Goal: Information Seeking & Learning: Learn about a topic

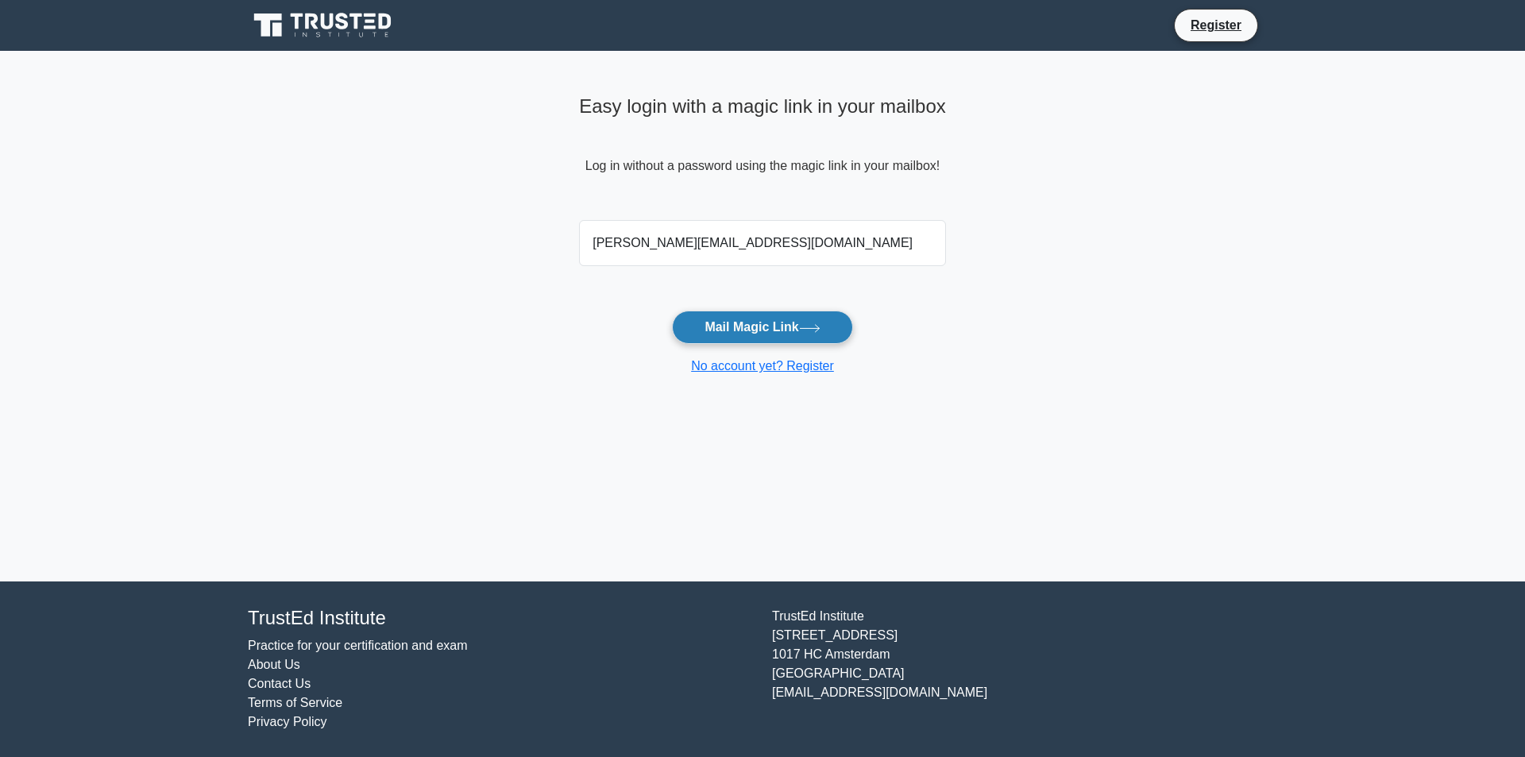
click at [797, 323] on button "Mail Magic Link" at bounding box center [762, 327] width 180 height 33
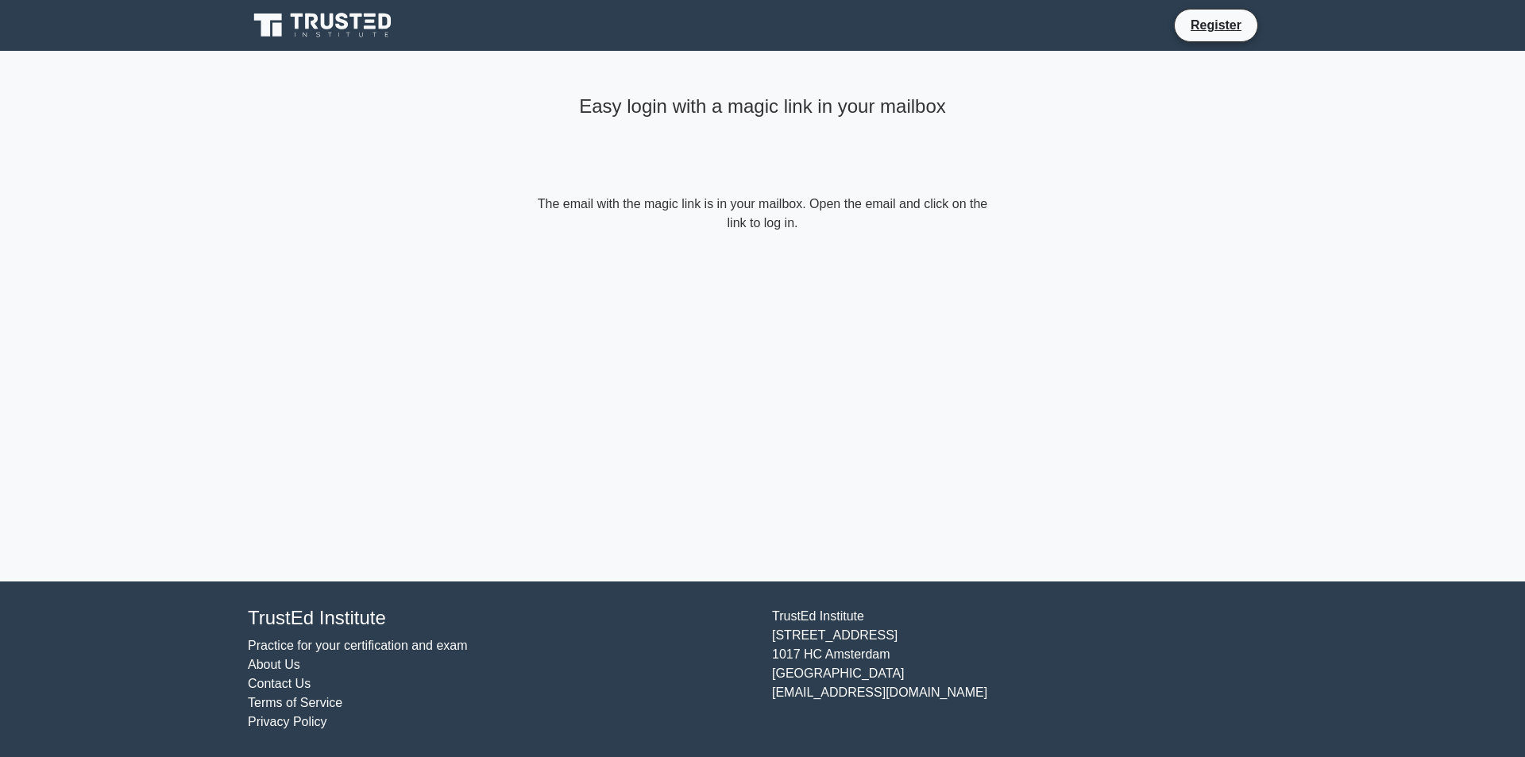
drag, startPoint x: 766, startPoint y: 224, endPoint x: 801, endPoint y: 231, distance: 36.4
click at [766, 225] on form "The email with the magic link is in your mailbox. Open the email and click on t…" at bounding box center [762, 214] width 457 height 38
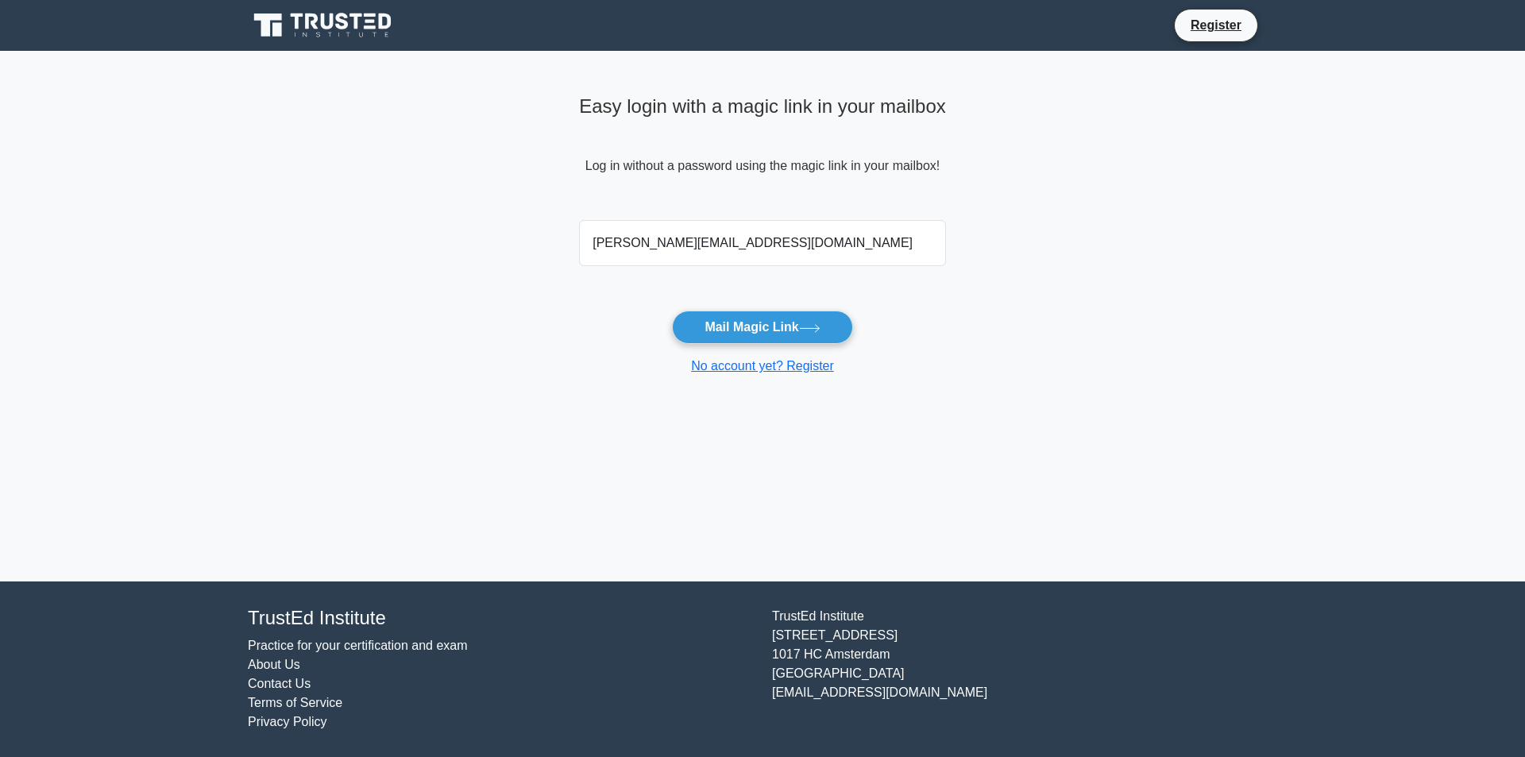
drag, startPoint x: 775, startPoint y: 252, endPoint x: 502, endPoint y: 234, distance: 273.8
click at [502, 234] on main "Easy login with a magic link in your mailbox Log in without a password using th…" at bounding box center [762, 316] width 1525 height 531
click at [762, 369] on link "No account yet? Register" at bounding box center [762, 366] width 143 height 14
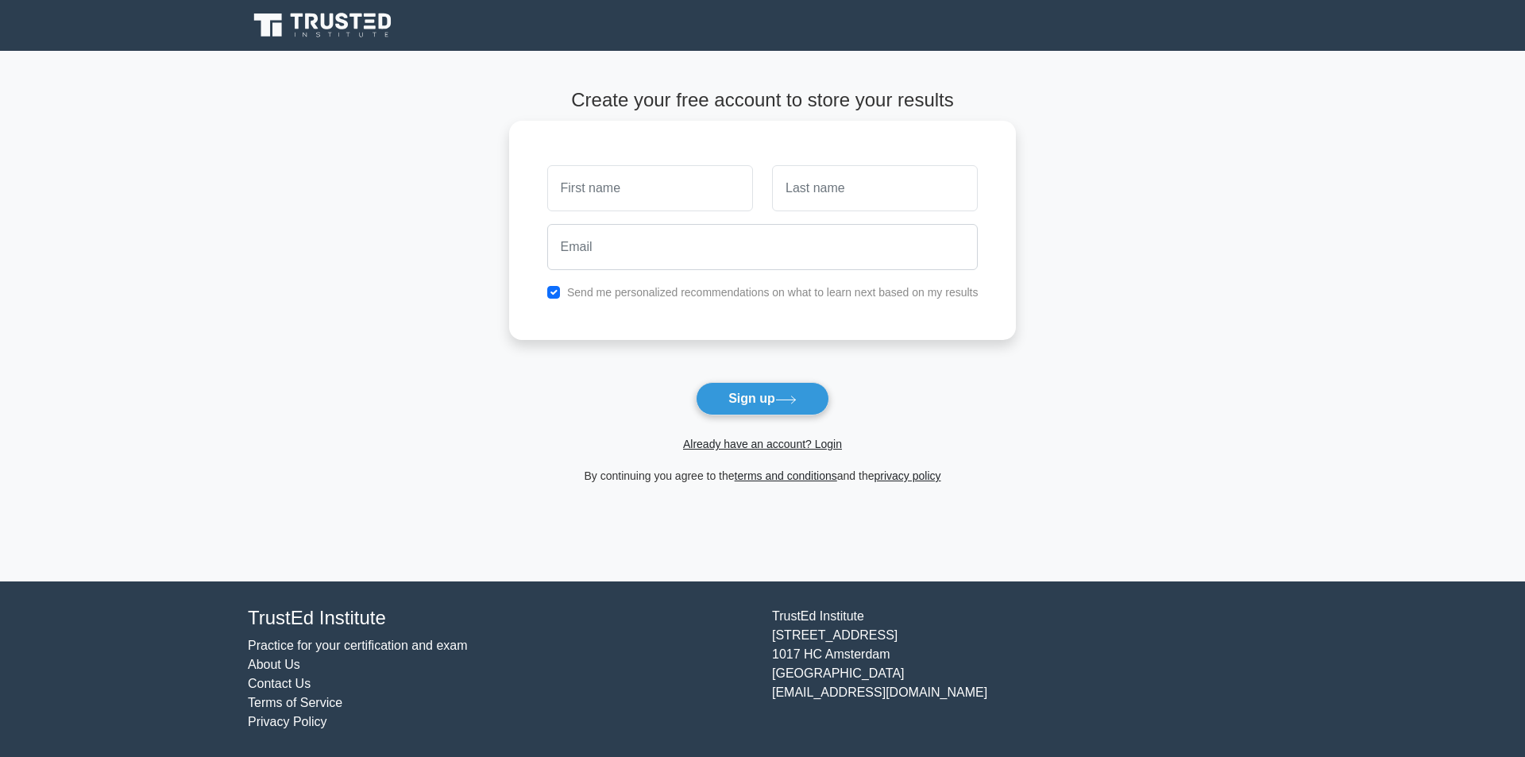
click at [599, 201] on input "text" at bounding box center [650, 188] width 206 height 46
type input "jack"
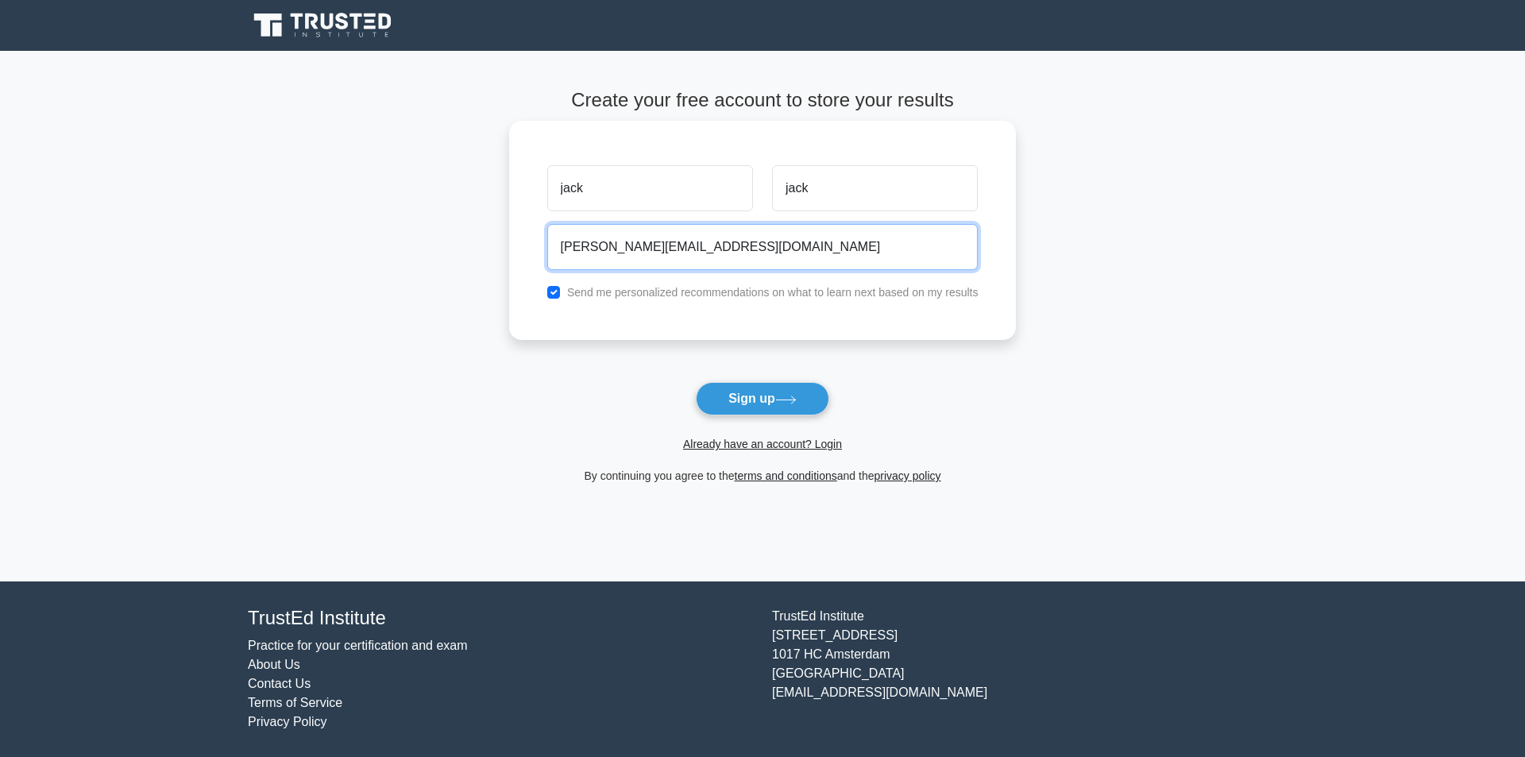
type input "janakiram.t@falghanim.com"
click at [556, 291] on input "checkbox" at bounding box center [553, 292] width 13 height 13
checkbox input "false"
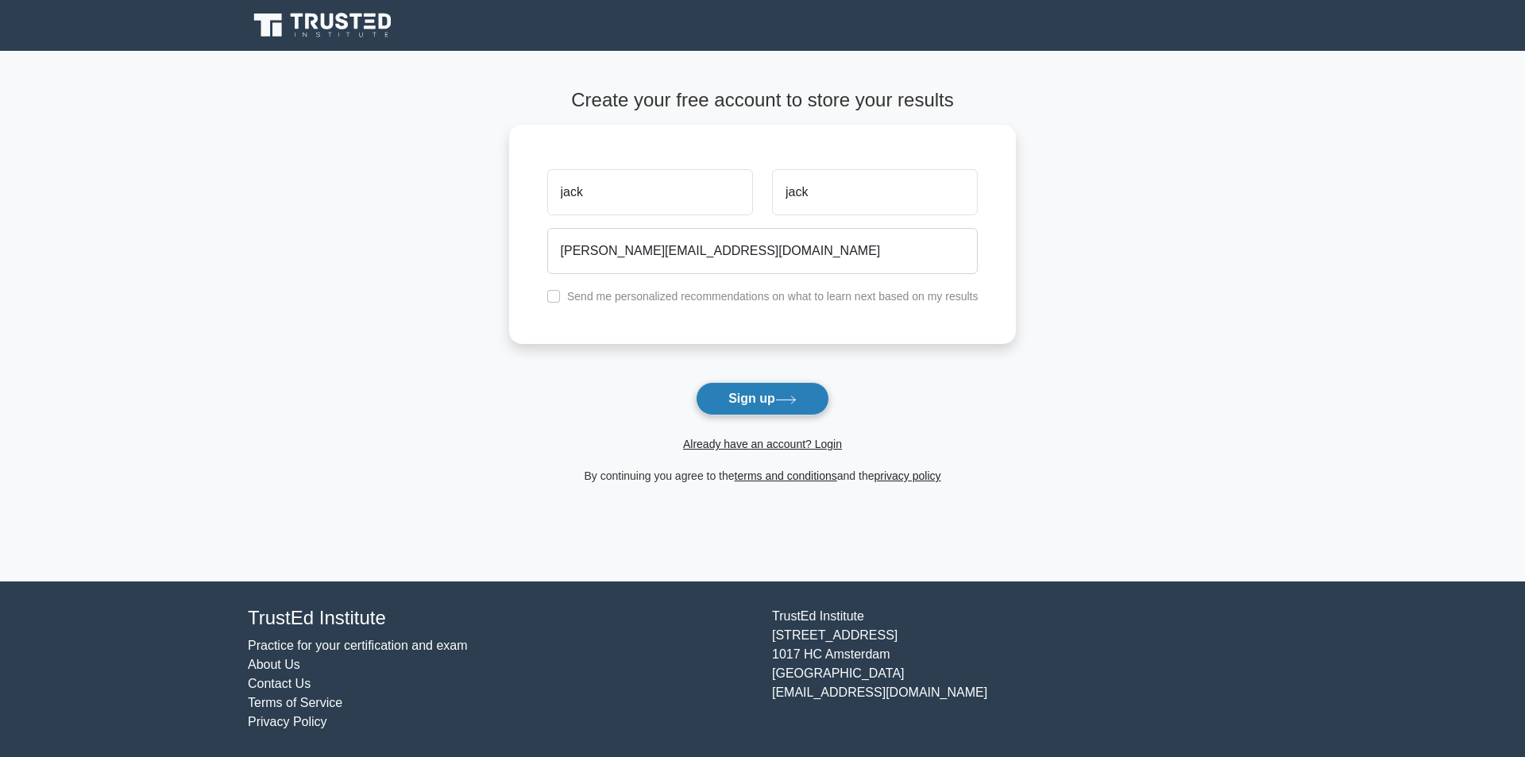
click at [754, 396] on button "Sign up" at bounding box center [762, 398] width 133 height 33
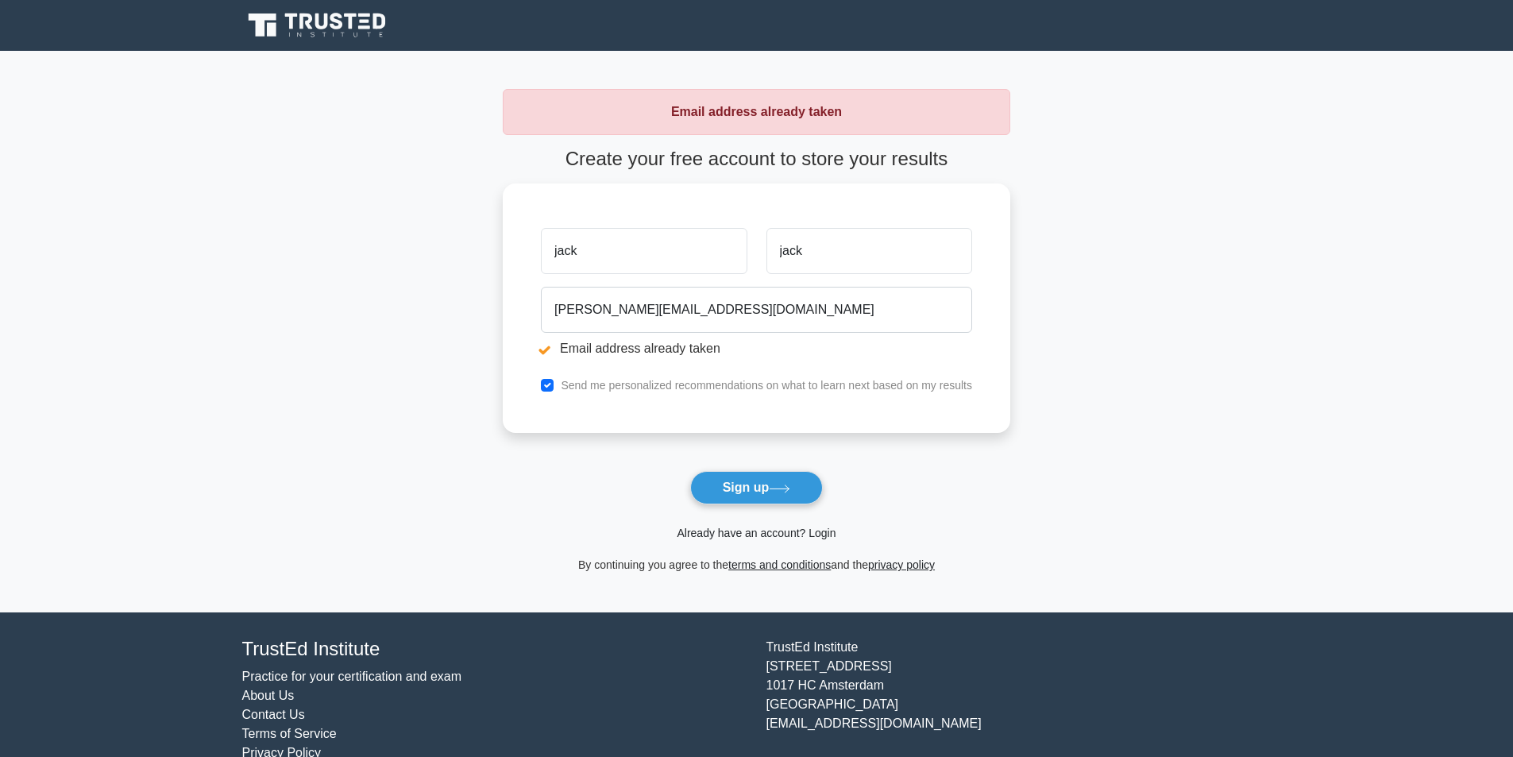
click at [789, 530] on link "Already have an account? Login" at bounding box center [756, 533] width 159 height 13
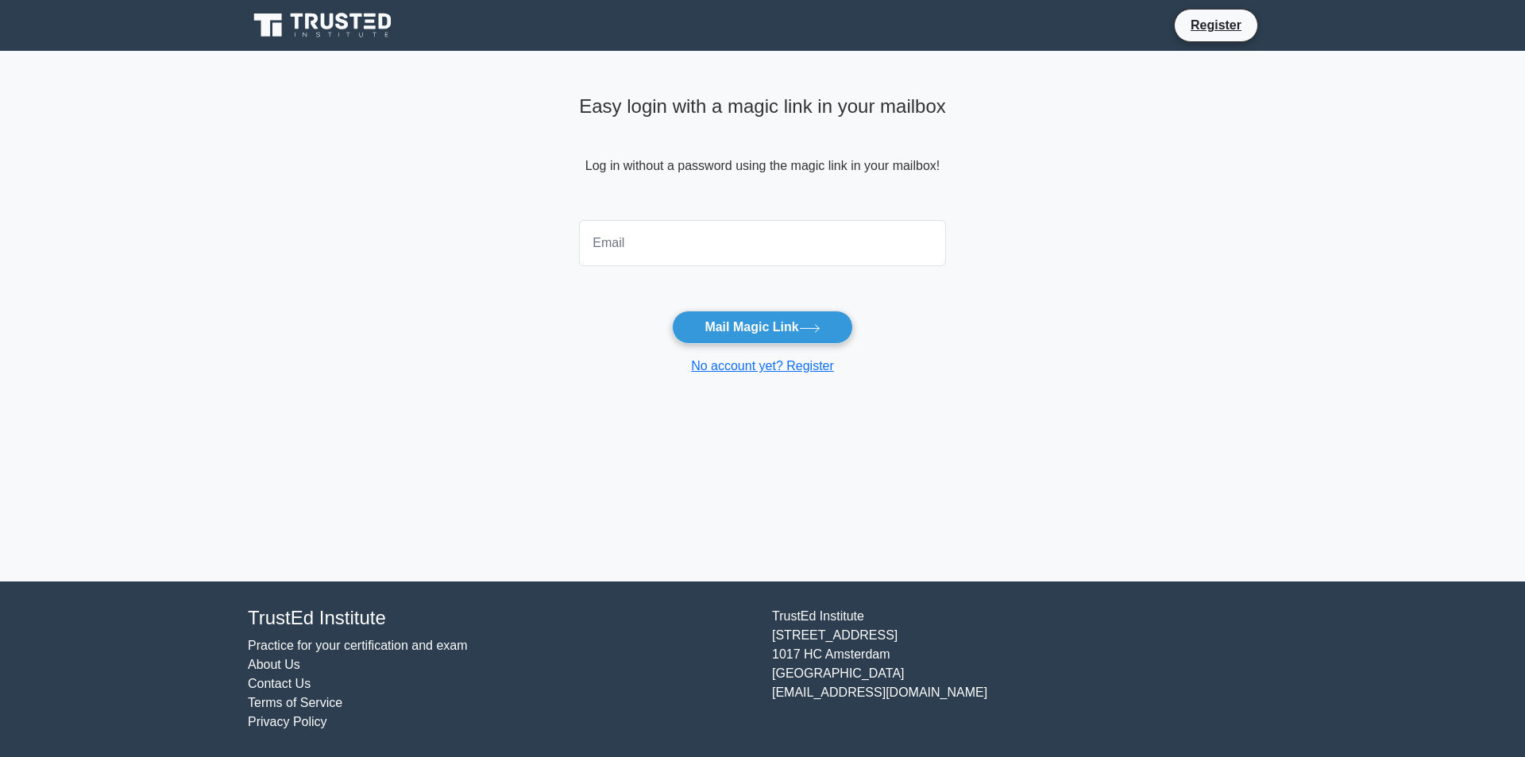
click at [657, 245] on input "email" at bounding box center [762, 243] width 367 height 46
type input "janakiram.t@falghanim.com"
click at [712, 329] on button "Mail Magic Link" at bounding box center [762, 327] width 180 height 33
drag, startPoint x: 771, startPoint y: 238, endPoint x: 280, endPoint y: 224, distance: 491.9
click at [280, 224] on main "Easy login with a magic link in your mailbox Log in without a password using th…" at bounding box center [762, 316] width 1525 height 531
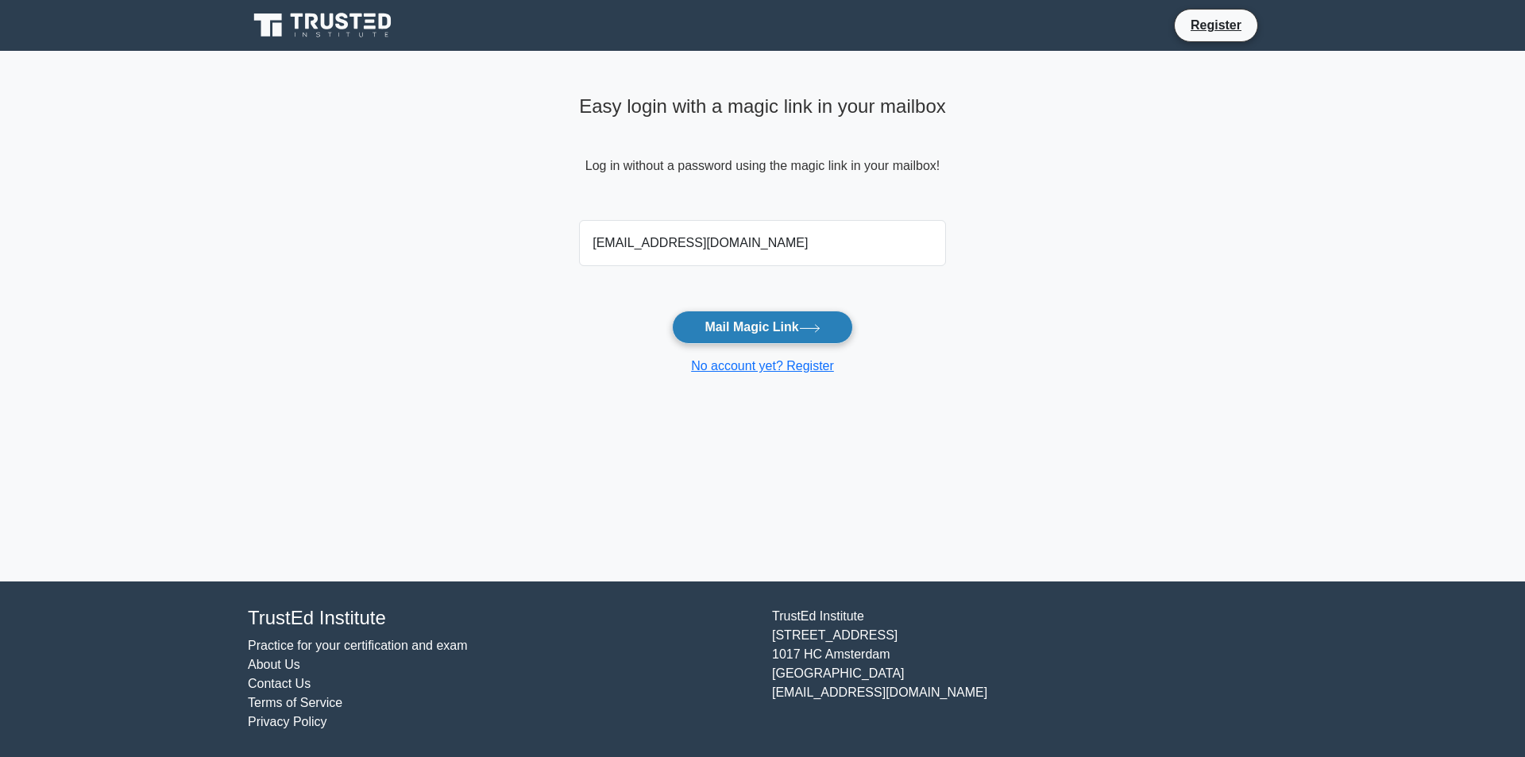
type input "janakiram208@gmail.com"
click at [803, 322] on button "Mail Magic Link" at bounding box center [762, 327] width 180 height 33
drag, startPoint x: 758, startPoint y: 245, endPoint x: 523, endPoint y: 239, distance: 235.2
click at [523, 239] on main "Easy login with a magic link in your mailbox Log in without a password using th…" at bounding box center [762, 316] width 1525 height 531
type input "[PERSON_NAME][EMAIL_ADDRESS][DOMAIN_NAME]"
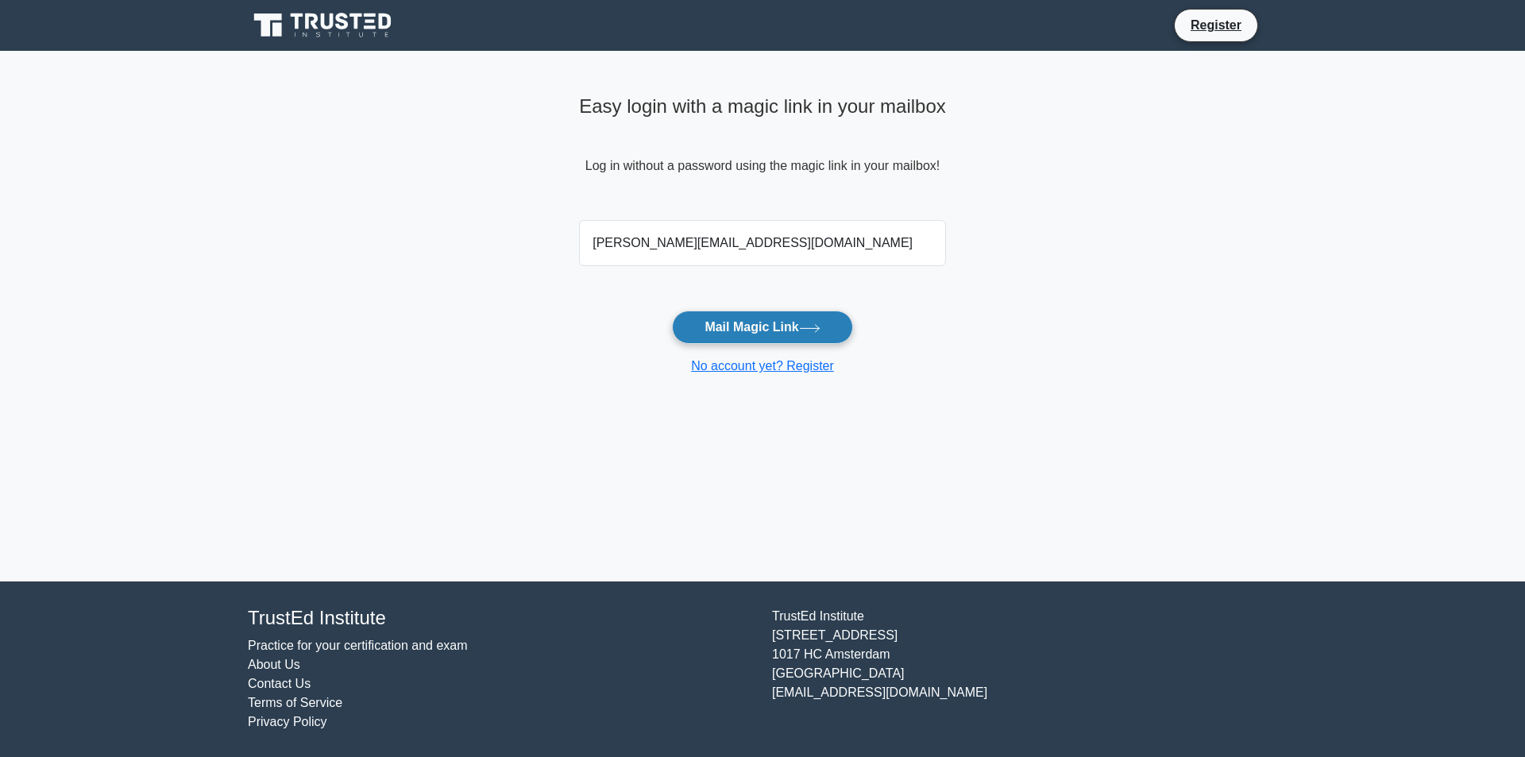
click at [810, 318] on button "Mail Magic Link" at bounding box center [762, 327] width 180 height 33
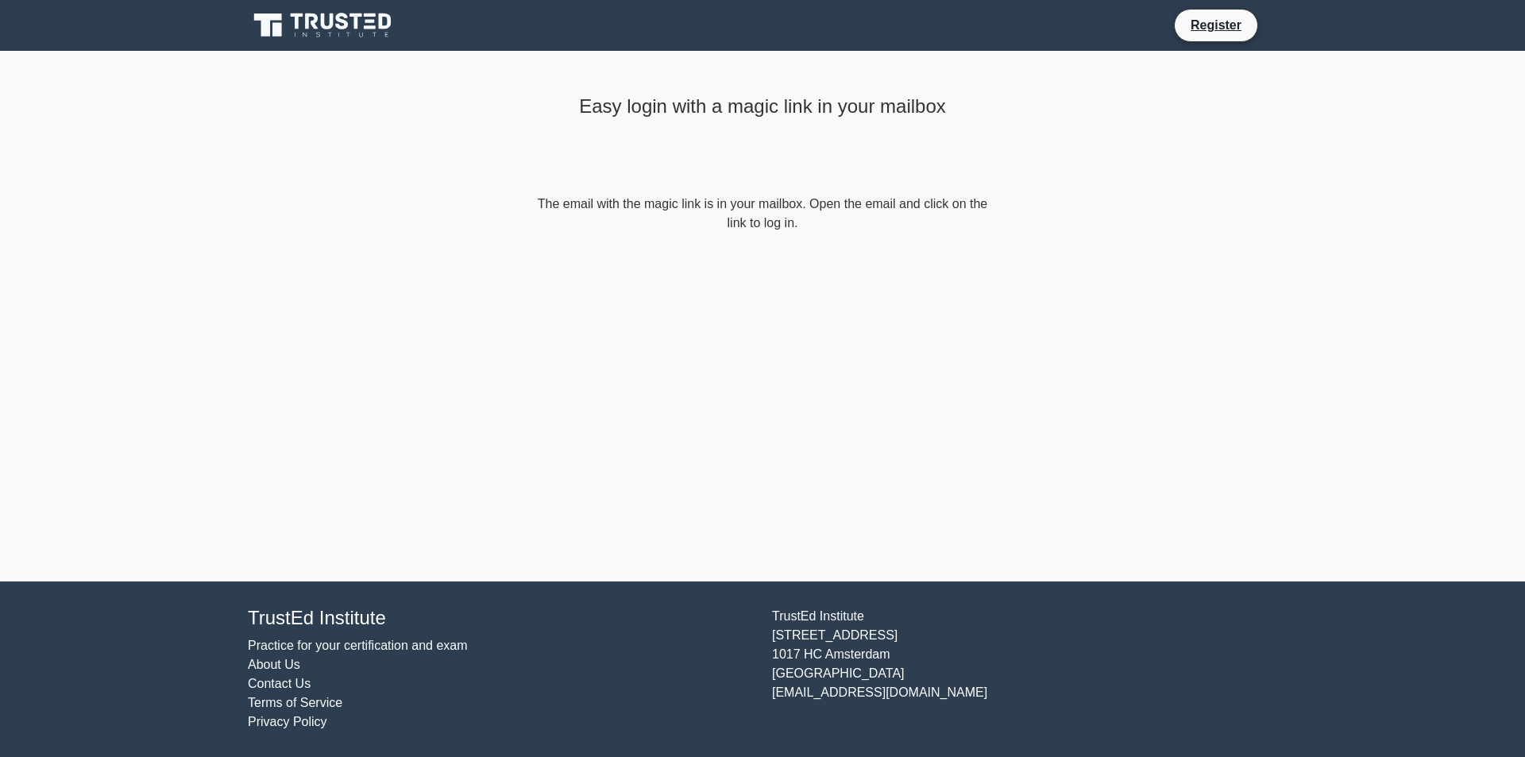
click at [337, 25] on icon at bounding box center [342, 21] width 13 height 17
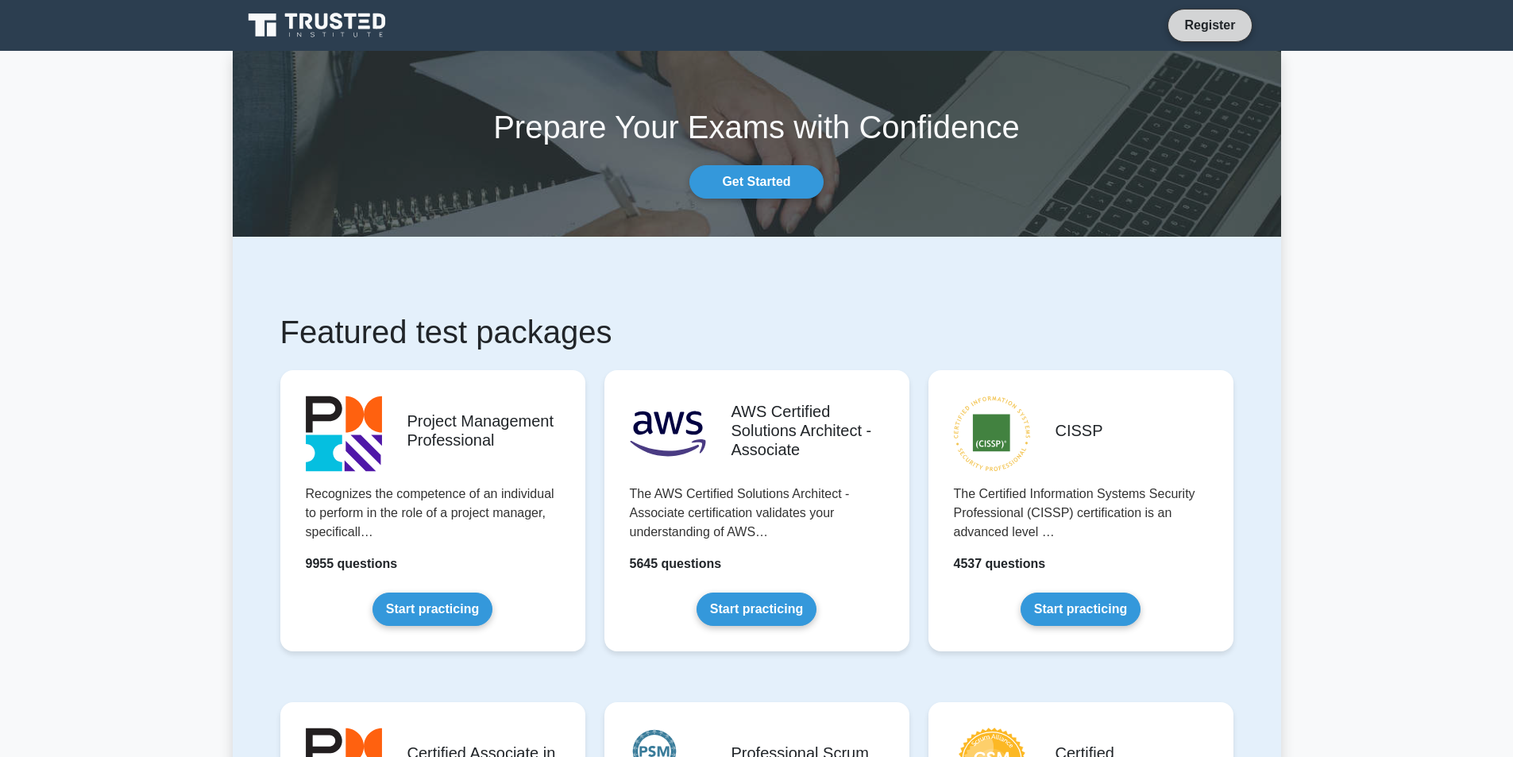
click at [1224, 17] on link "Register" at bounding box center [1210, 25] width 70 height 20
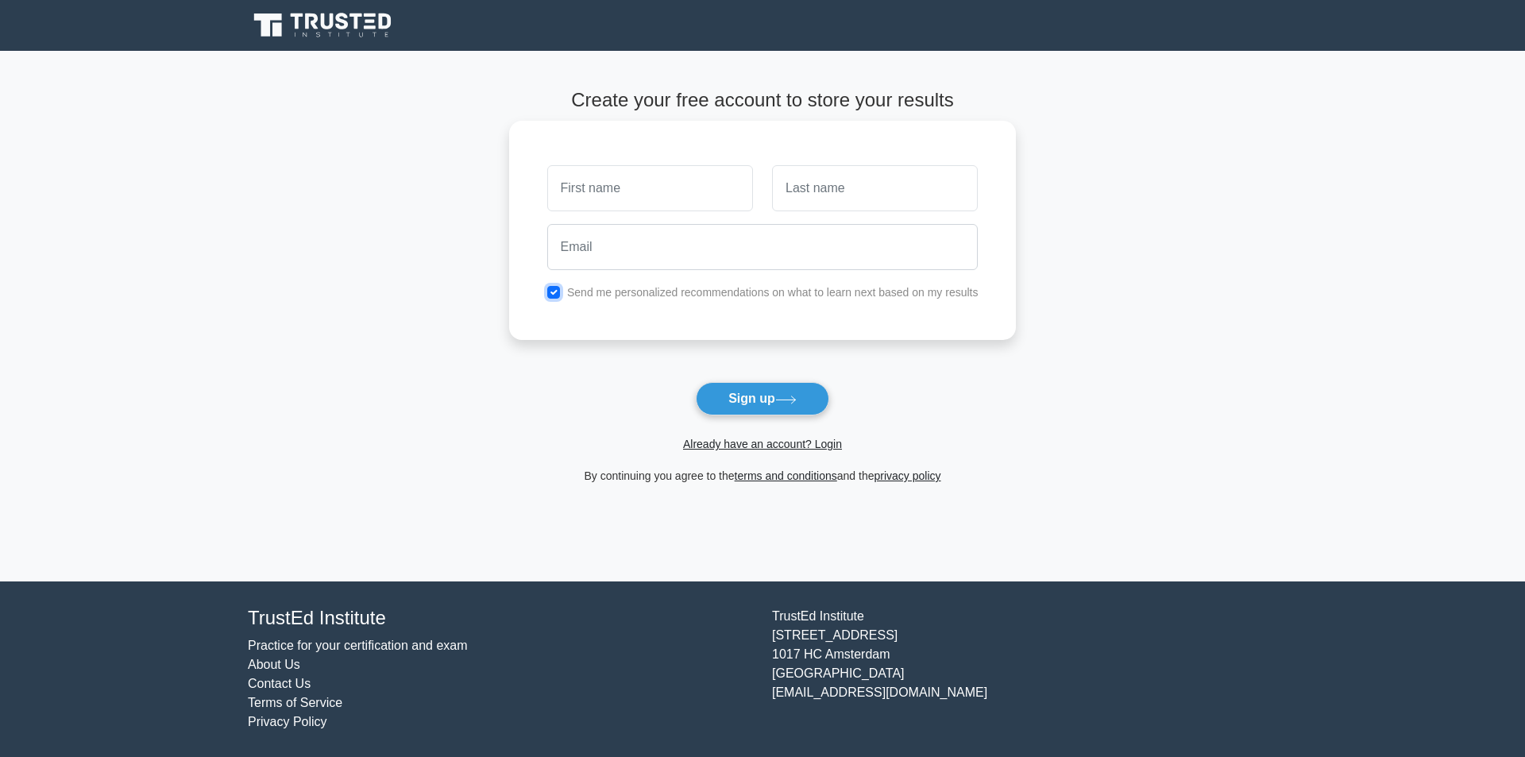
drag, startPoint x: 554, startPoint y: 290, endPoint x: 573, endPoint y: 314, distance: 30.5
click at [554, 290] on input "checkbox" at bounding box center [553, 292] width 13 height 13
checkbox input "false"
click at [610, 183] on input "text" at bounding box center [650, 188] width 206 height 46
type input "jack"
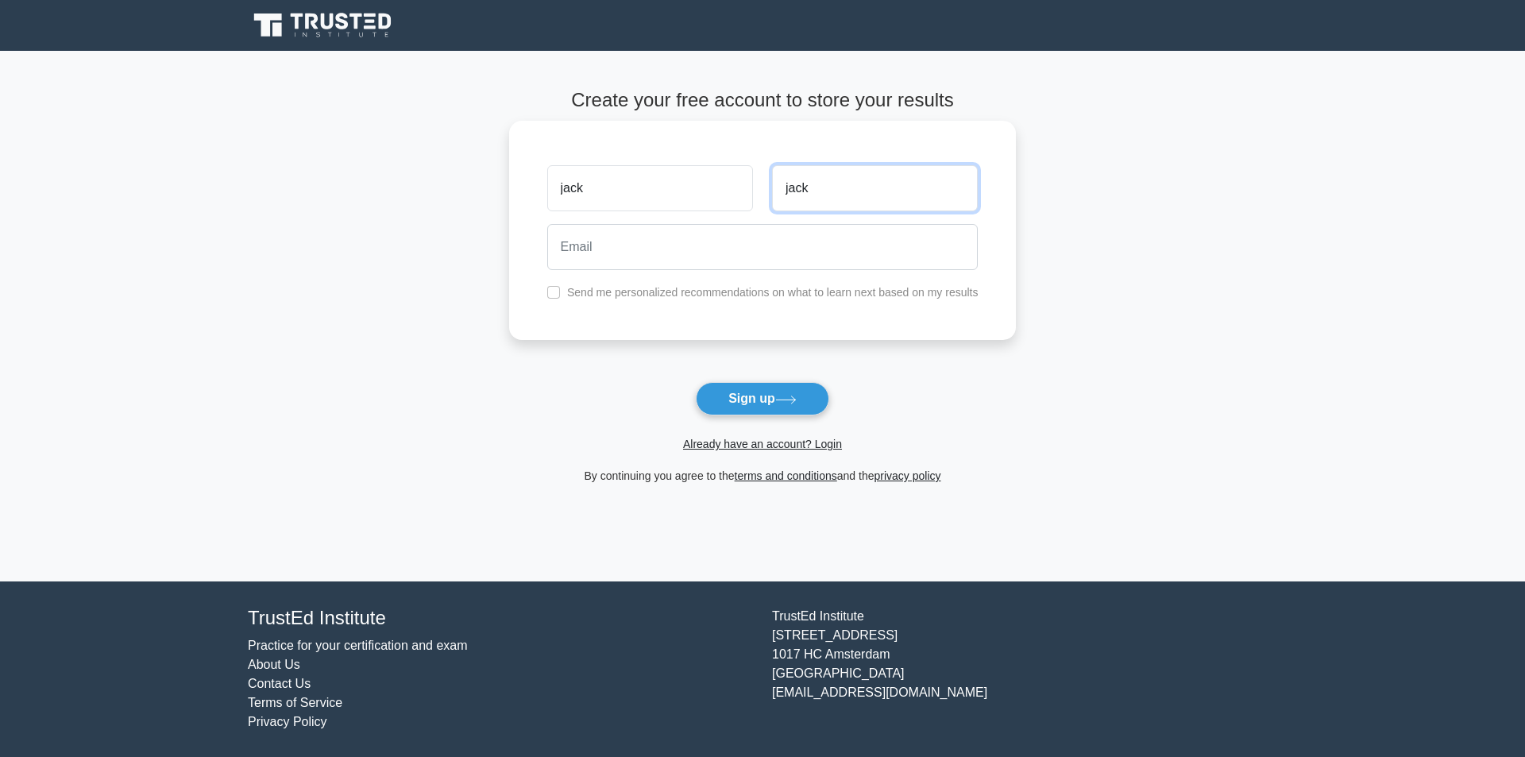
type input "jack"
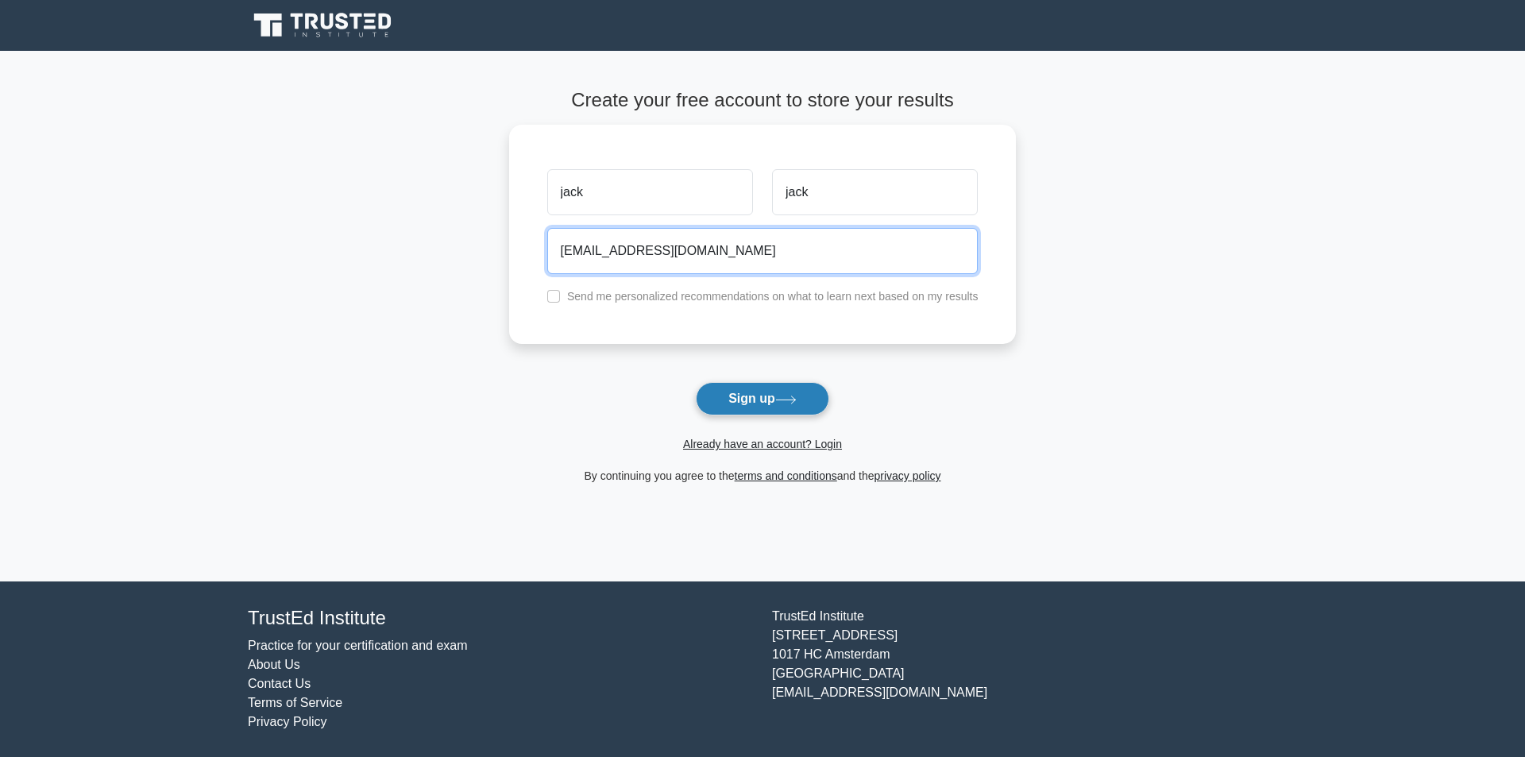
type input "janakiram208@hotmail.com"
click at [766, 393] on button "Sign up" at bounding box center [762, 398] width 133 height 33
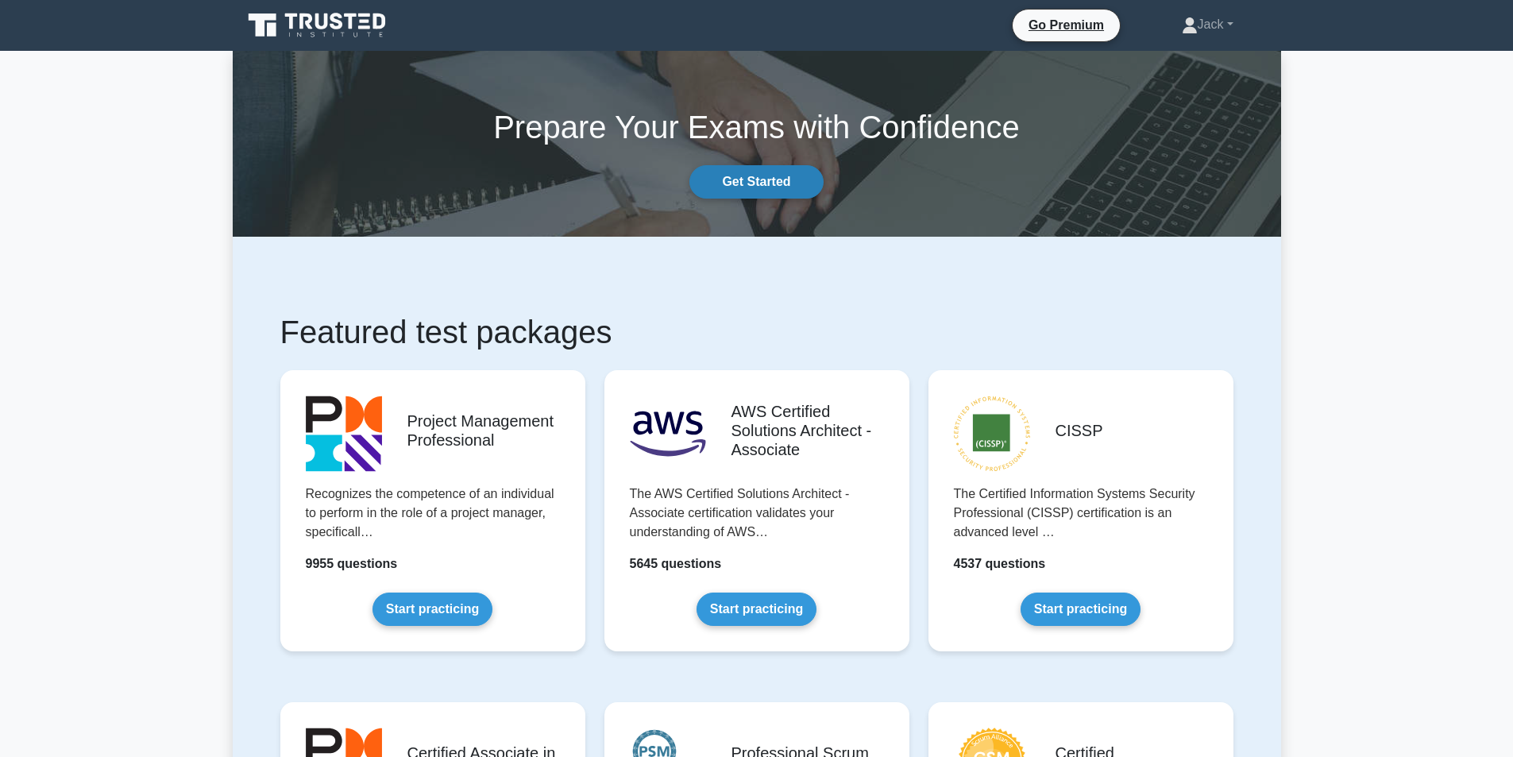
click at [774, 178] on link "Get Started" at bounding box center [755, 181] width 133 height 33
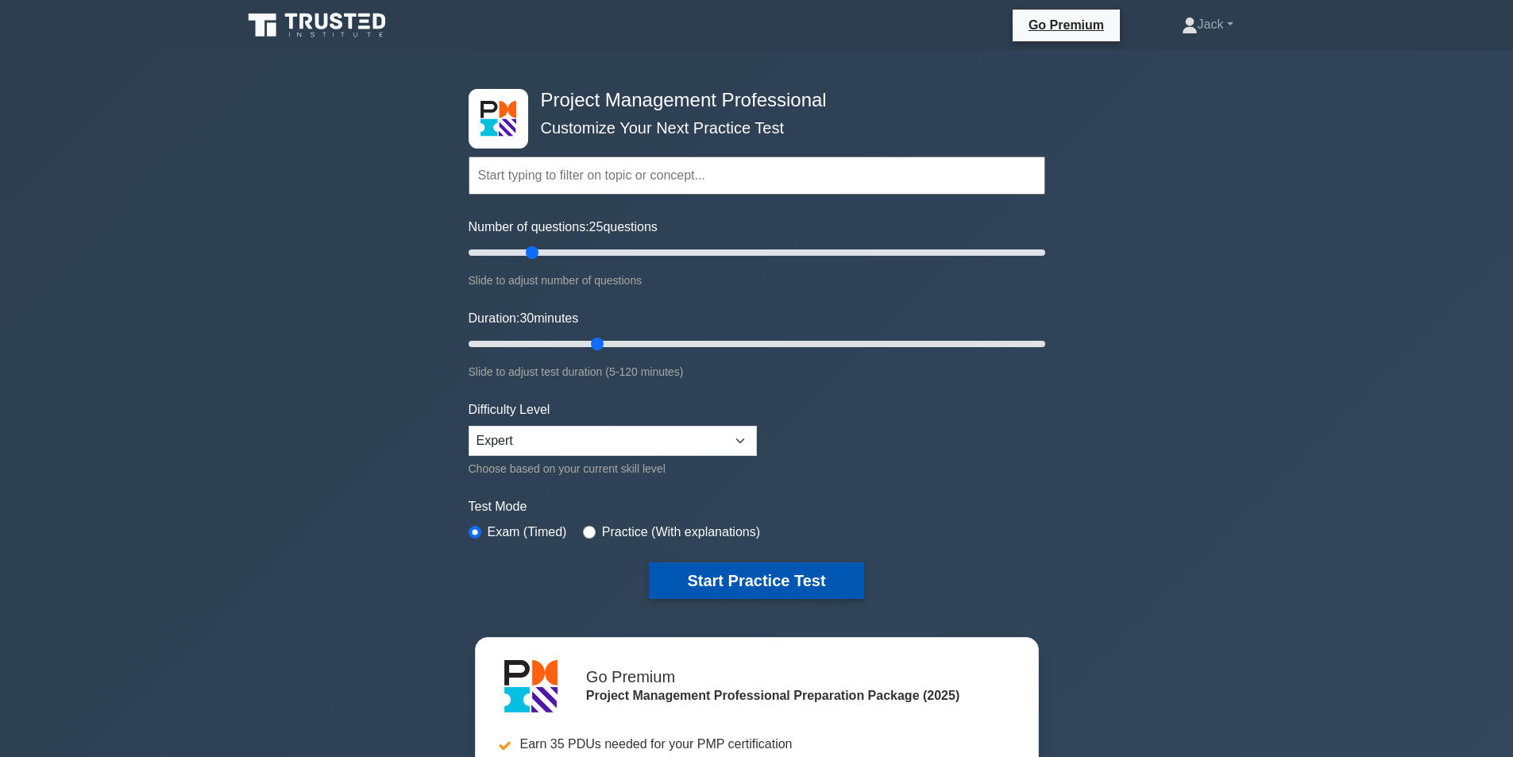
click at [782, 572] on button "Start Practice Test" at bounding box center [756, 580] width 214 height 37
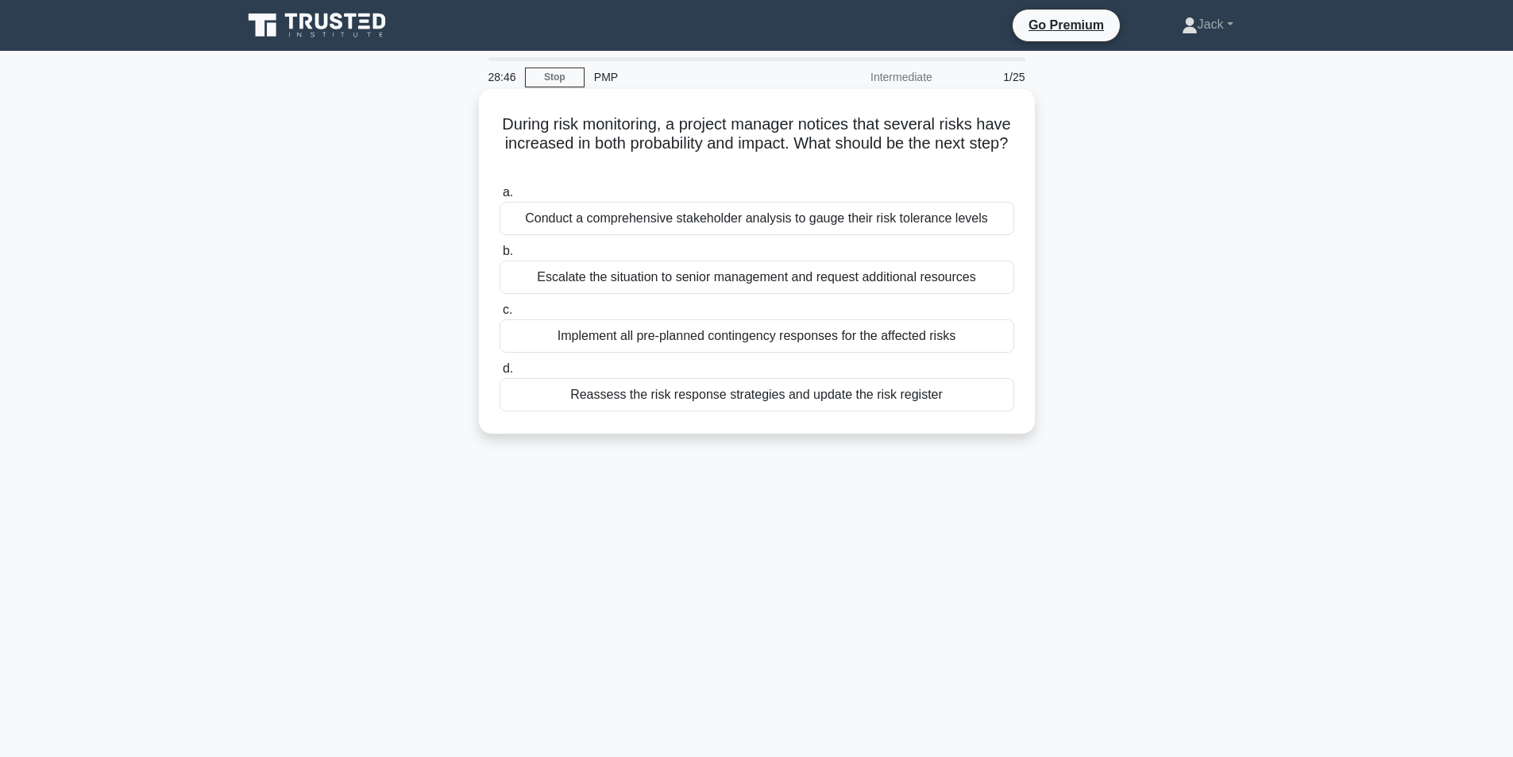
click at [708, 402] on div "Reassess the risk response strategies and update the risk register" at bounding box center [757, 394] width 515 height 33
click at [500, 374] on input "d. Reassess the risk response strategies and update the risk register" at bounding box center [500, 369] width 0 height 10
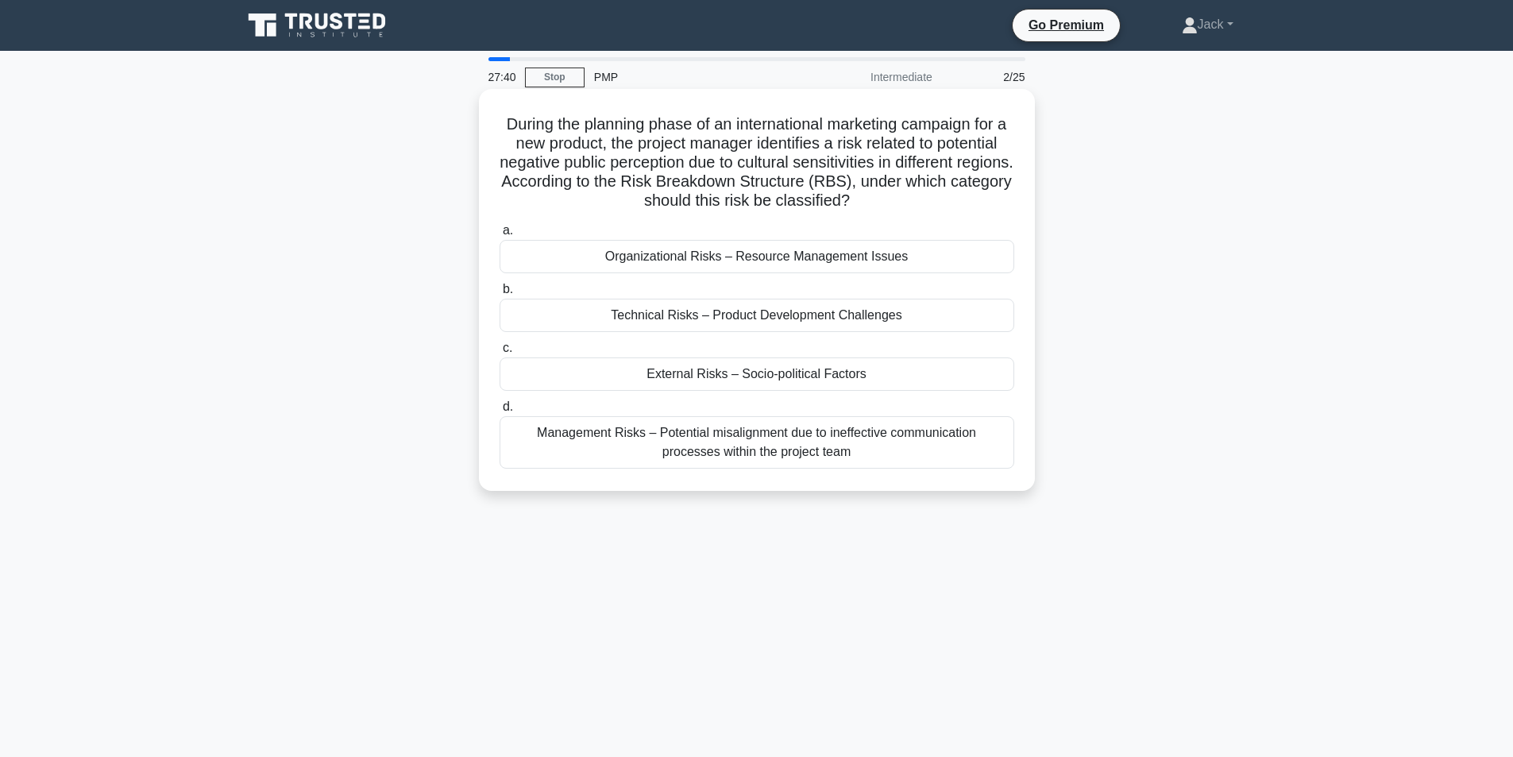
click at [750, 373] on div "External Risks – Socio-political Factors" at bounding box center [757, 373] width 515 height 33
click at [500, 353] on input "c. External Risks – Socio-political Factors" at bounding box center [500, 348] width 0 height 10
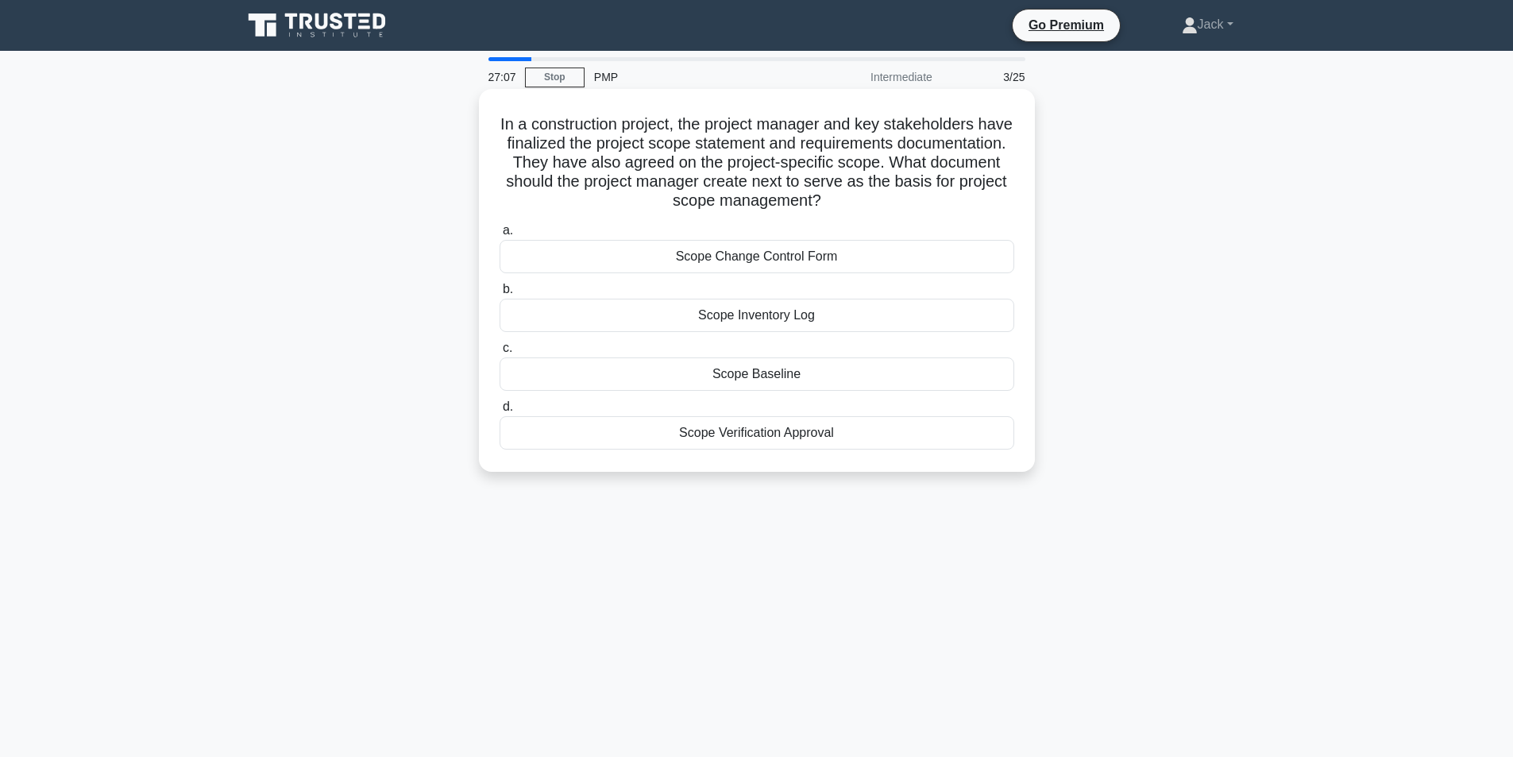
click at [746, 373] on div "Scope Baseline" at bounding box center [757, 373] width 515 height 33
click at [500, 353] on input "c. Scope Baseline" at bounding box center [500, 348] width 0 height 10
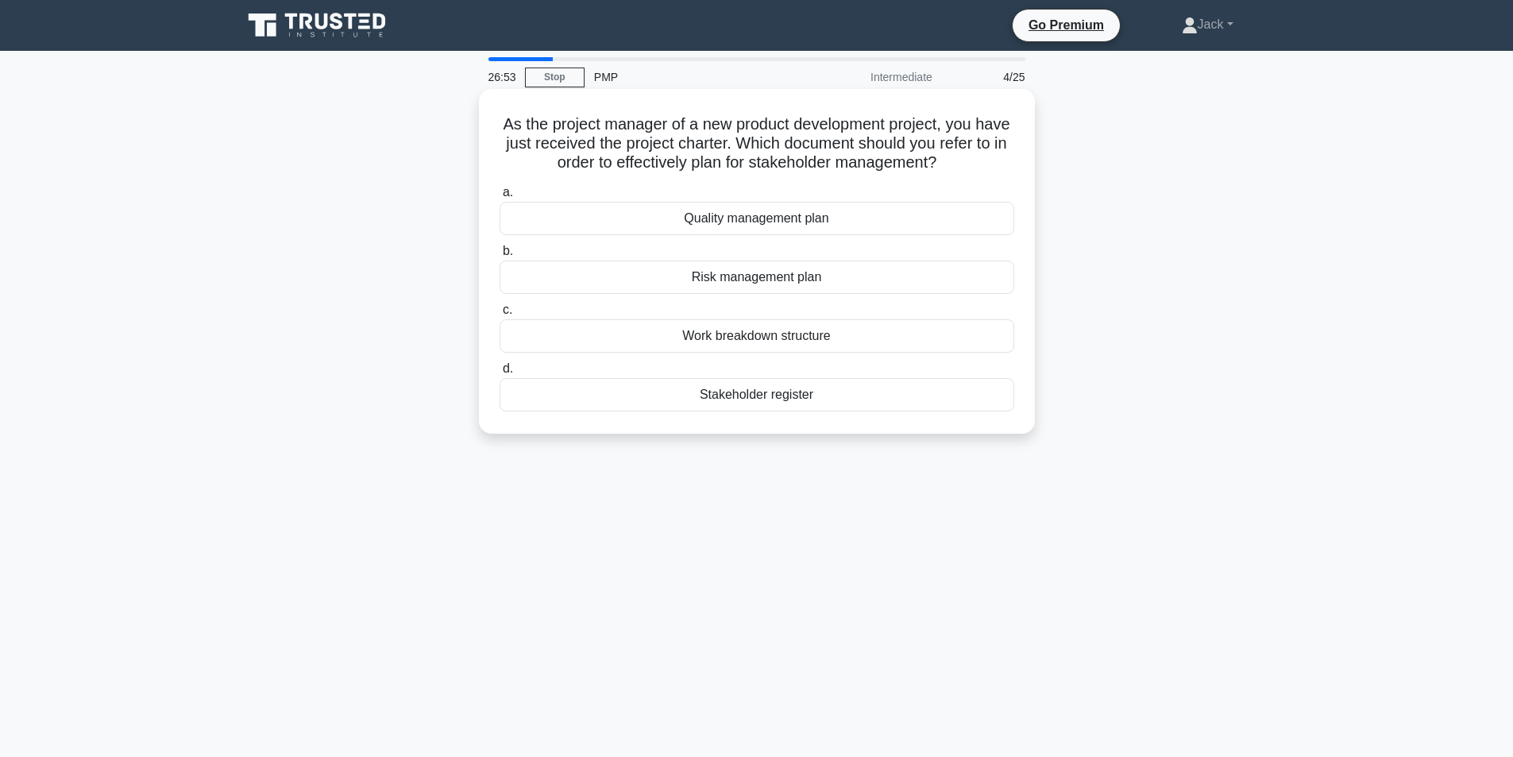
click at [755, 396] on div "Stakeholder register" at bounding box center [757, 394] width 515 height 33
click at [500, 374] on input "d. Stakeholder register" at bounding box center [500, 369] width 0 height 10
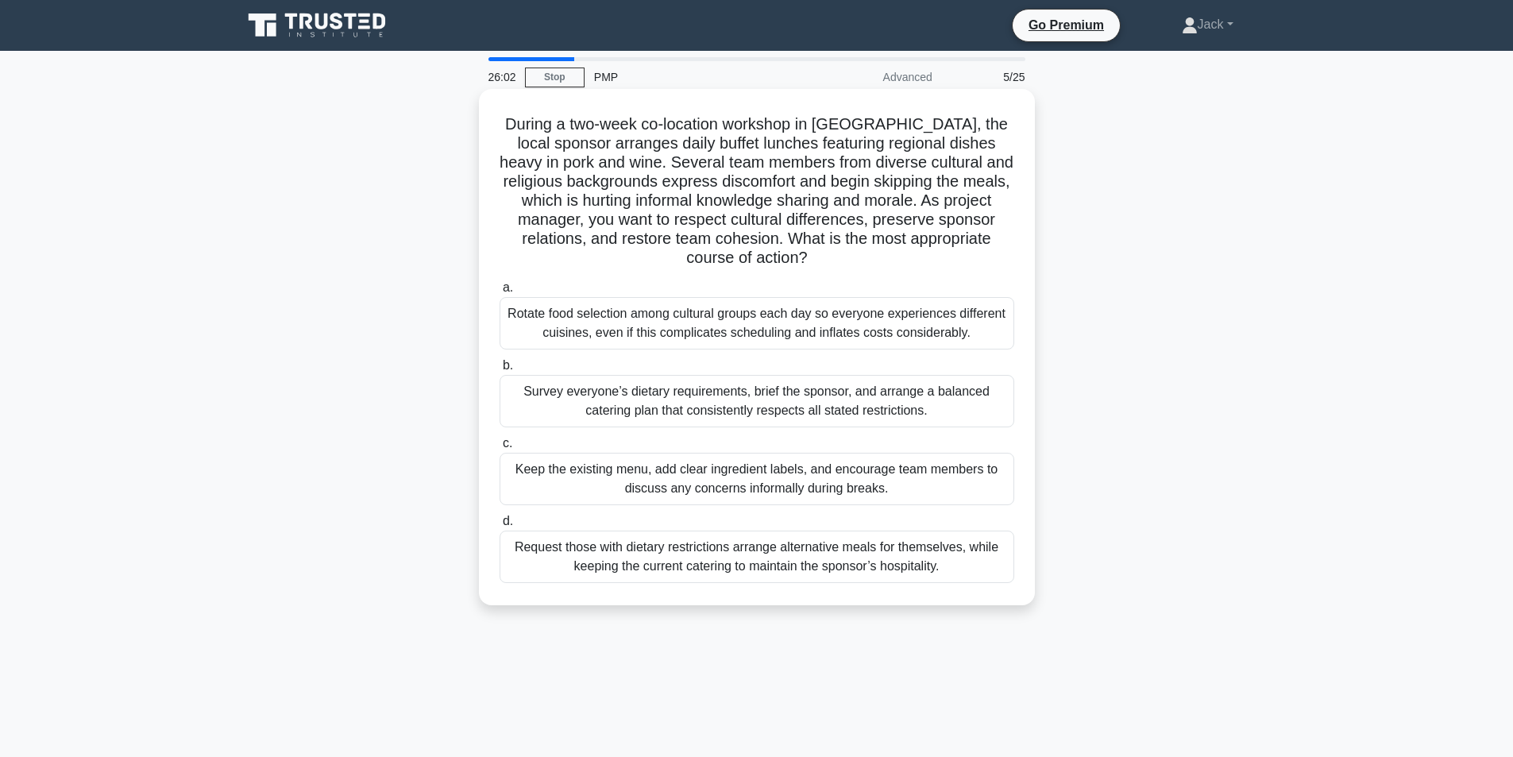
click at [708, 402] on div "Survey everyone’s dietary requirements, brief the sponsor, and arrange a balanc…" at bounding box center [757, 401] width 515 height 52
click at [500, 371] on input "b. Survey everyone’s dietary requirements, brief the sponsor, and arrange a bal…" at bounding box center [500, 366] width 0 height 10
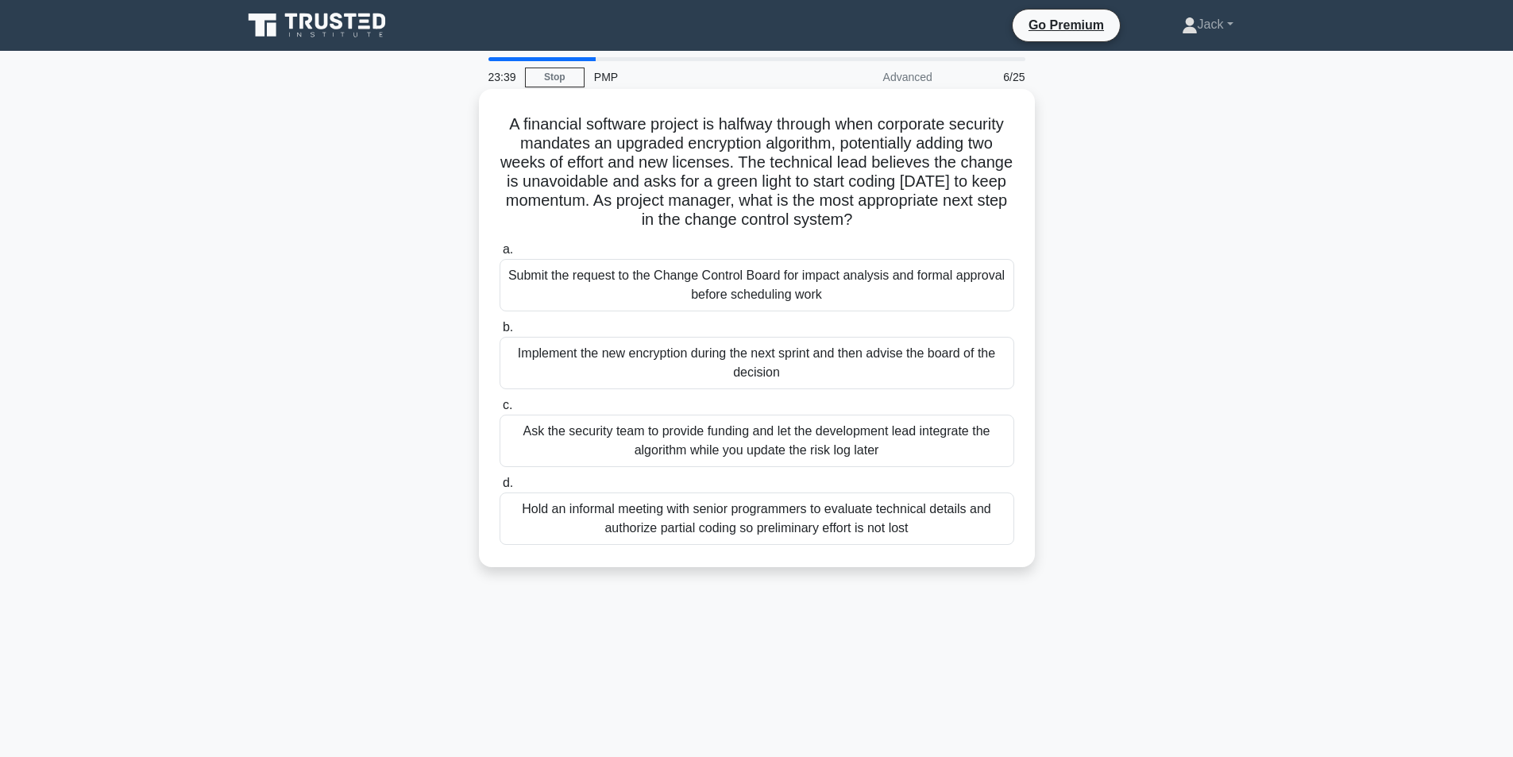
click at [725, 519] on div "Hold an informal meeting with senior programmers to evaluate technical details …" at bounding box center [757, 518] width 515 height 52
click at [500, 488] on input "d. Hold an informal meeting with senior programmers to evaluate technical detai…" at bounding box center [500, 483] width 0 height 10
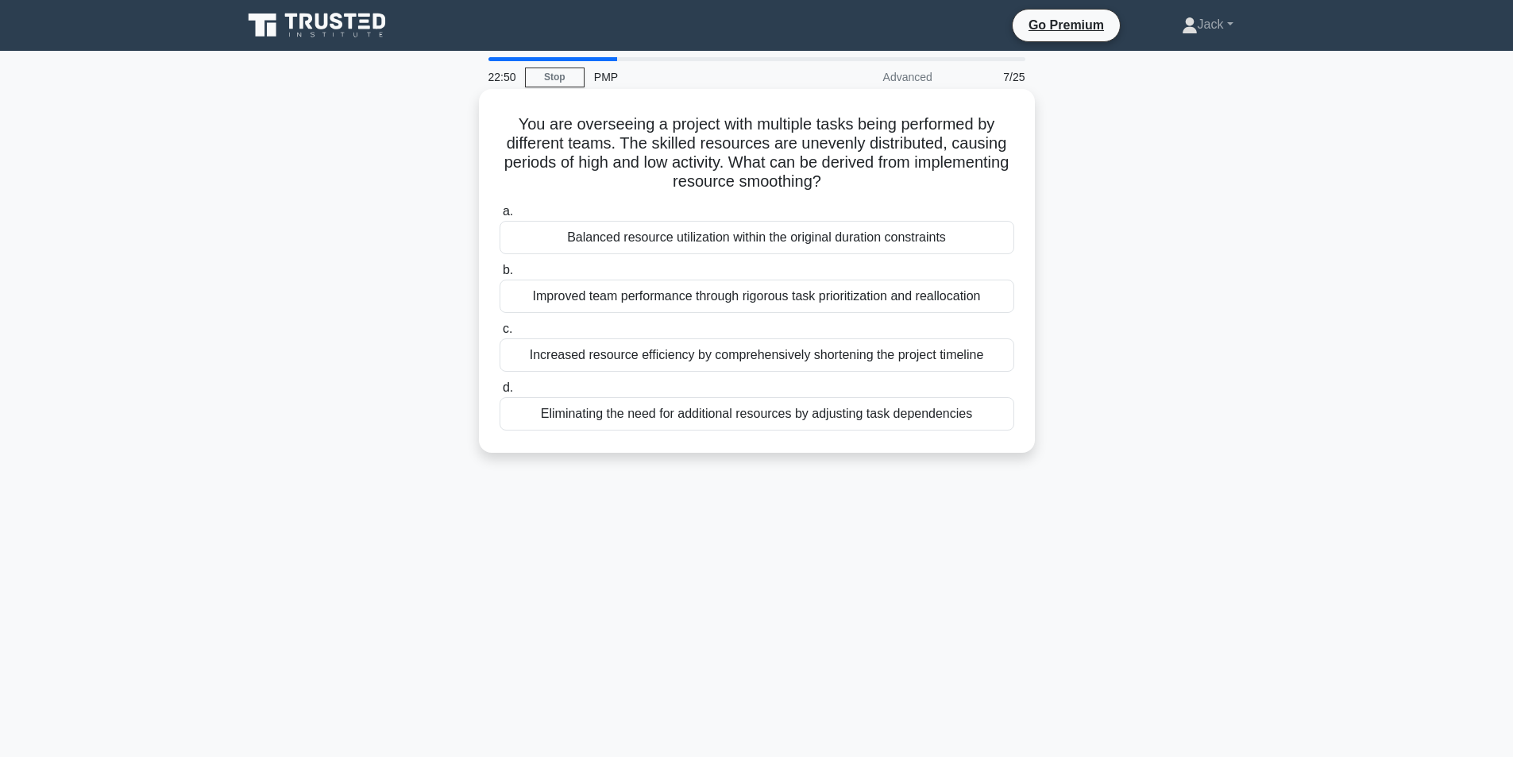
click at [720, 243] on div "Balanced resource utilization within the original duration constraints" at bounding box center [757, 237] width 515 height 33
click at [500, 217] on input "a. Balanced resource utilization within the original duration constraints" at bounding box center [500, 212] width 0 height 10
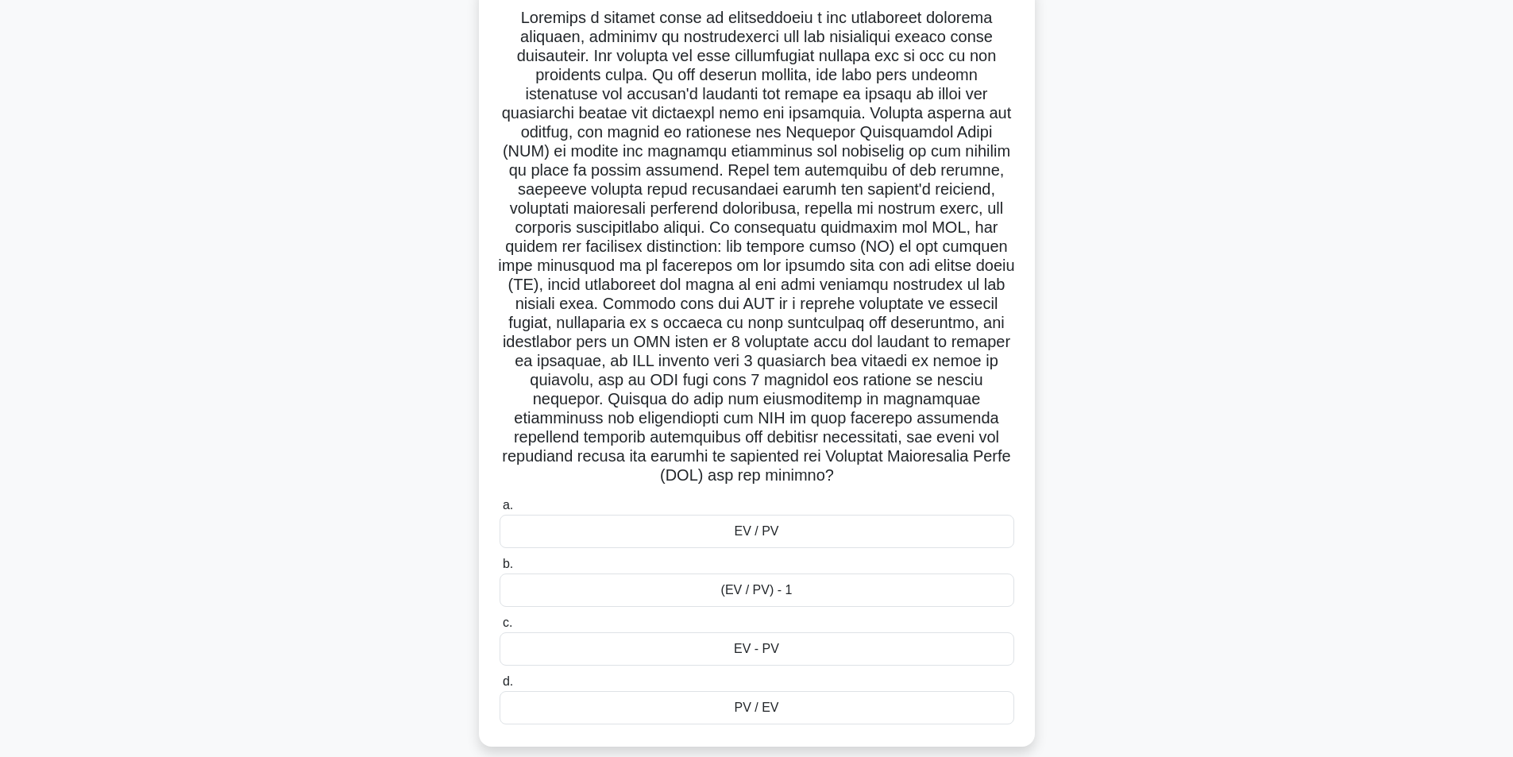
scroll to position [126, 0]
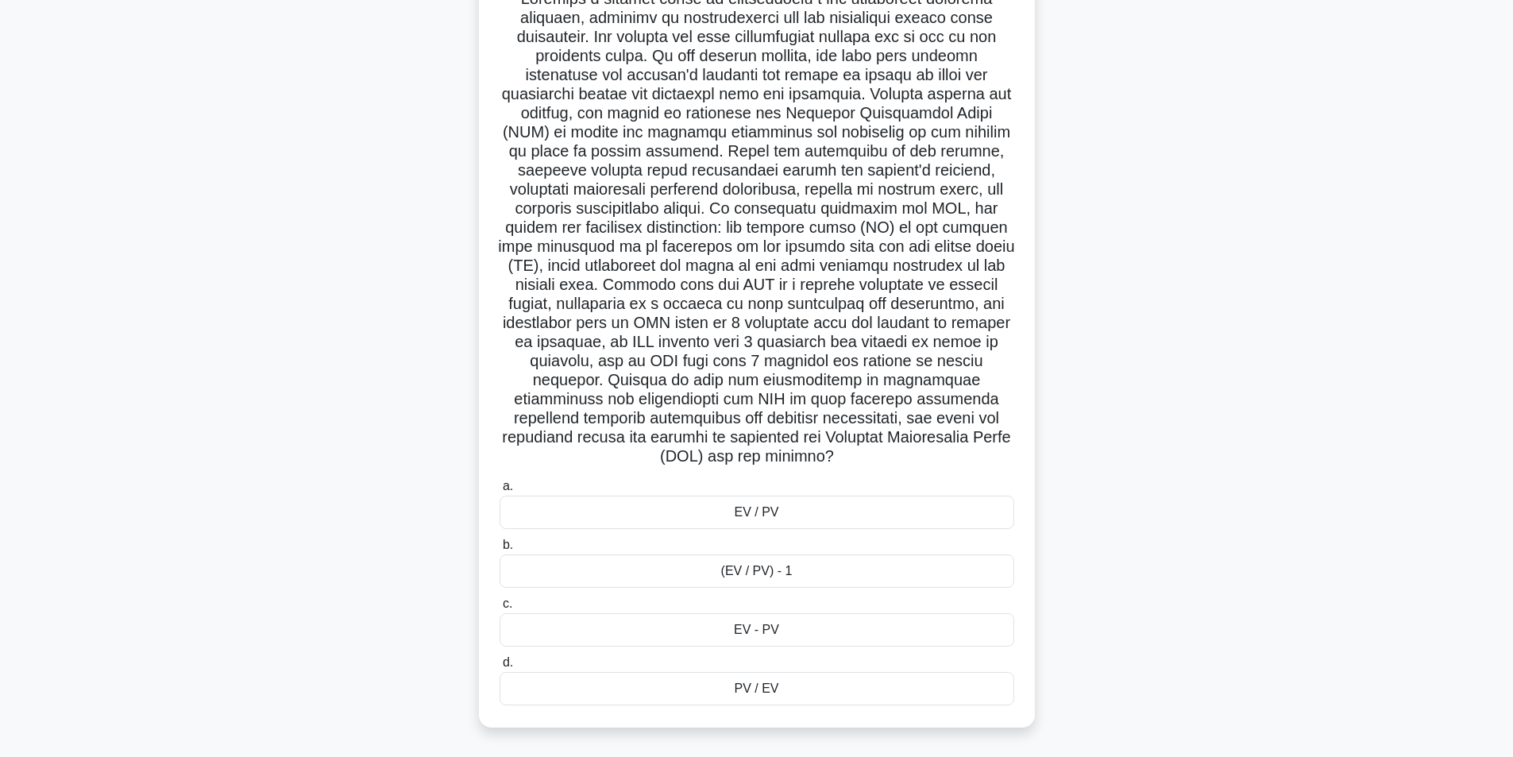
click at [769, 515] on div "EV / PV" at bounding box center [757, 512] width 515 height 33
click at [500, 492] on input "a. EV / PV" at bounding box center [500, 486] width 0 height 10
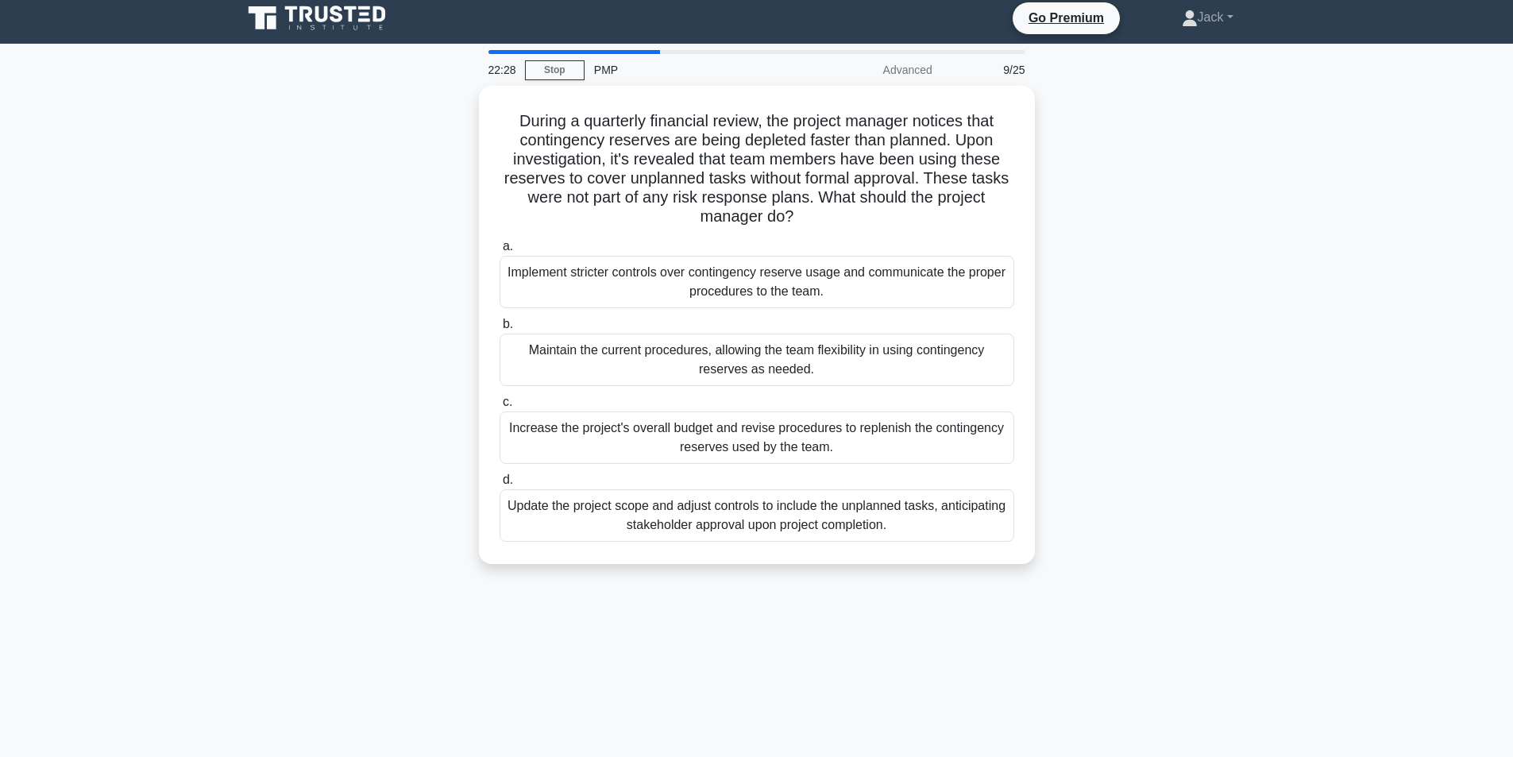
scroll to position [0, 0]
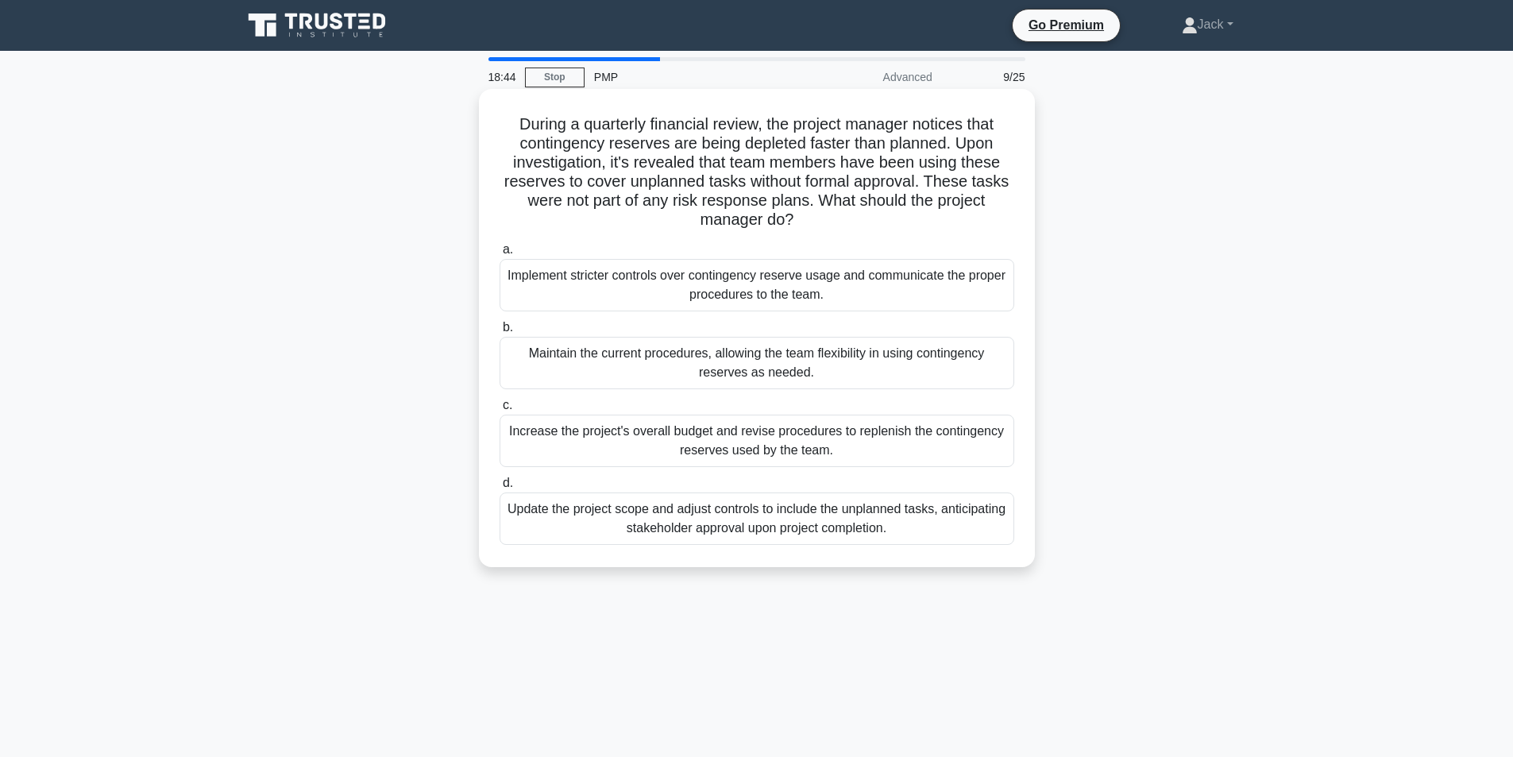
click at [684, 523] on div "Update the project scope and adjust controls to include the unplanned tasks, an…" at bounding box center [757, 518] width 515 height 52
click at [500, 488] on input "d. Update the project scope and adjust controls to include the unplanned tasks,…" at bounding box center [500, 483] width 0 height 10
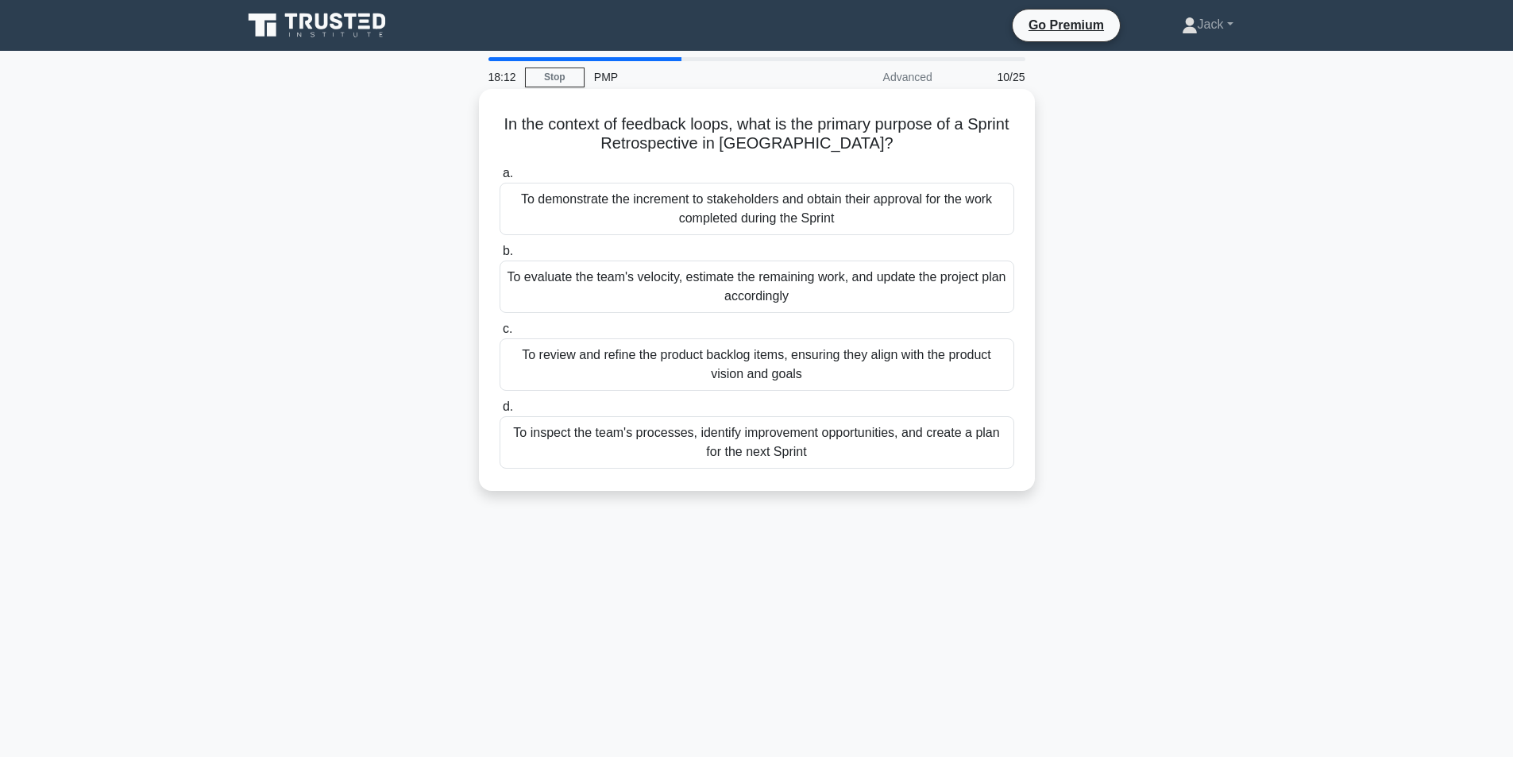
click at [634, 447] on div "To inspect the team's processes, identify improvement opportunities, and create…" at bounding box center [757, 442] width 515 height 52
click at [500, 412] on input "d. To inspect the team's processes, identify improvement opportunities, and cre…" at bounding box center [500, 407] width 0 height 10
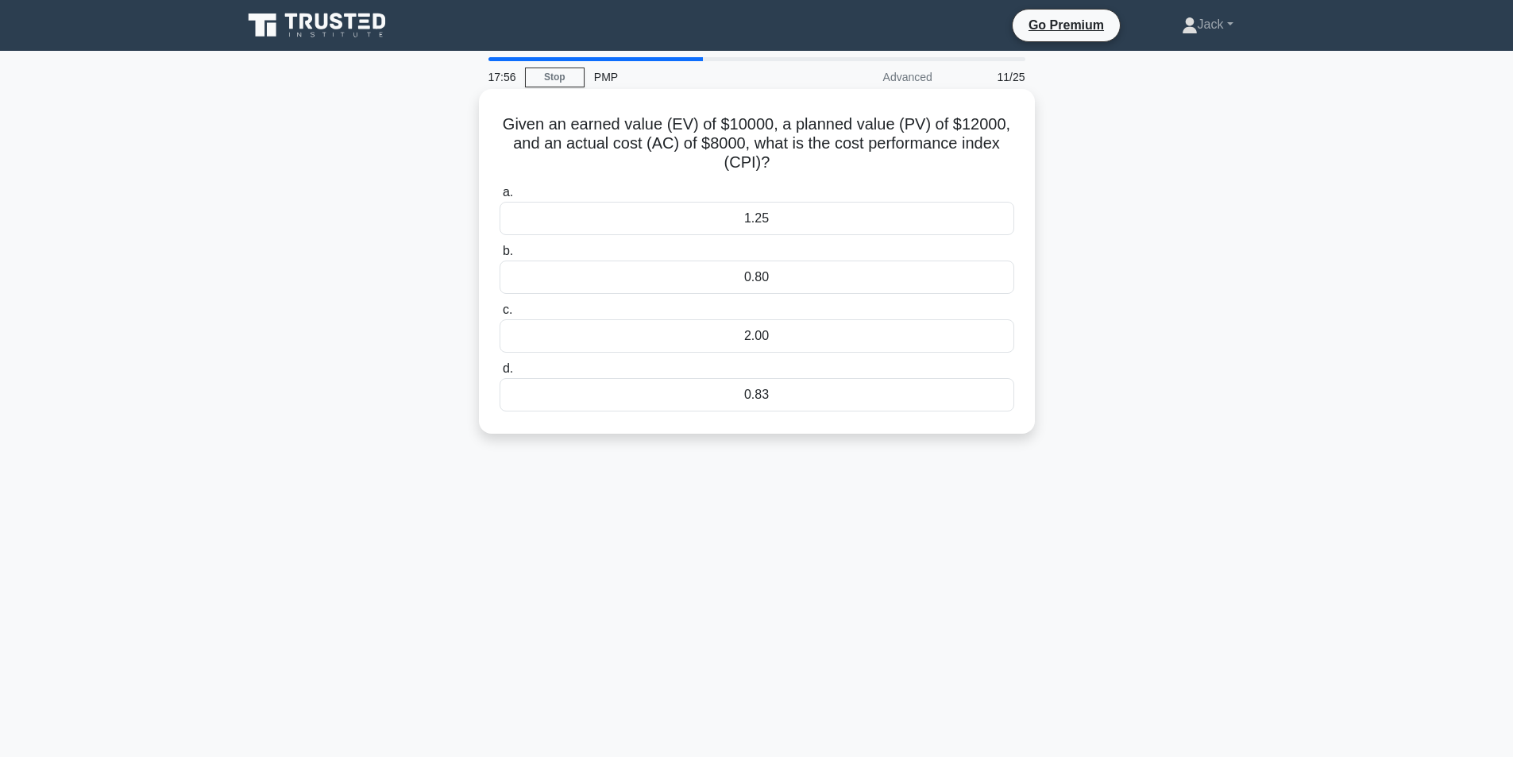
click at [755, 219] on div "1.25" at bounding box center [757, 218] width 515 height 33
click at [500, 198] on input "a. 1.25" at bounding box center [500, 192] width 0 height 10
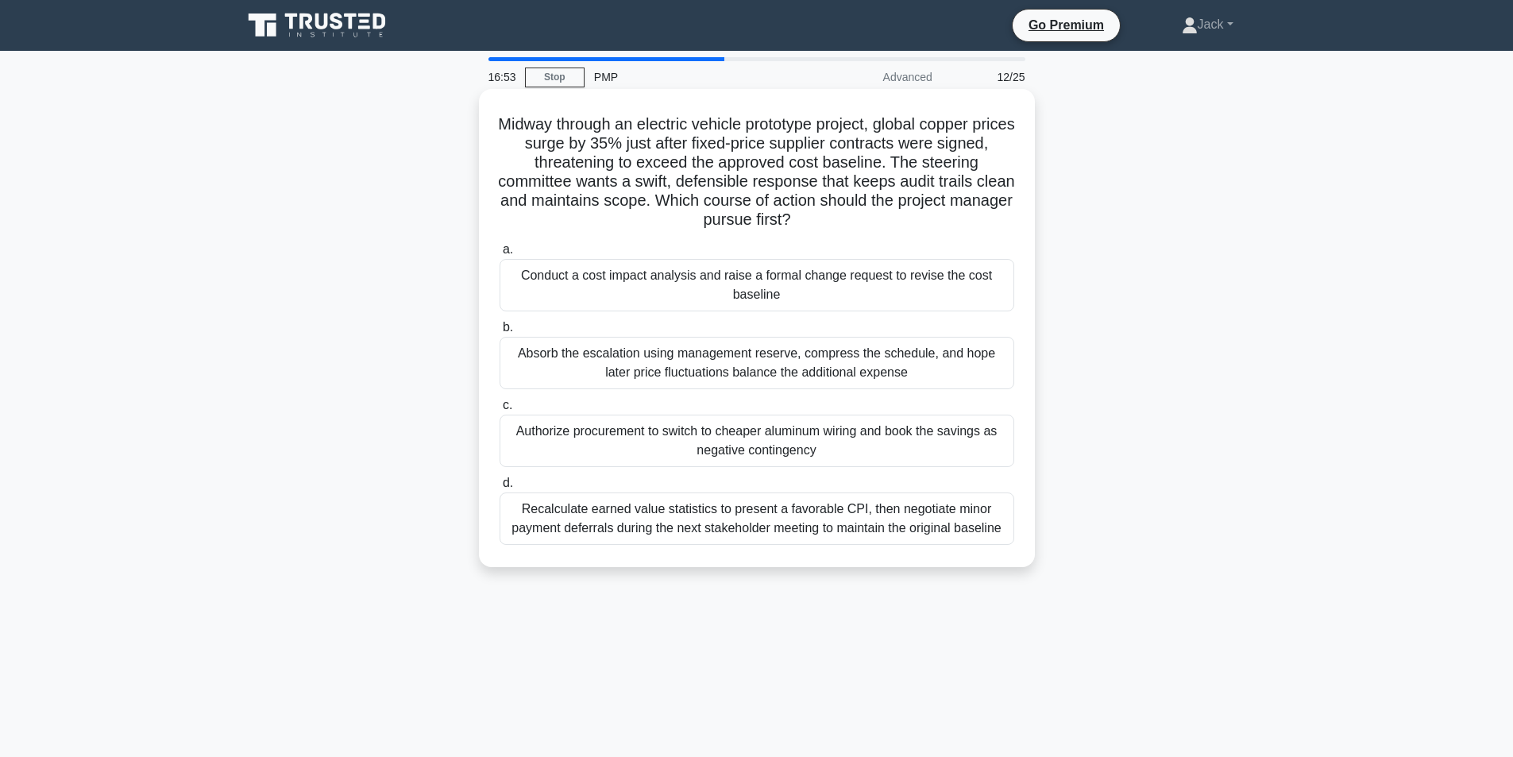
click at [735, 282] on div "Conduct a cost impact analysis and raise a formal change request to revise the …" at bounding box center [757, 285] width 515 height 52
click at [500, 255] on input "a. Conduct a cost impact analysis and raise a formal change request to revise t…" at bounding box center [500, 250] width 0 height 10
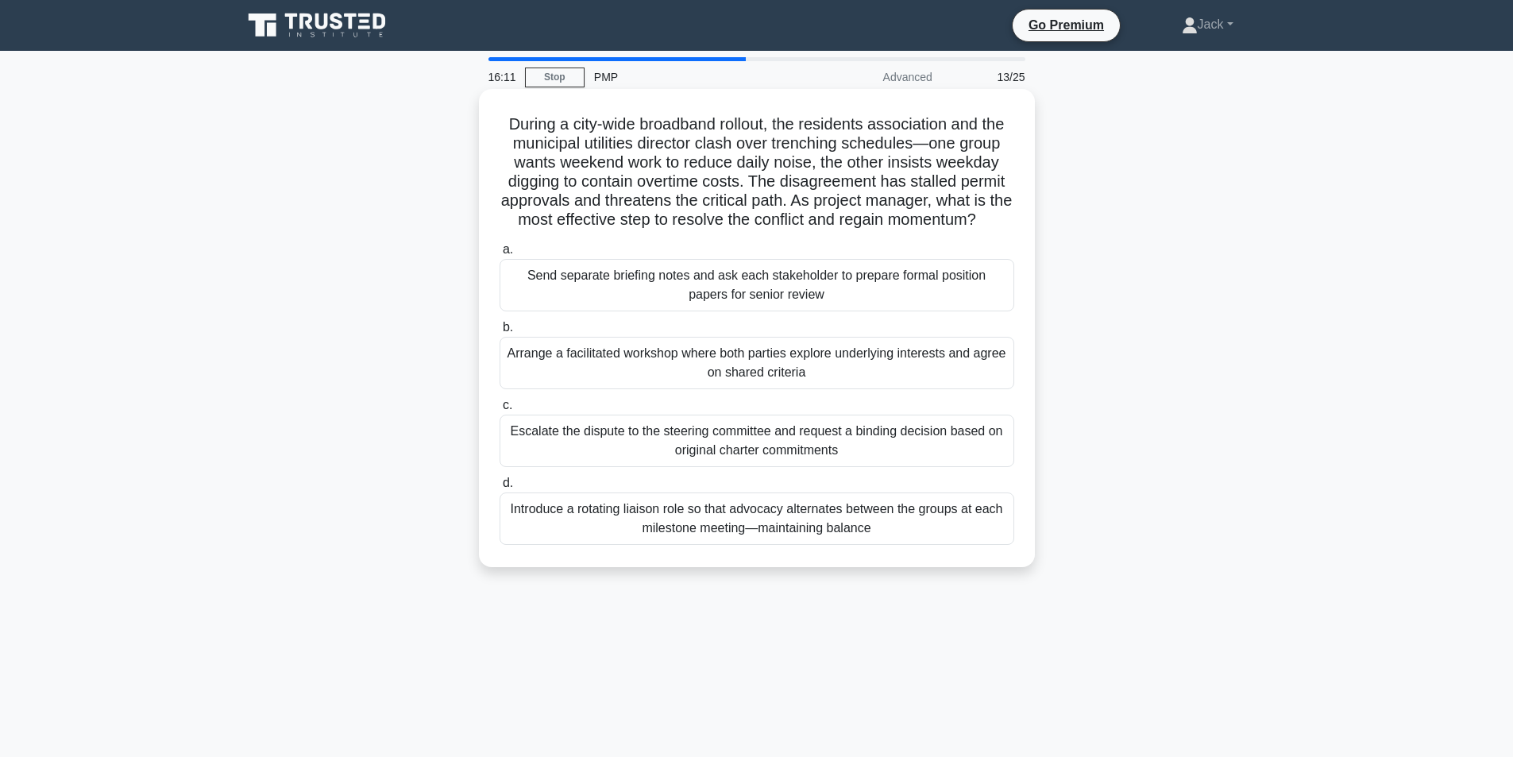
click at [716, 388] on div "Arrange a facilitated workshop where both parties explore underlying interests …" at bounding box center [757, 363] width 515 height 52
click at [500, 333] on input "b. Arrange a facilitated workshop where both parties explore underlying interes…" at bounding box center [500, 327] width 0 height 10
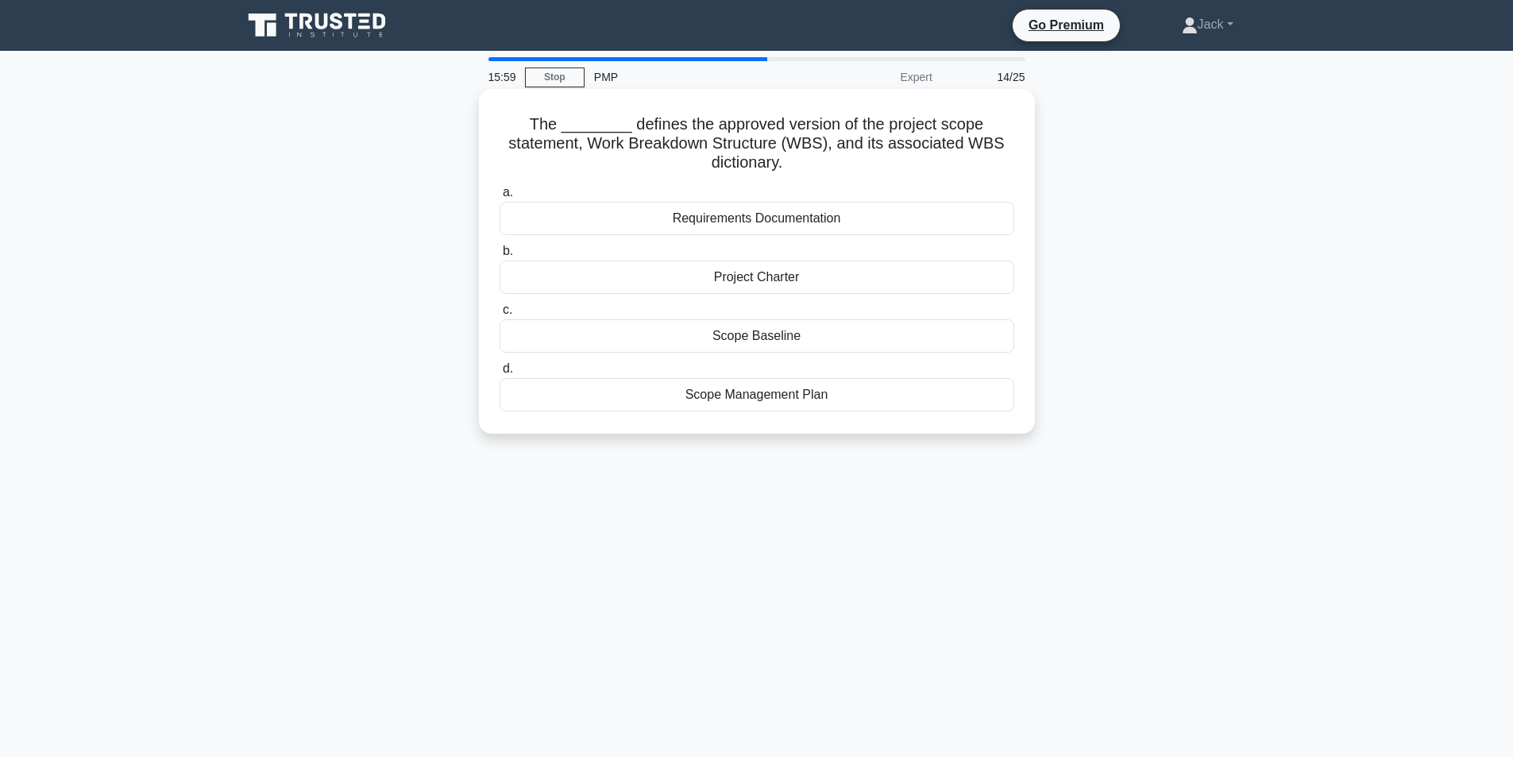
click at [772, 341] on div "Scope Baseline" at bounding box center [757, 335] width 515 height 33
click at [500, 315] on input "c. Scope Baseline" at bounding box center [500, 310] width 0 height 10
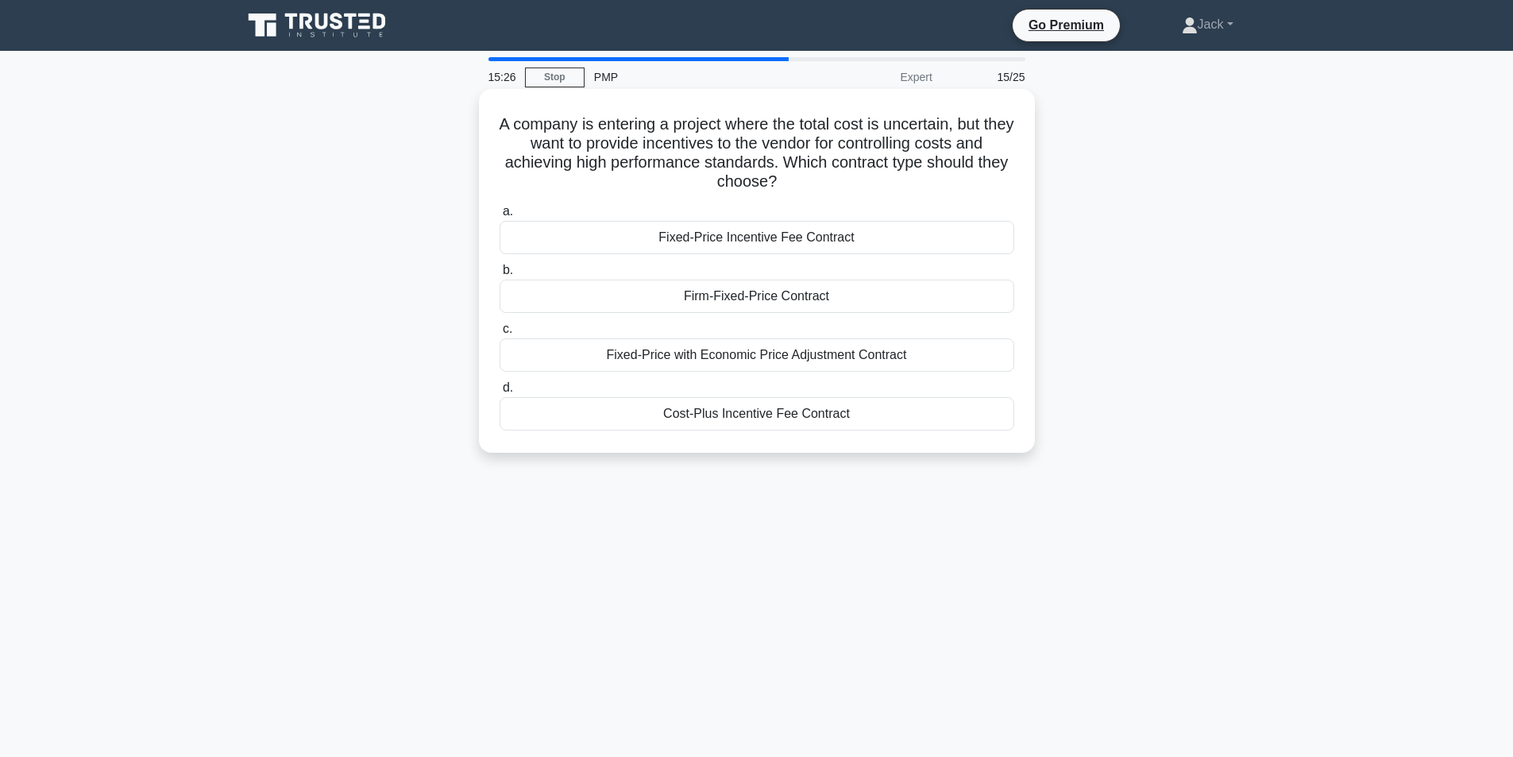
click at [749, 422] on div "Cost-Plus Incentive Fee Contract" at bounding box center [757, 413] width 515 height 33
click at [500, 393] on input "d. Cost-Plus Incentive Fee Contract" at bounding box center [500, 388] width 0 height 10
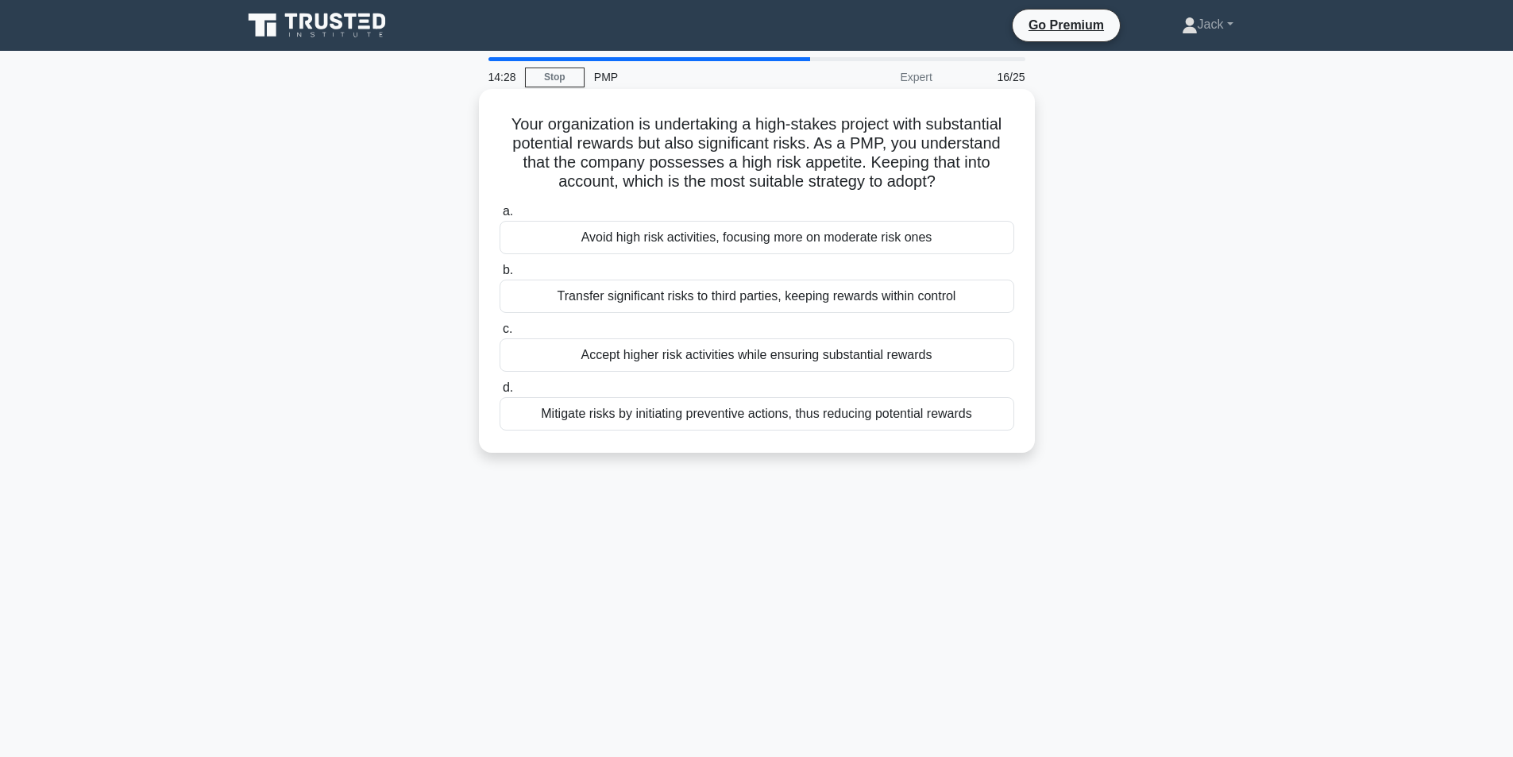
click at [763, 301] on div "Transfer significant risks to third parties, keeping rewards within control" at bounding box center [757, 296] width 515 height 33
click at [500, 276] on input "b. Transfer significant risks to third parties, keeping rewards within control" at bounding box center [500, 270] width 0 height 10
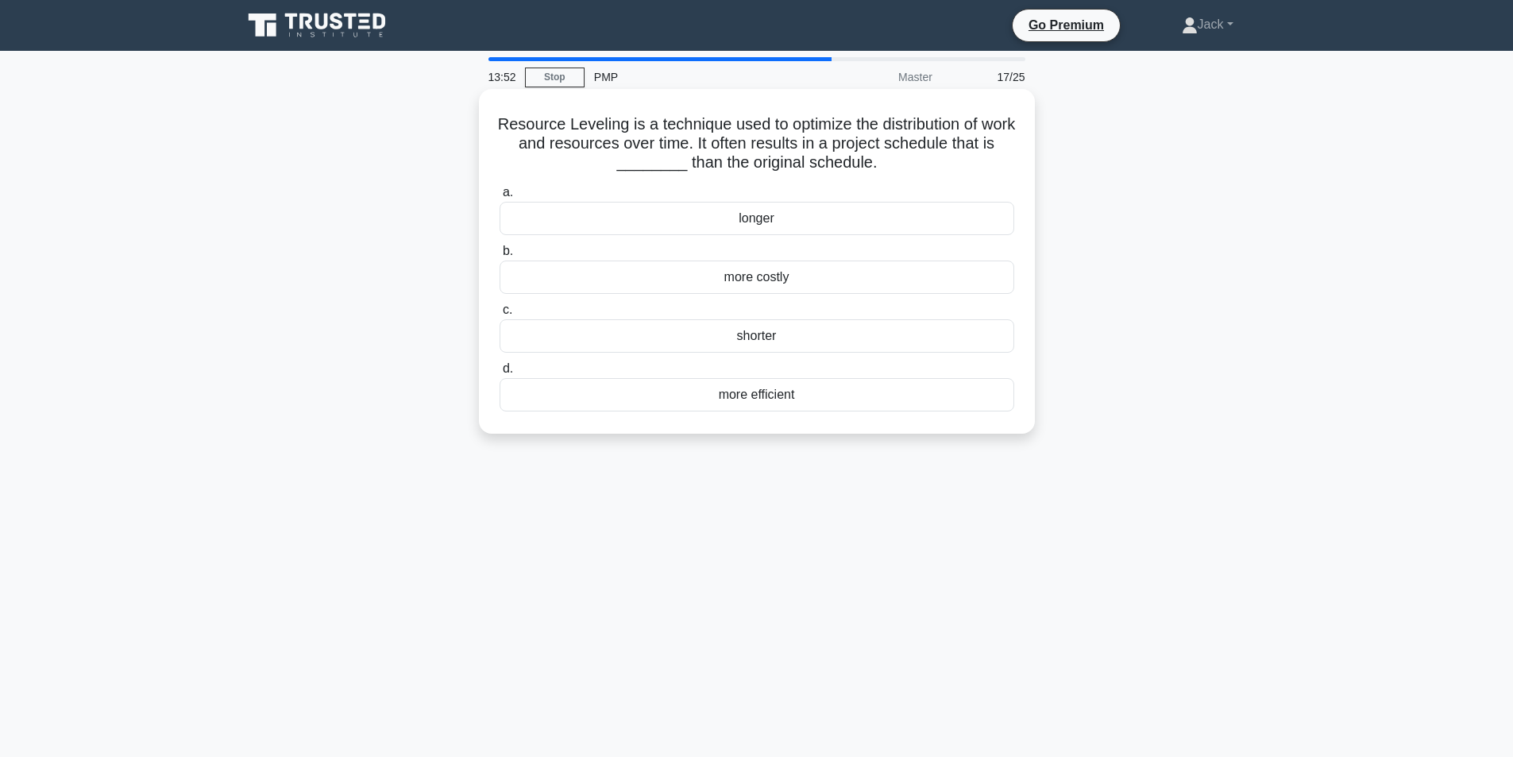
click at [755, 402] on div "more efficient" at bounding box center [757, 394] width 515 height 33
click at [500, 374] on input "d. more efficient" at bounding box center [500, 369] width 0 height 10
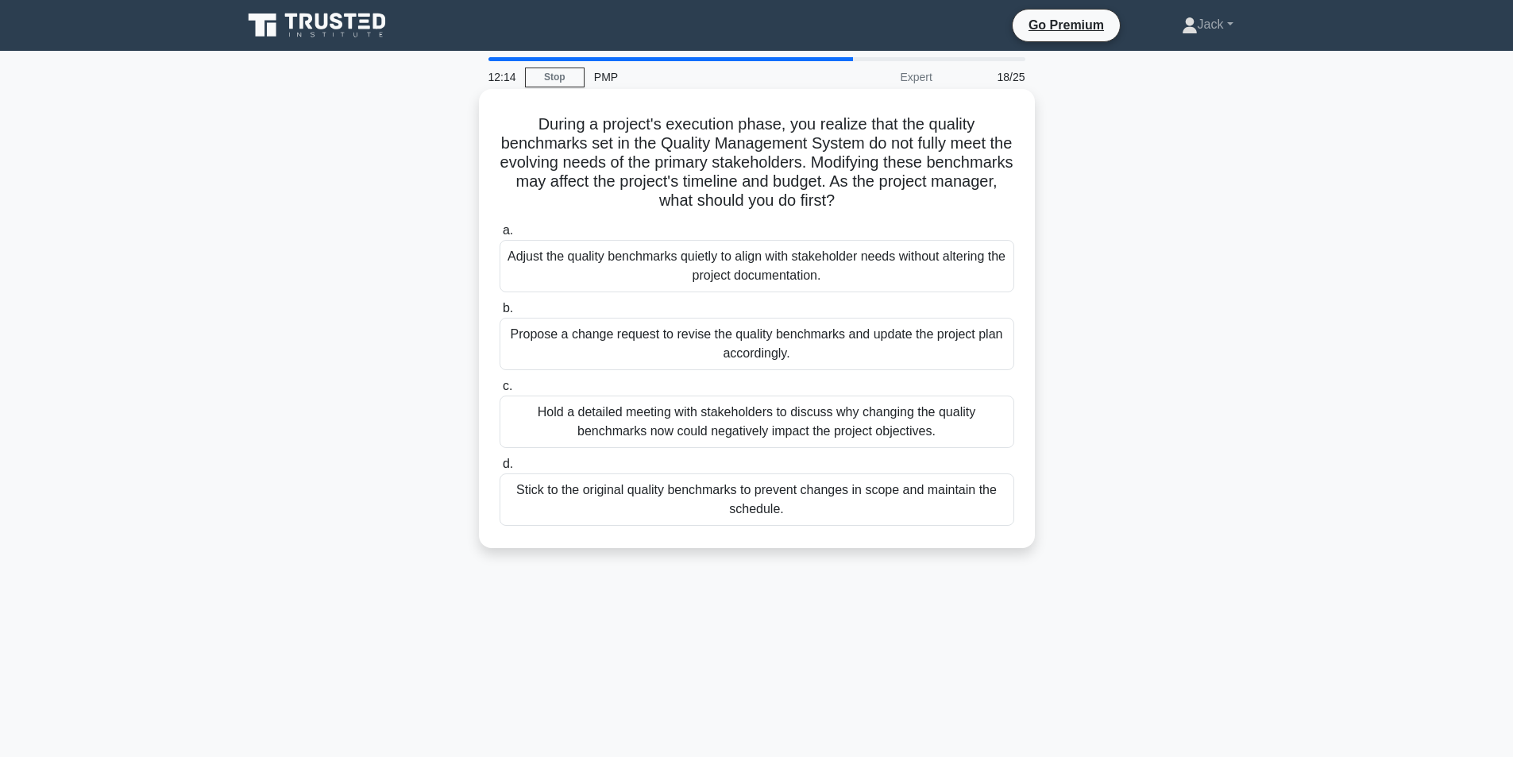
click at [838, 345] on div "Propose a change request to revise the quality benchmarks and update the projec…" at bounding box center [757, 344] width 515 height 52
click at [500, 314] on input "b. Propose a change request to revise the quality benchmarks and update the pro…" at bounding box center [500, 308] width 0 height 10
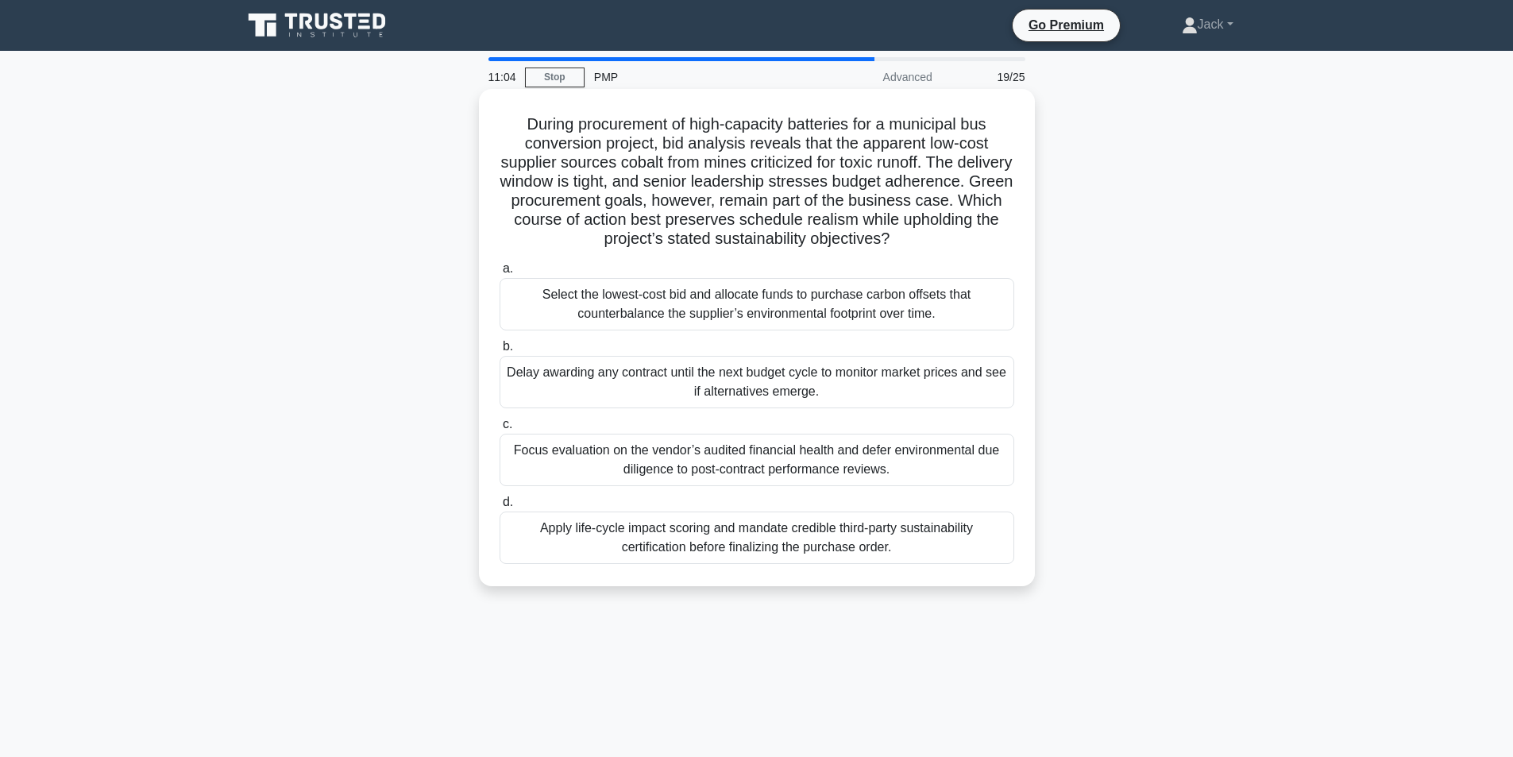
click at [767, 546] on div "Apply life-cycle impact scoring and mandate credible third-party sustainability…" at bounding box center [757, 538] width 515 height 52
click at [500, 508] on input "d. Apply life-cycle impact scoring and mandate credible third-party sustainabil…" at bounding box center [500, 502] width 0 height 10
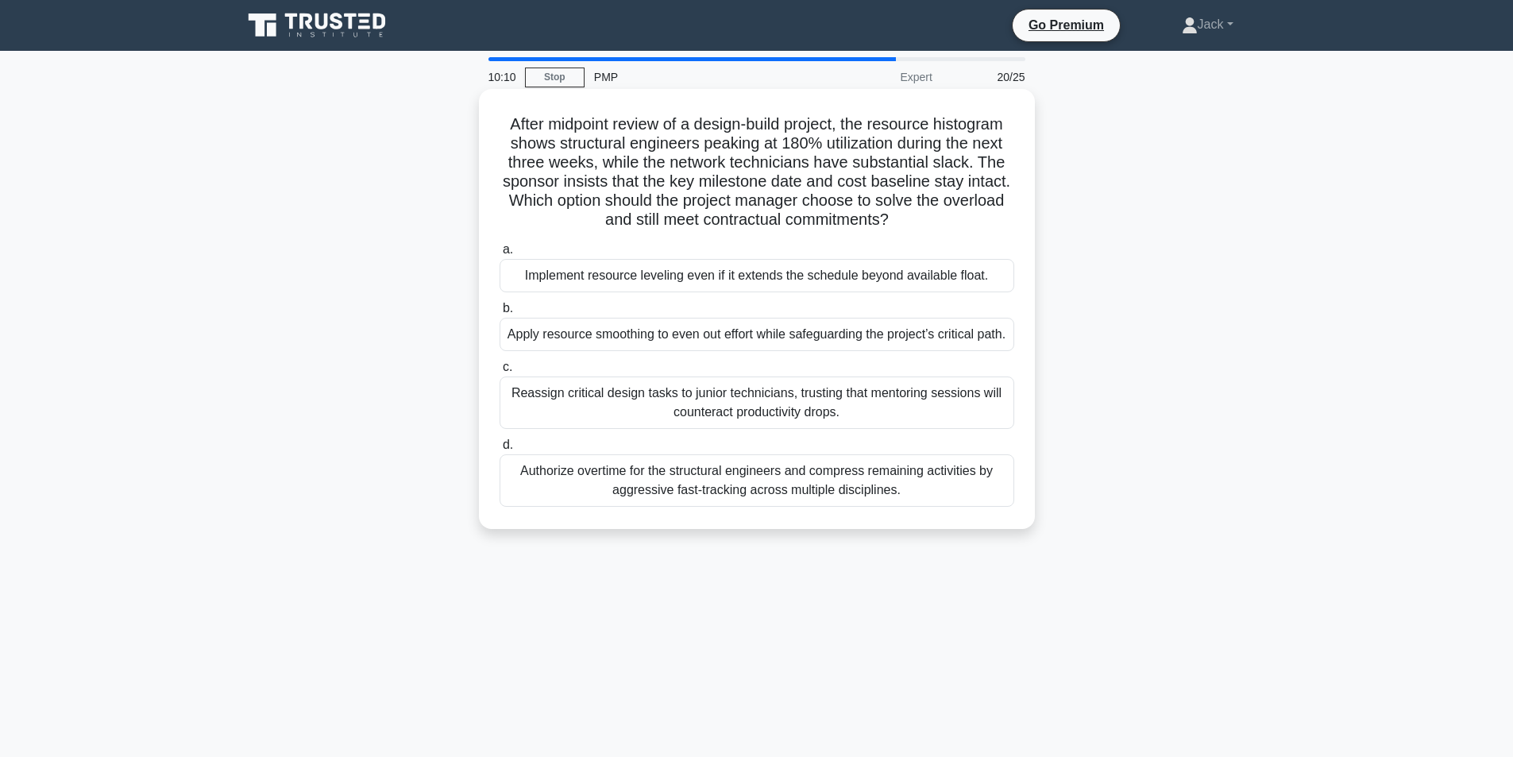
click at [756, 348] on div "Apply resource smoothing to even out effort while safeguarding the project’s cr…" at bounding box center [757, 334] width 515 height 33
click at [500, 314] on input "b. Apply resource smoothing to even out effort while safeguarding the project’s…" at bounding box center [500, 308] width 0 height 10
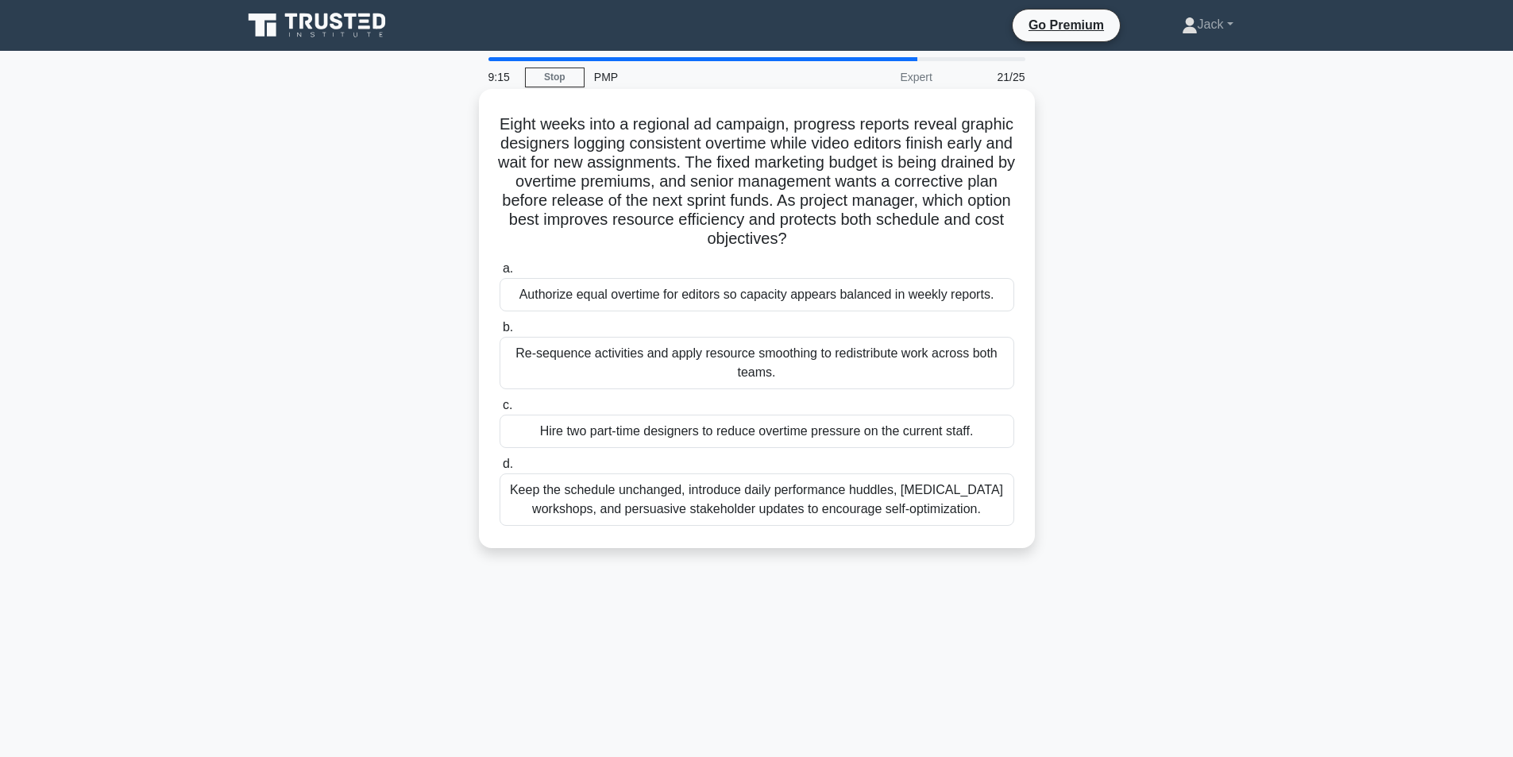
click at [654, 363] on div "Re-sequence activities and apply resource smoothing to redistribute work across…" at bounding box center [757, 363] width 515 height 52
click at [500, 333] on input "b. Re-sequence activities and apply resource smoothing to redistribute work acr…" at bounding box center [500, 327] width 0 height 10
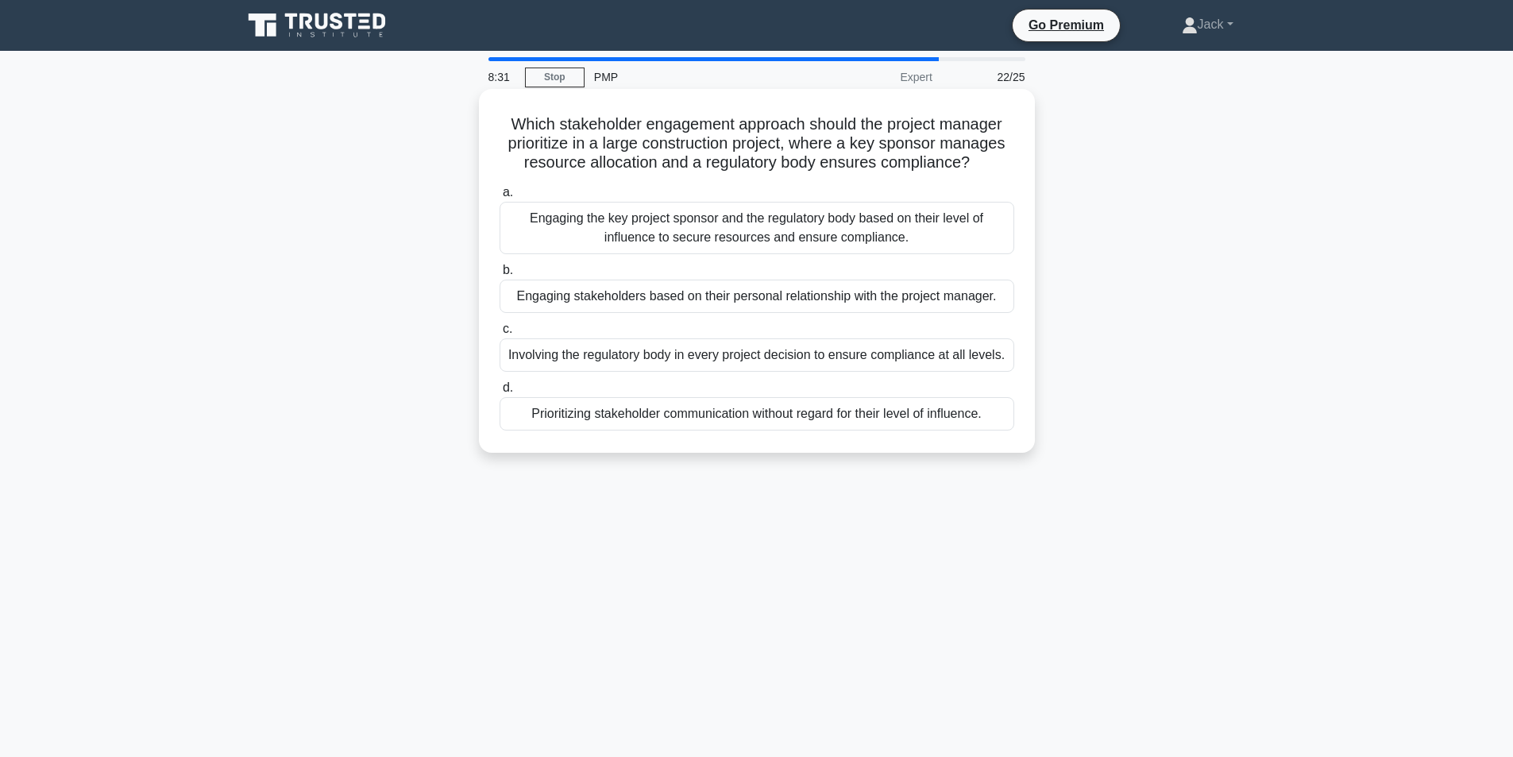
click at [712, 233] on div "Engaging the key project sponsor and the regulatory body based on their level o…" at bounding box center [757, 228] width 515 height 52
click at [500, 198] on input "a. Engaging the key project sponsor and the regulatory body based on their leve…" at bounding box center [500, 192] width 0 height 10
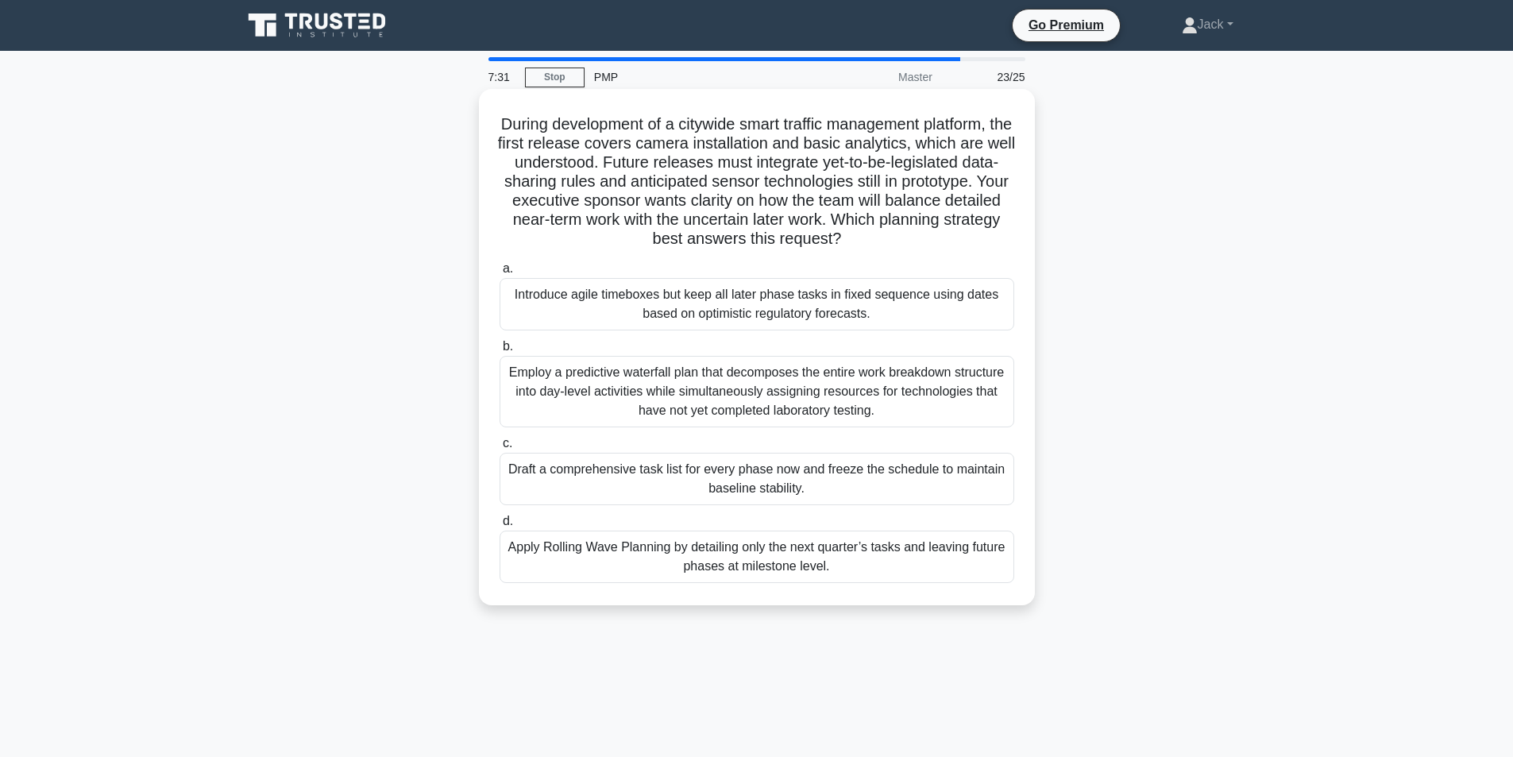
click at [749, 561] on div "Apply Rolling Wave Planning by detailing only the next quarter’s tasks and leav…" at bounding box center [757, 557] width 515 height 52
click at [500, 527] on input "d. Apply Rolling Wave Planning by detailing only the next quarter’s tasks and l…" at bounding box center [500, 521] width 0 height 10
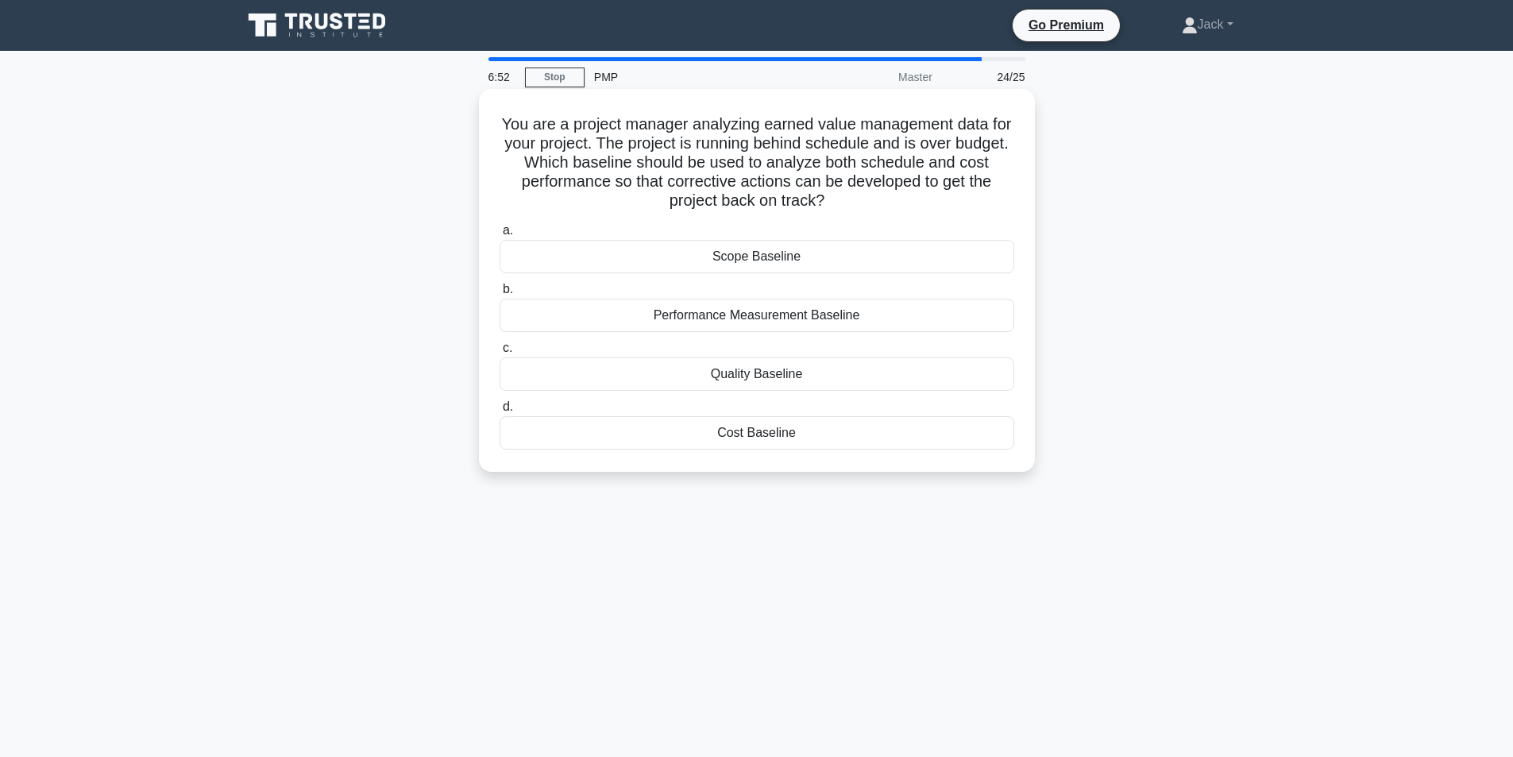
click at [756, 318] on div "Performance Measurement Baseline" at bounding box center [757, 315] width 515 height 33
click at [500, 295] on input "b. Performance Measurement Baseline" at bounding box center [500, 289] width 0 height 10
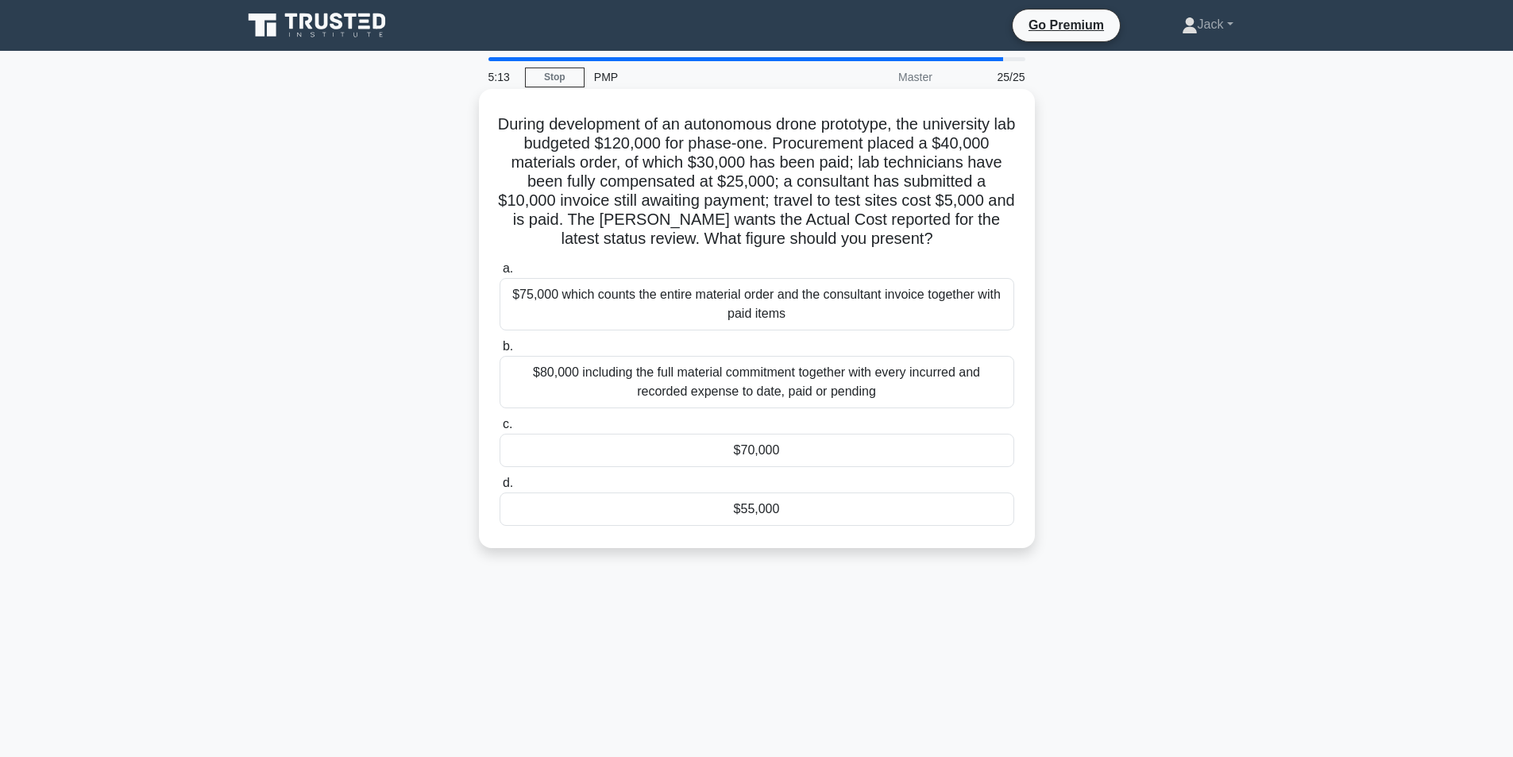
click at [747, 446] on div "$70,000" at bounding box center [757, 450] width 515 height 33
click at [500, 430] on input "c. $70,000" at bounding box center [500, 424] width 0 height 10
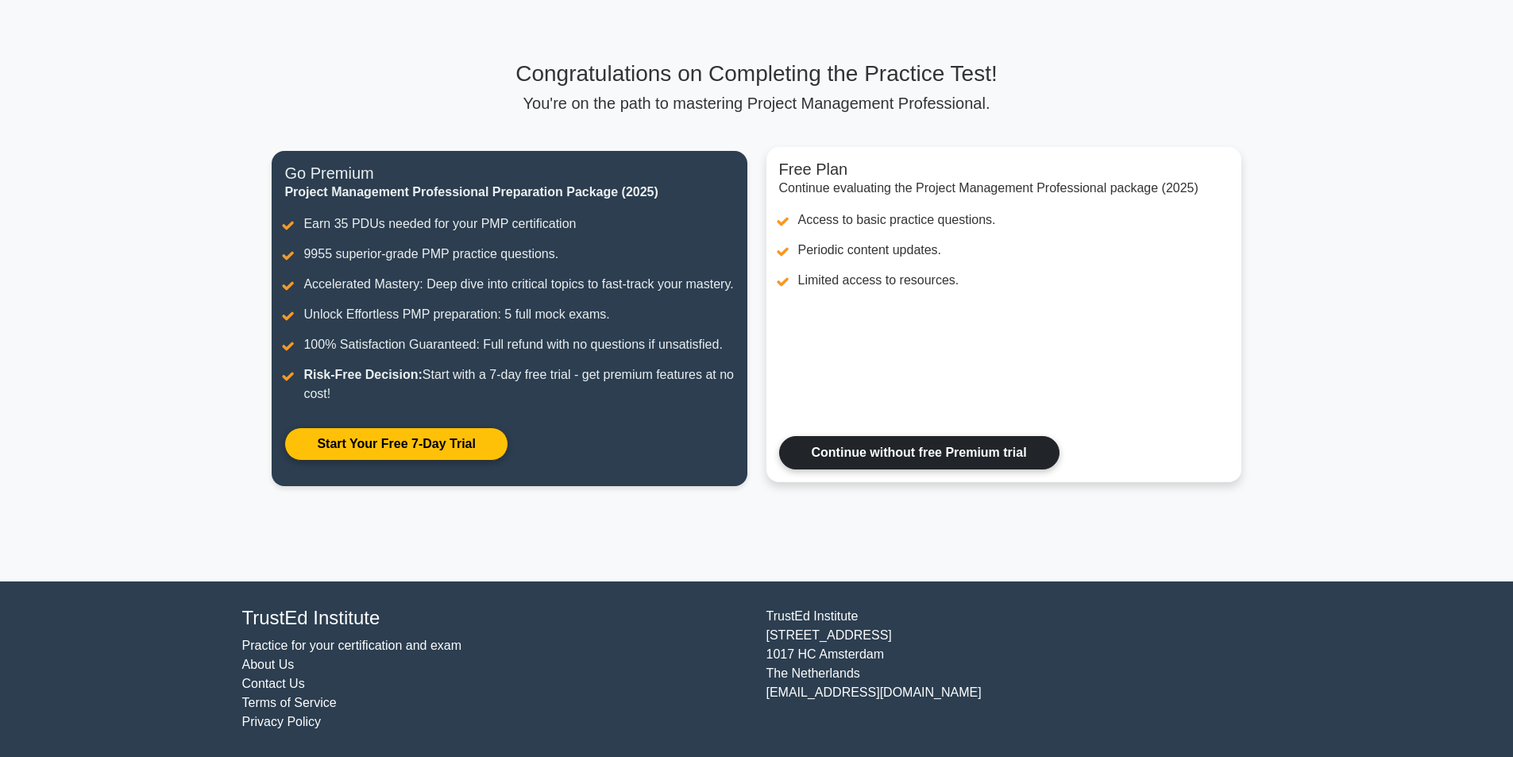
click at [880, 451] on link "Continue without free Premium trial" at bounding box center [919, 452] width 280 height 33
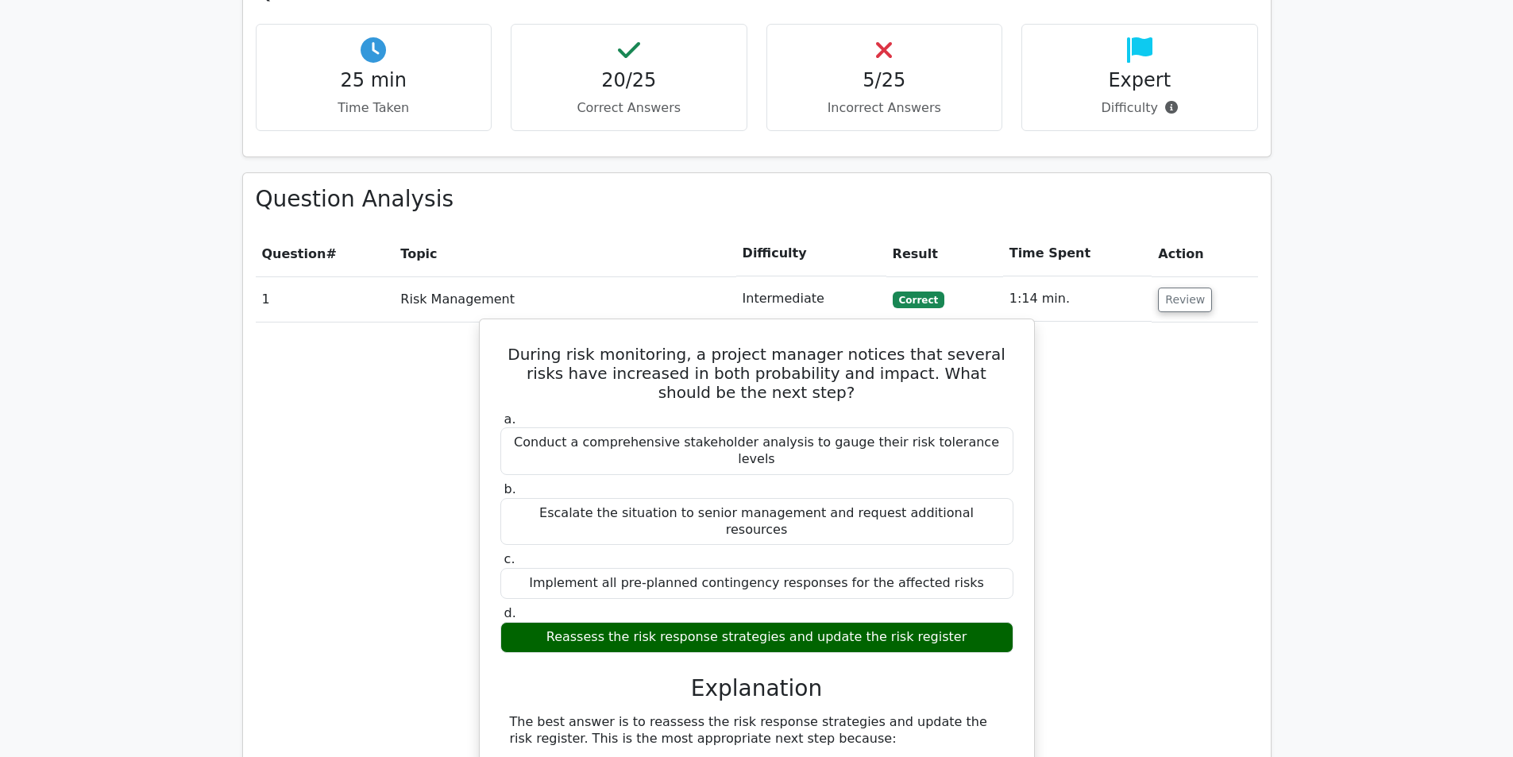
scroll to position [1668, 0]
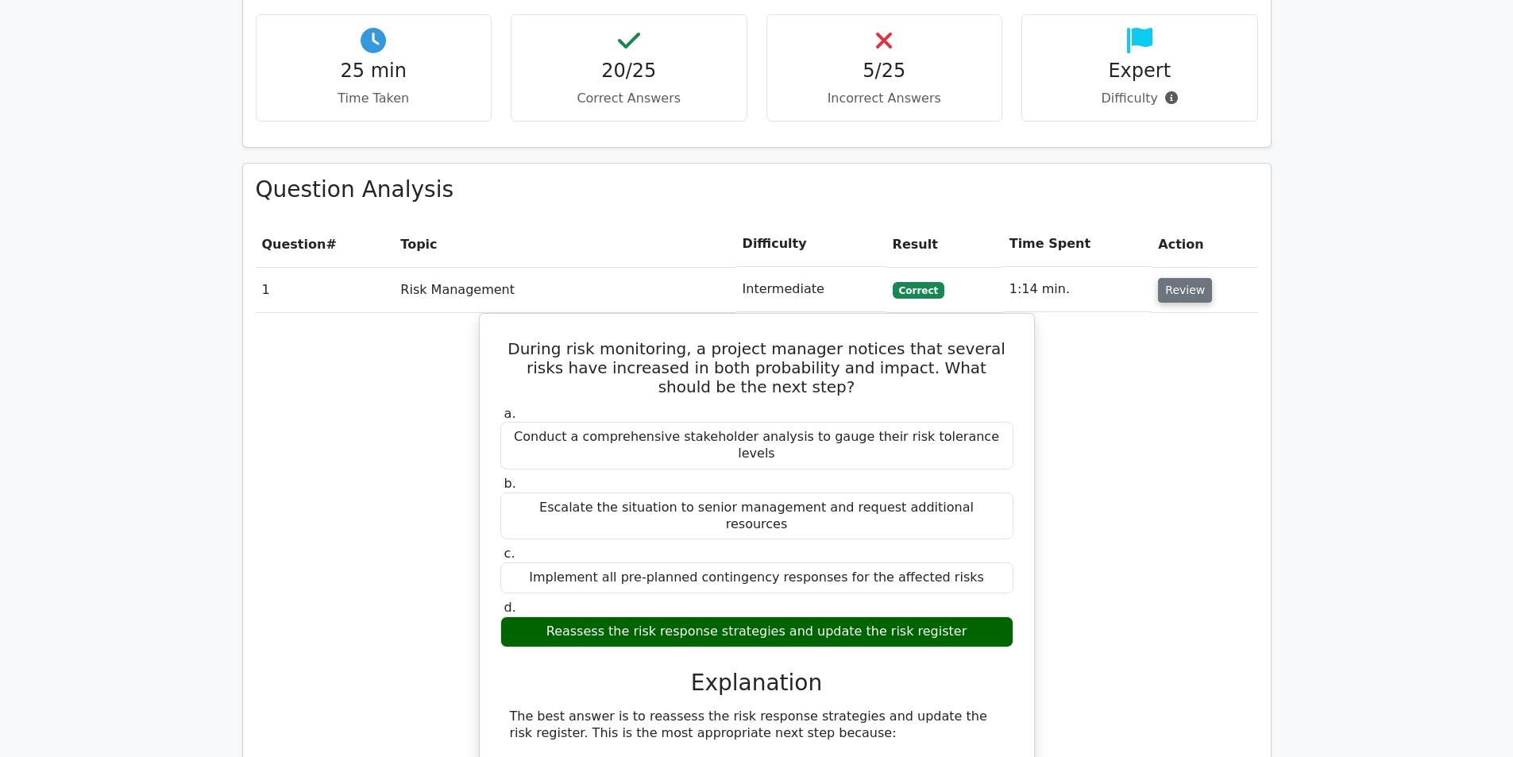
click at [1187, 278] on button "Review" at bounding box center [1185, 290] width 54 height 25
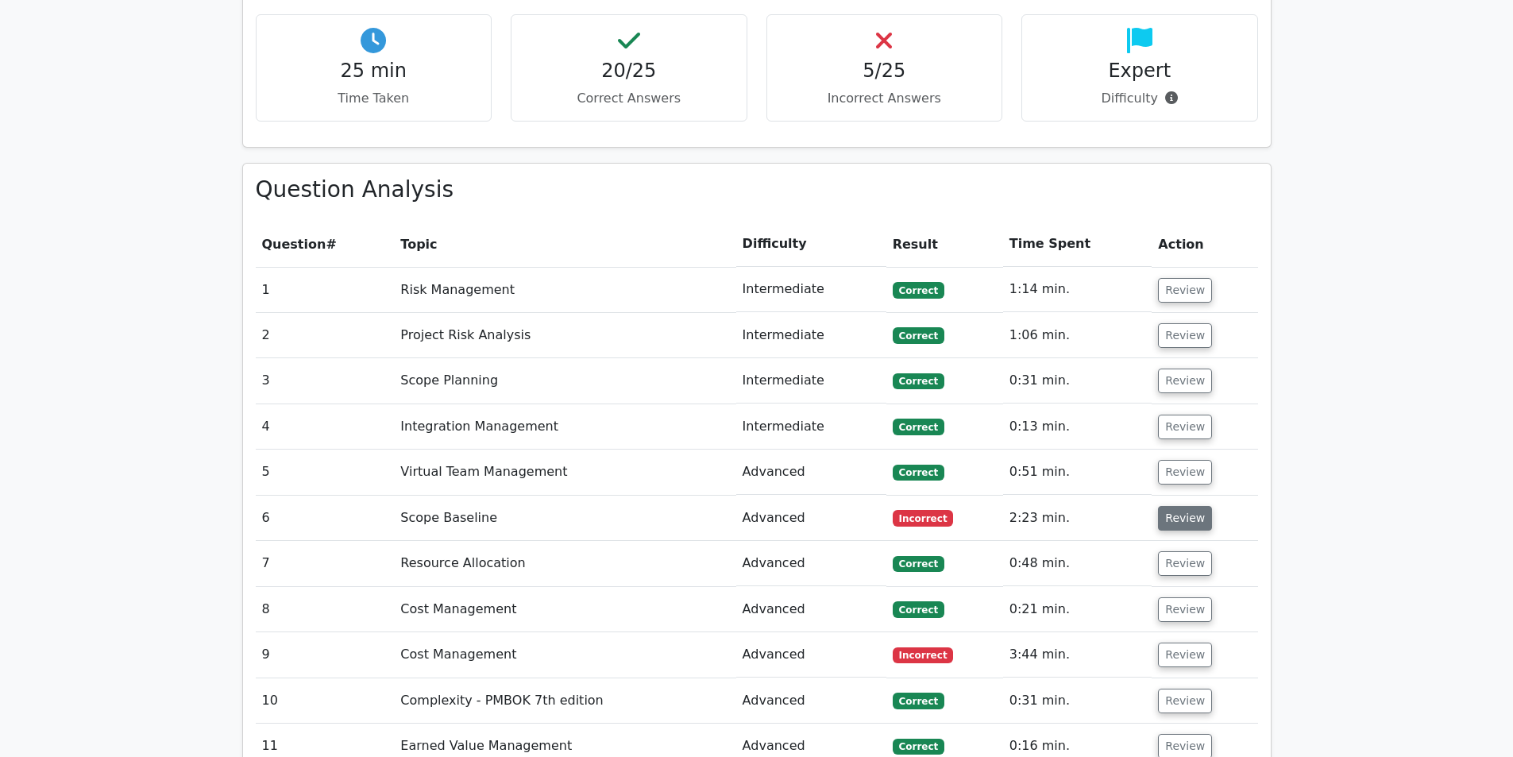
click at [1194, 506] on button "Review" at bounding box center [1185, 518] width 54 height 25
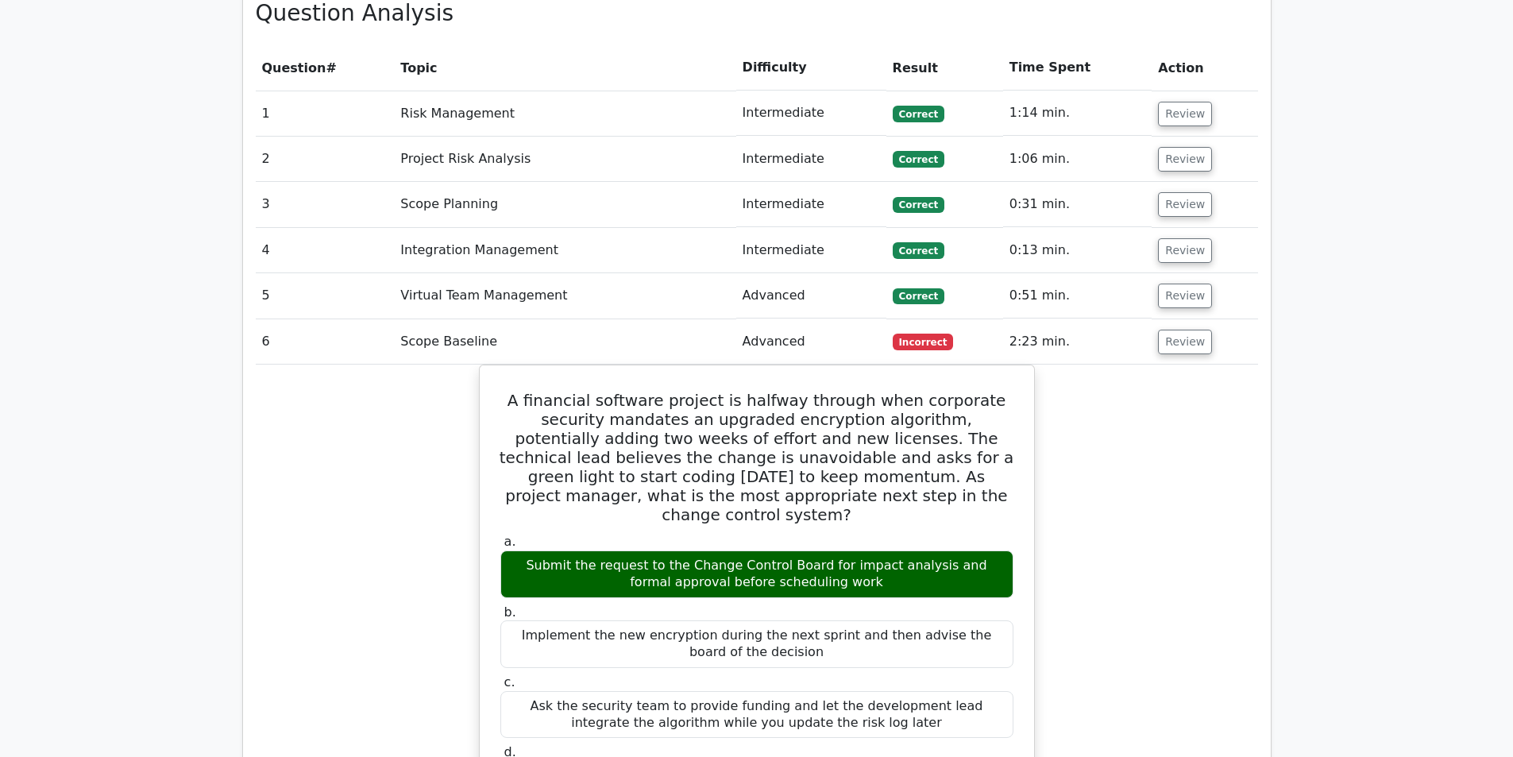
scroll to position [1906, 0]
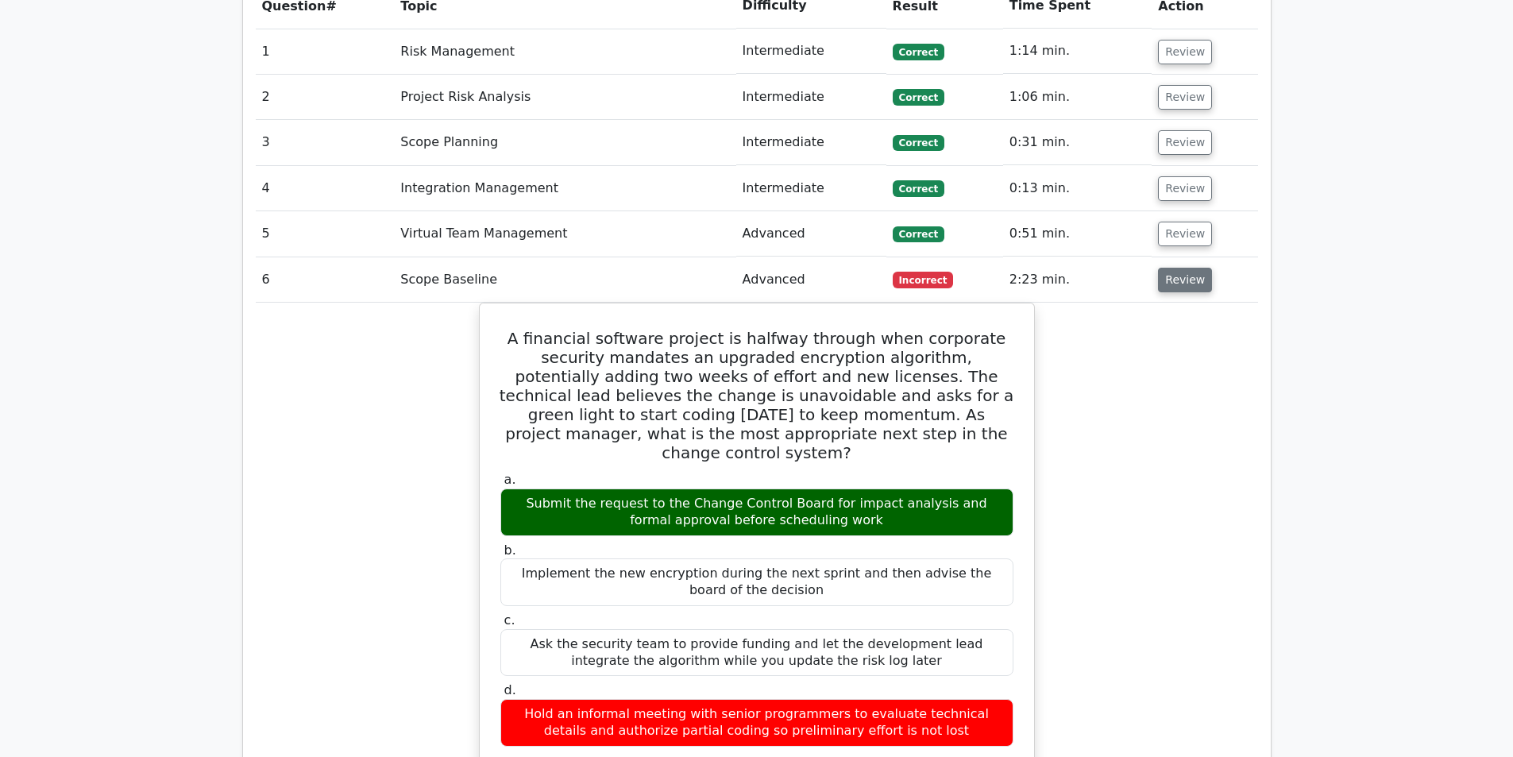
click at [1172, 268] on button "Review" at bounding box center [1185, 280] width 54 height 25
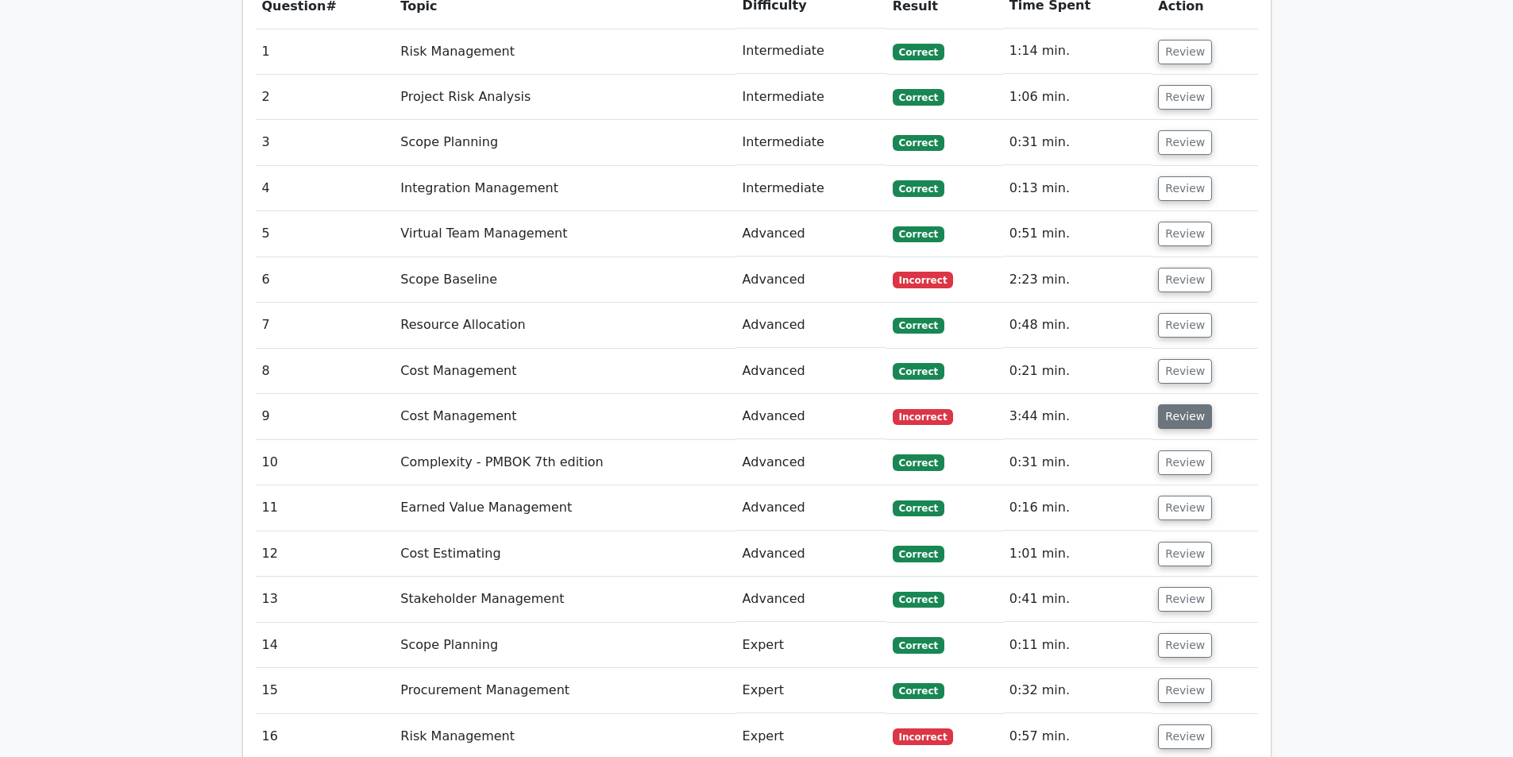
click at [1178, 404] on button "Review" at bounding box center [1185, 416] width 54 height 25
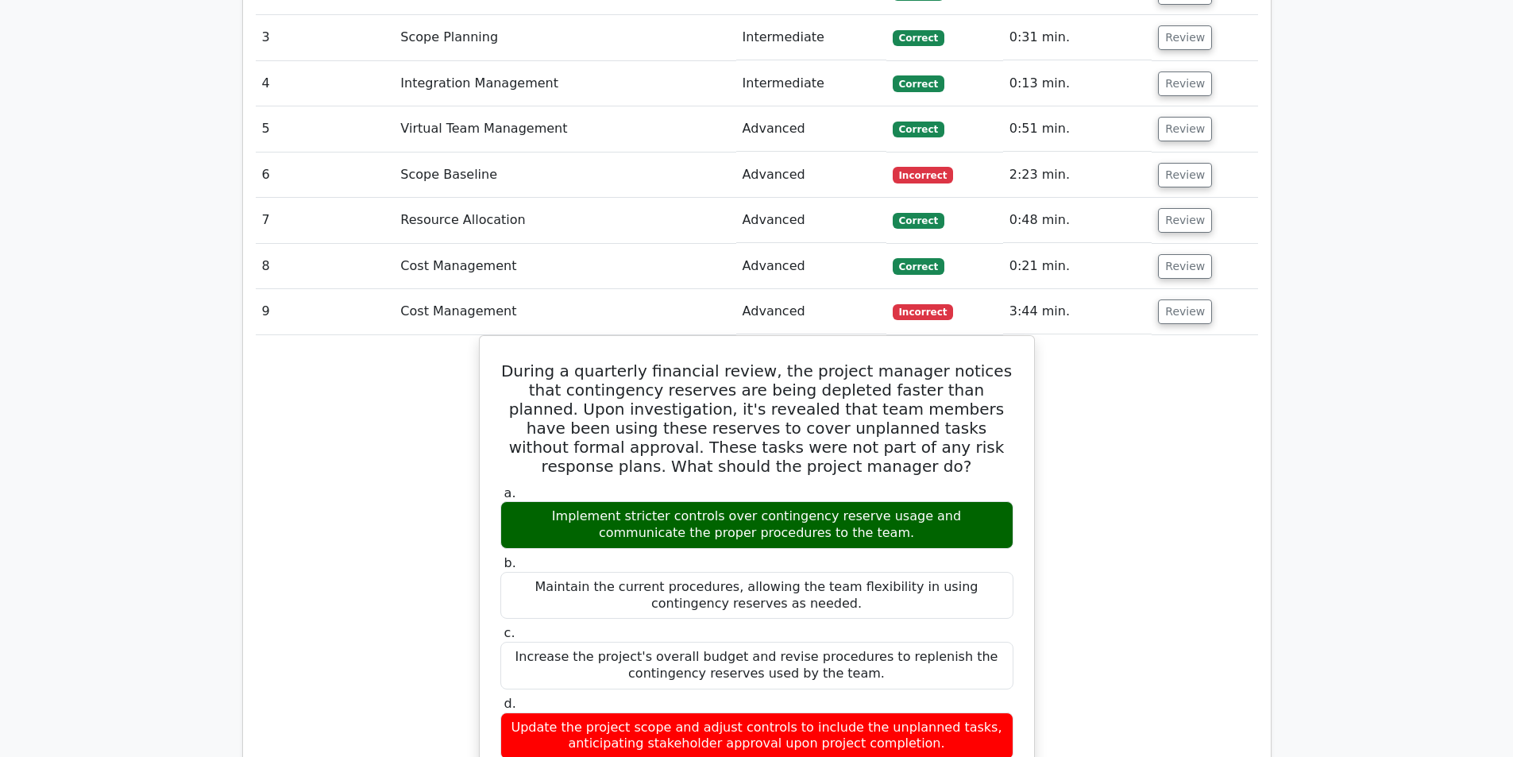
scroll to position [2065, 0]
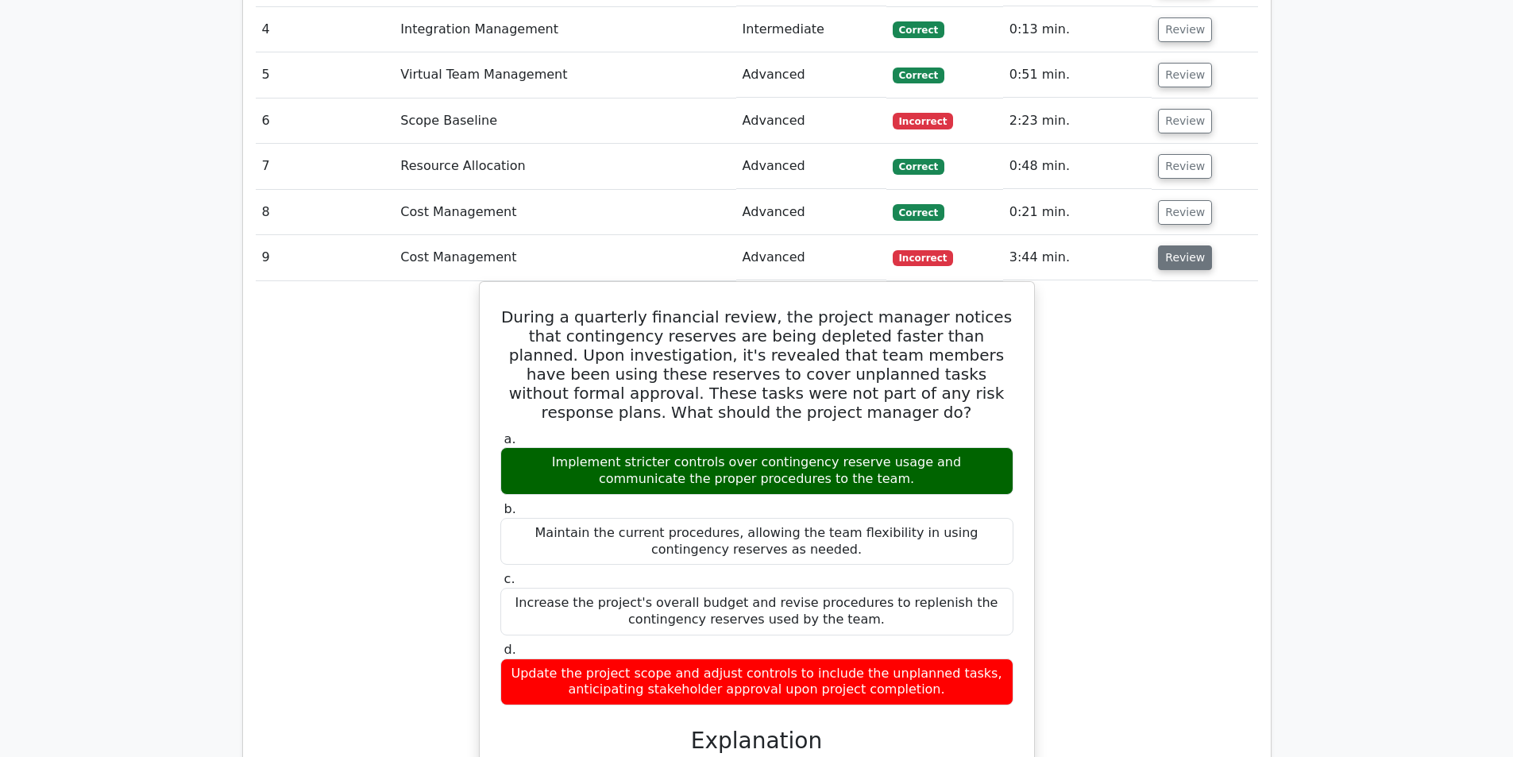
click at [1180, 245] on button "Review" at bounding box center [1185, 257] width 54 height 25
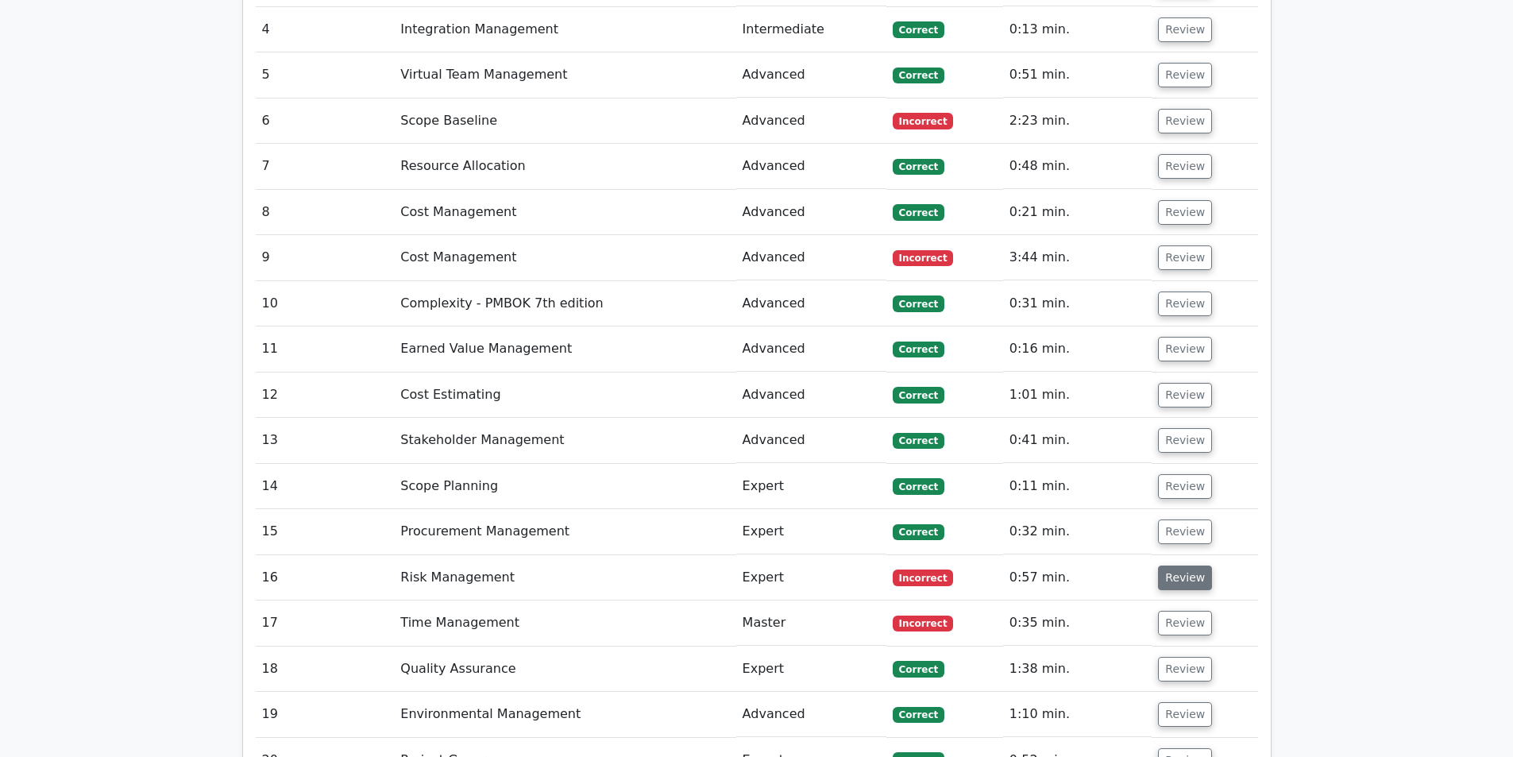
click at [1195, 566] on button "Review" at bounding box center [1185, 578] width 54 height 25
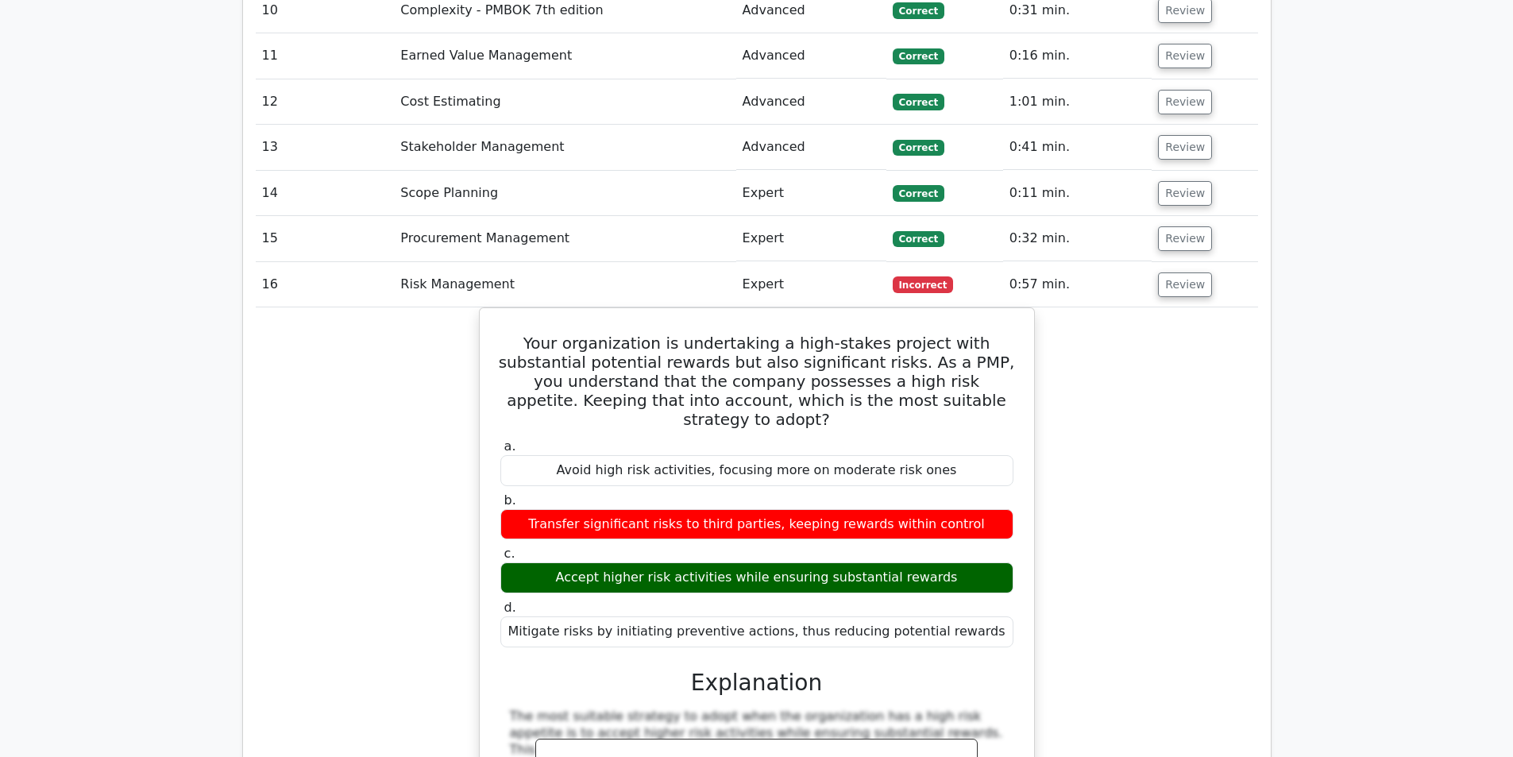
scroll to position [2383, 0]
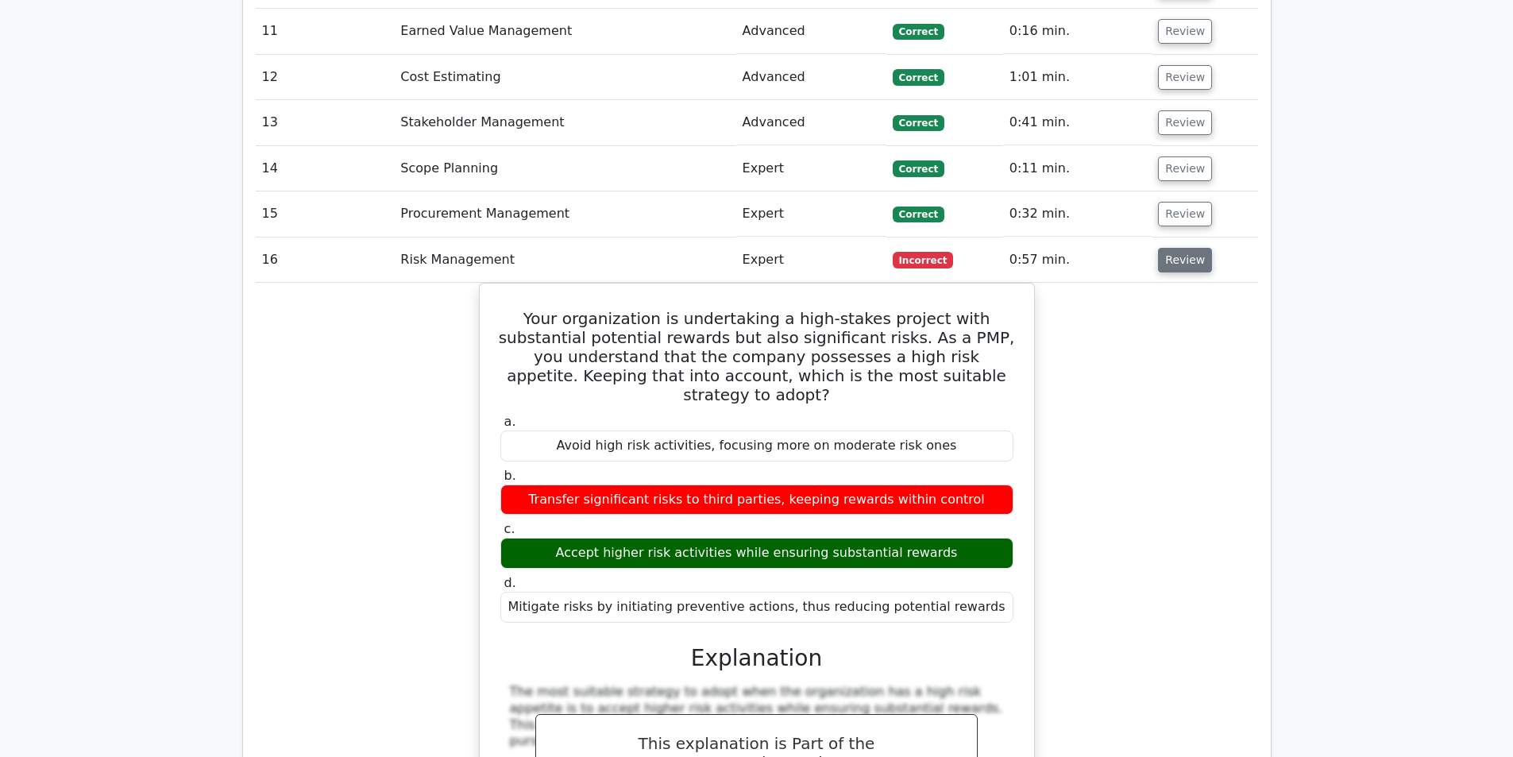
click at [1195, 248] on button "Review" at bounding box center [1185, 260] width 54 height 25
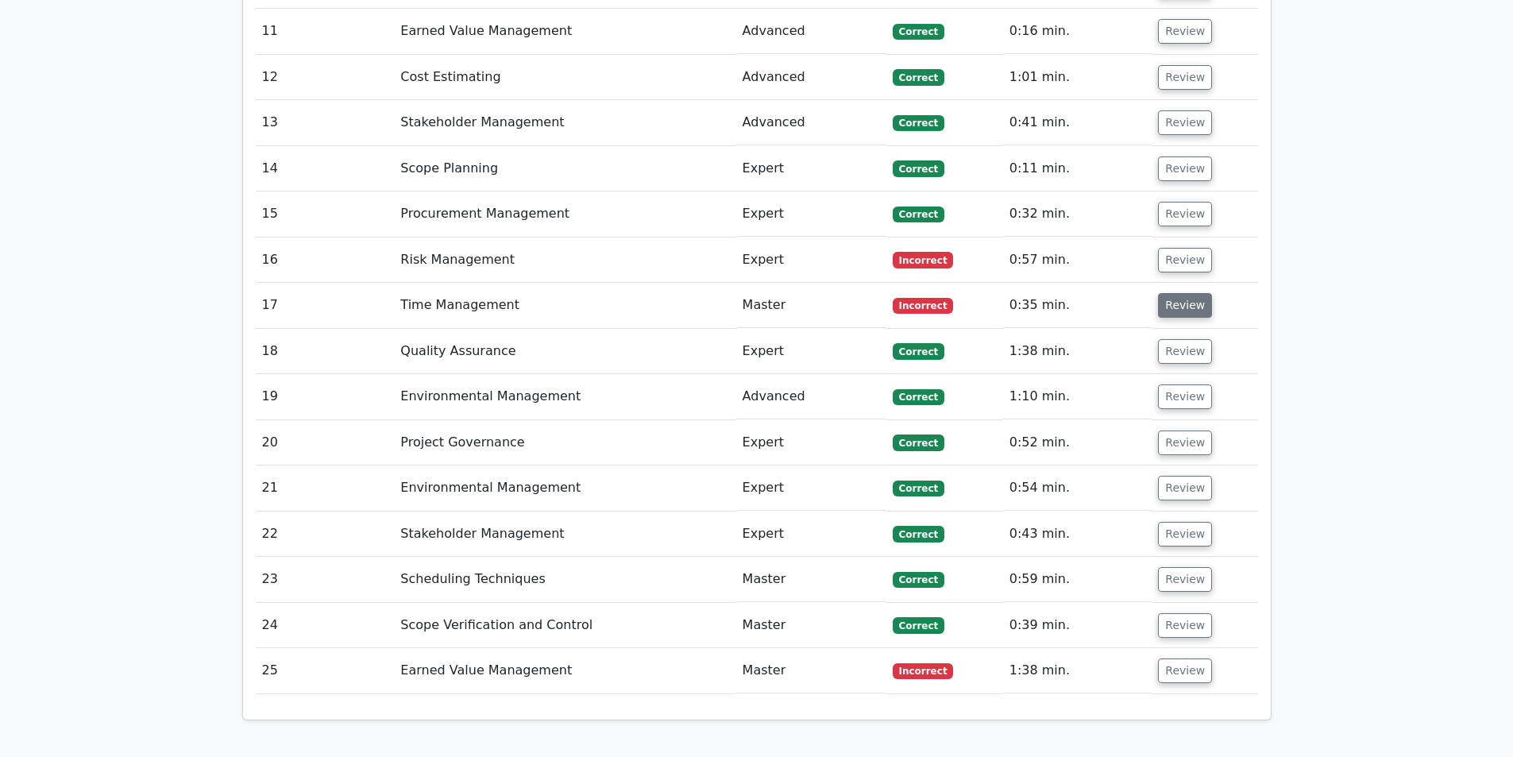
click at [1185, 293] on button "Review" at bounding box center [1185, 305] width 54 height 25
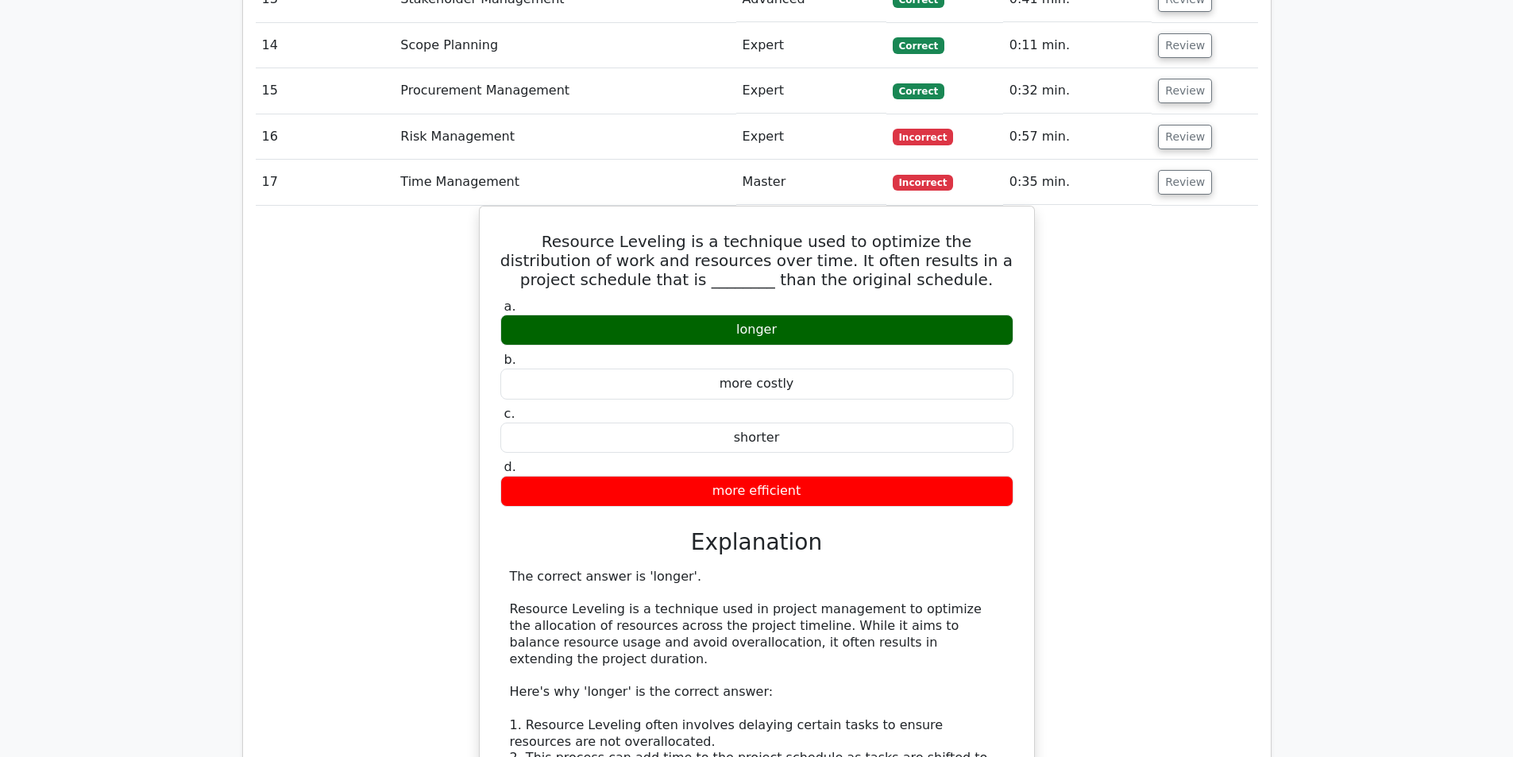
scroll to position [2542, 0]
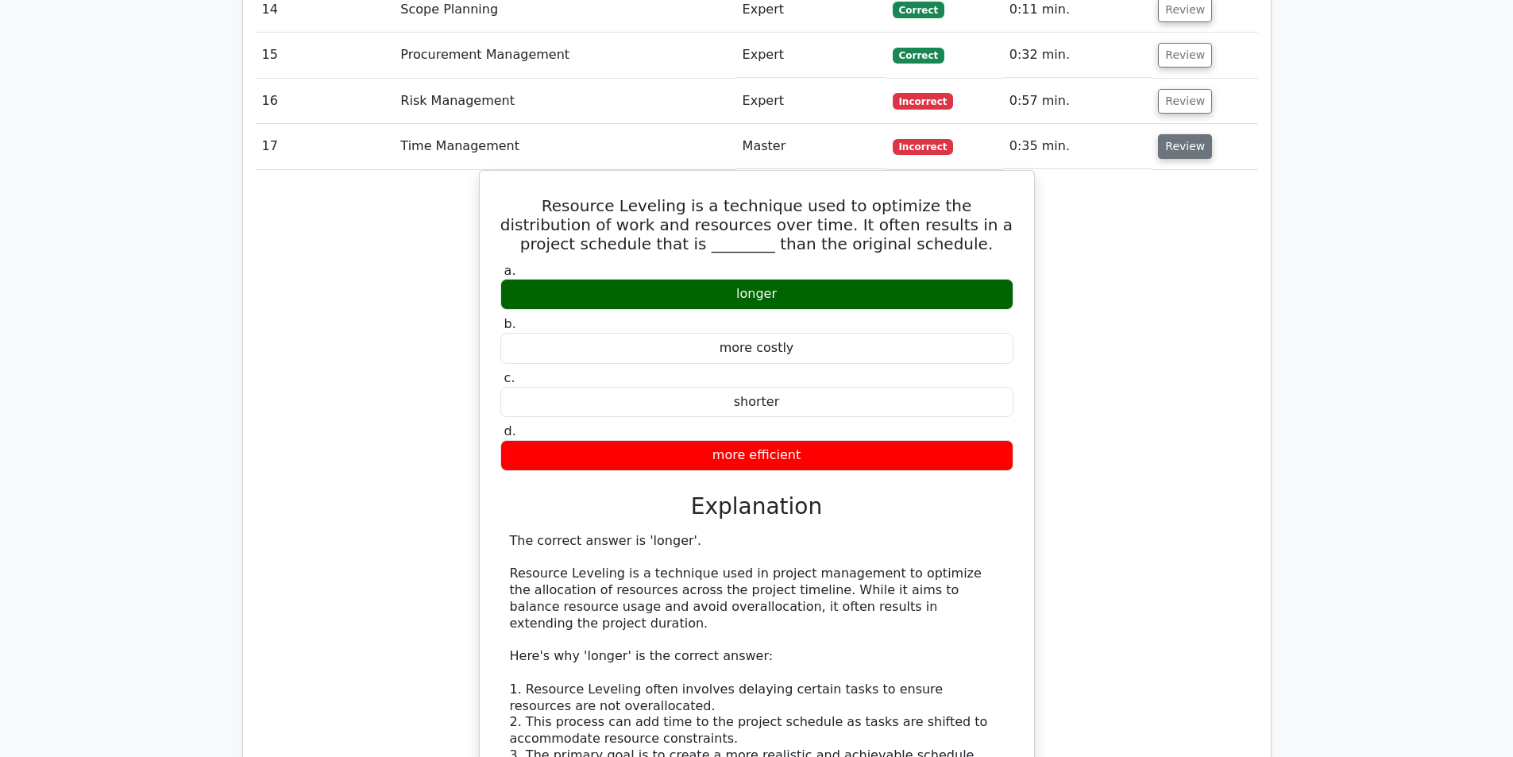
click at [1162, 134] on button "Review" at bounding box center [1185, 146] width 54 height 25
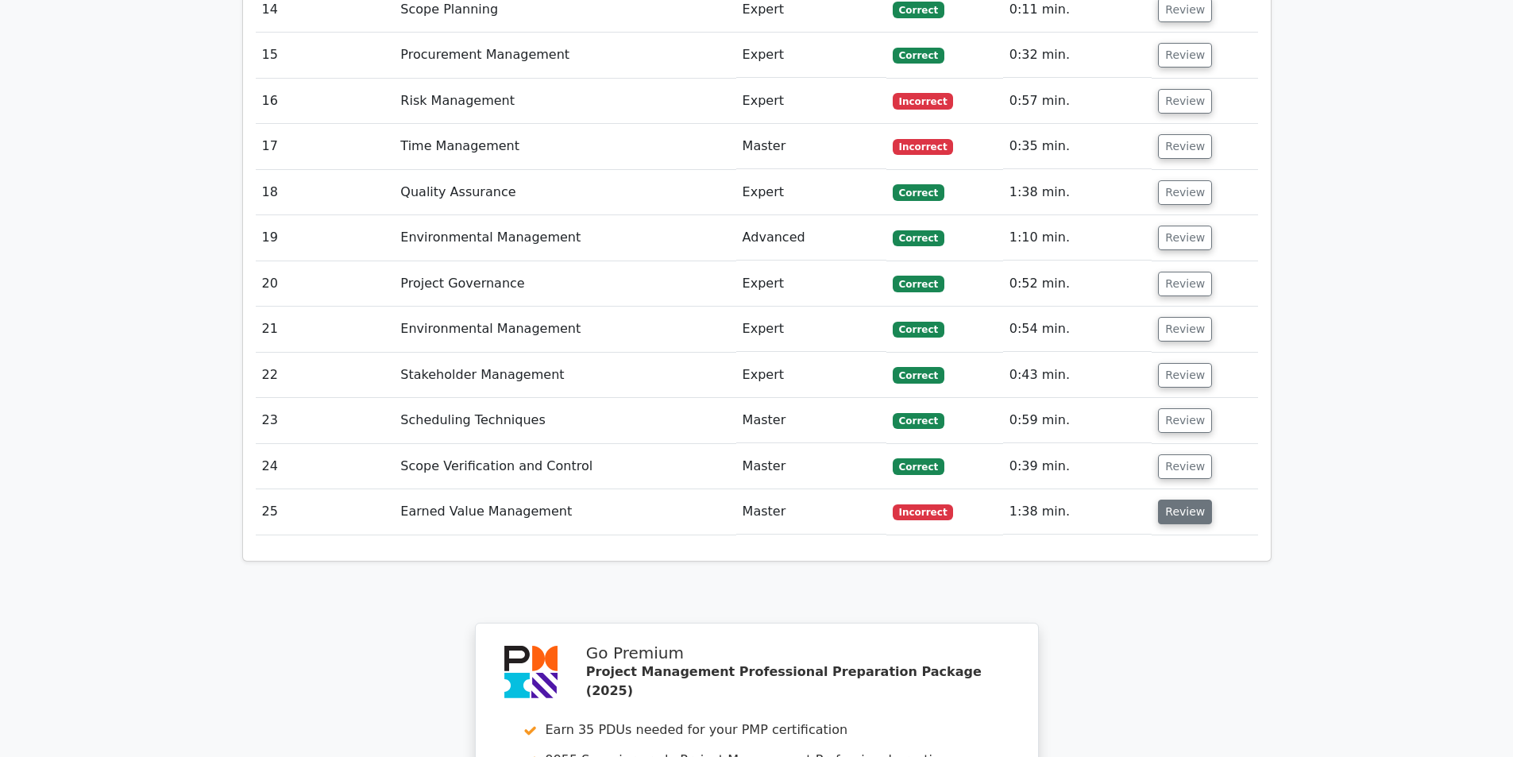
click at [1189, 500] on button "Review" at bounding box center [1185, 512] width 54 height 25
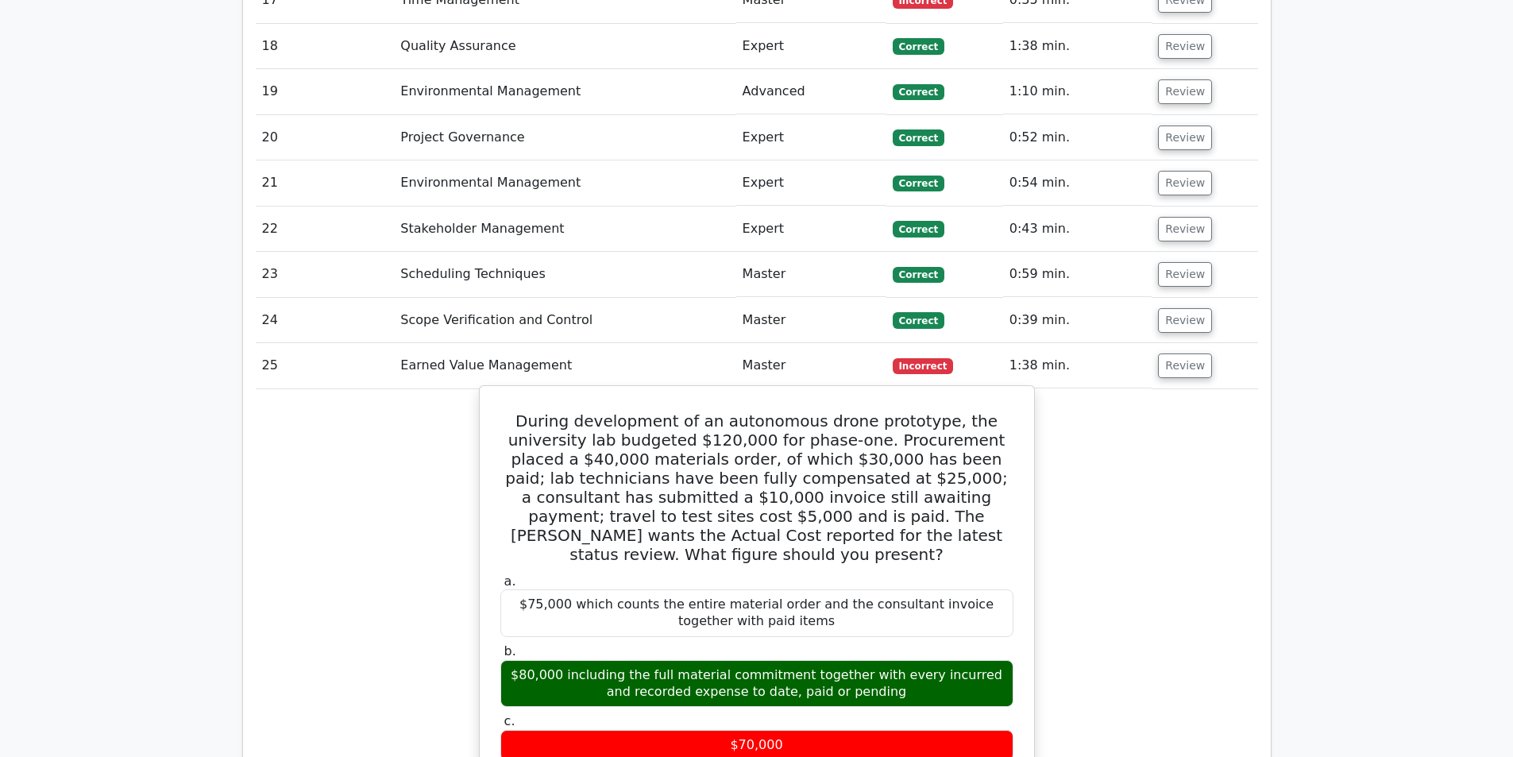
scroll to position [2621, 0]
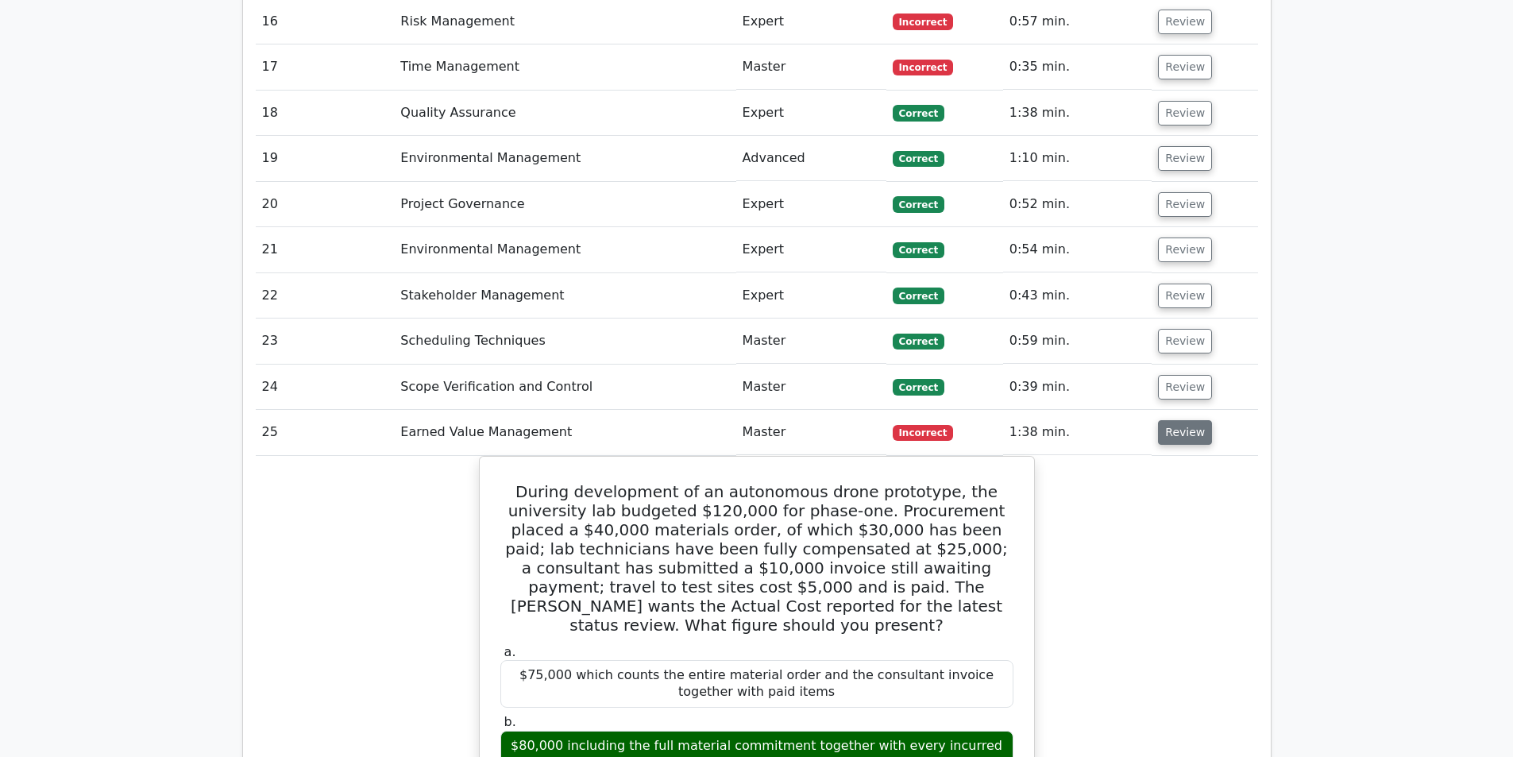
click at [1176, 420] on button "Review" at bounding box center [1185, 432] width 54 height 25
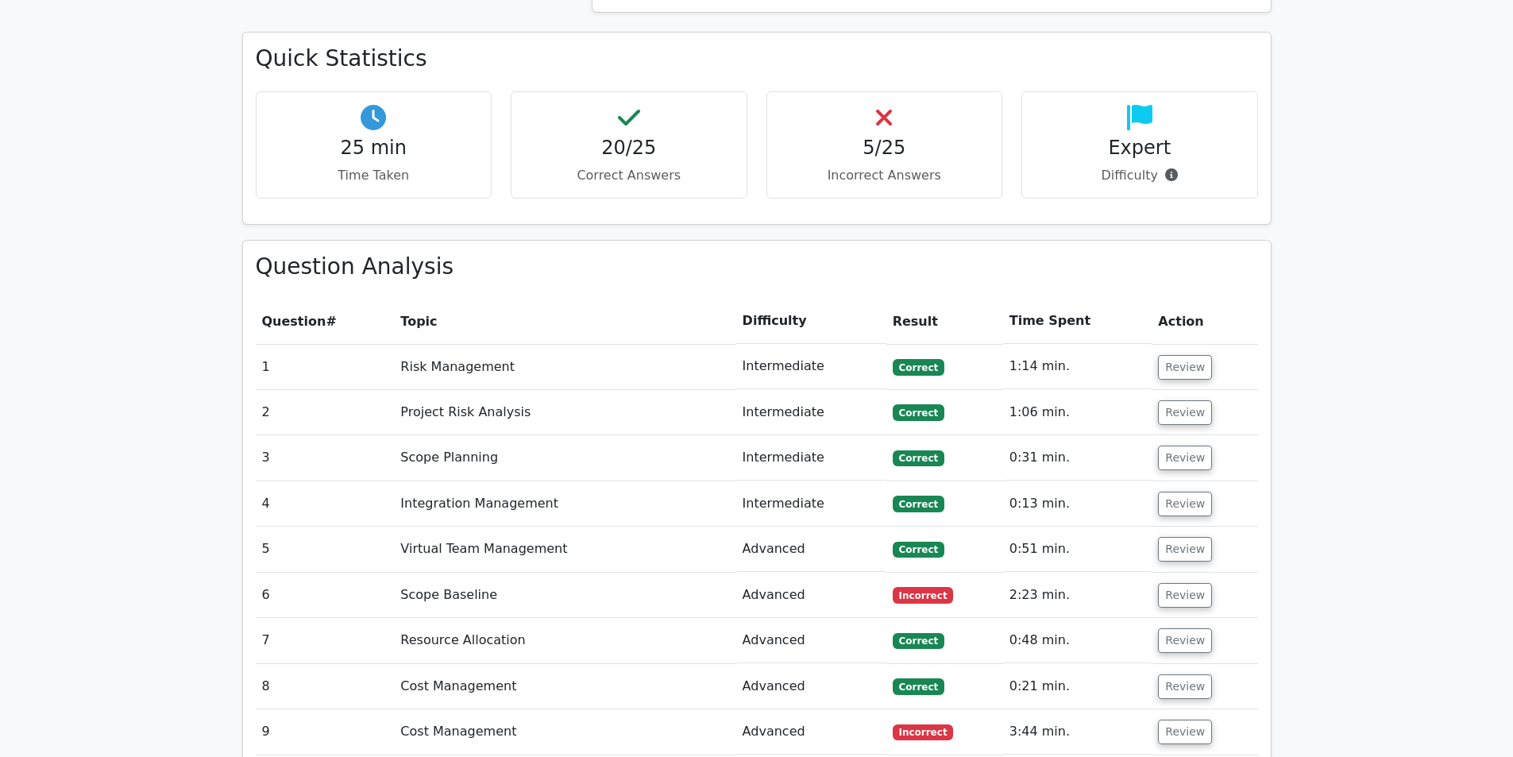
scroll to position [1589, 0]
